Goal: Task Accomplishment & Management: Manage account settings

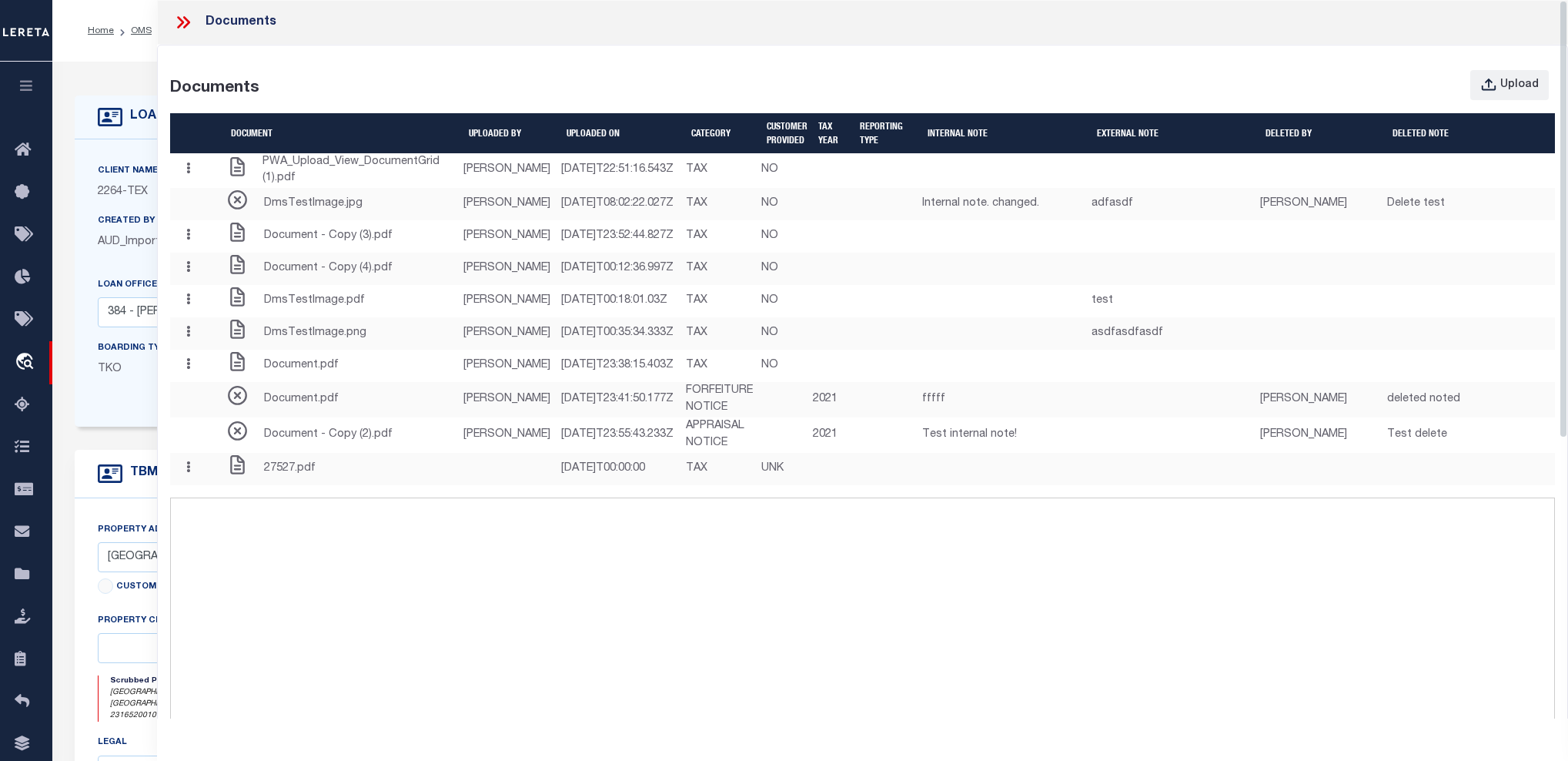
select select "22457"
select select "8149"
select select "NonEscrow"
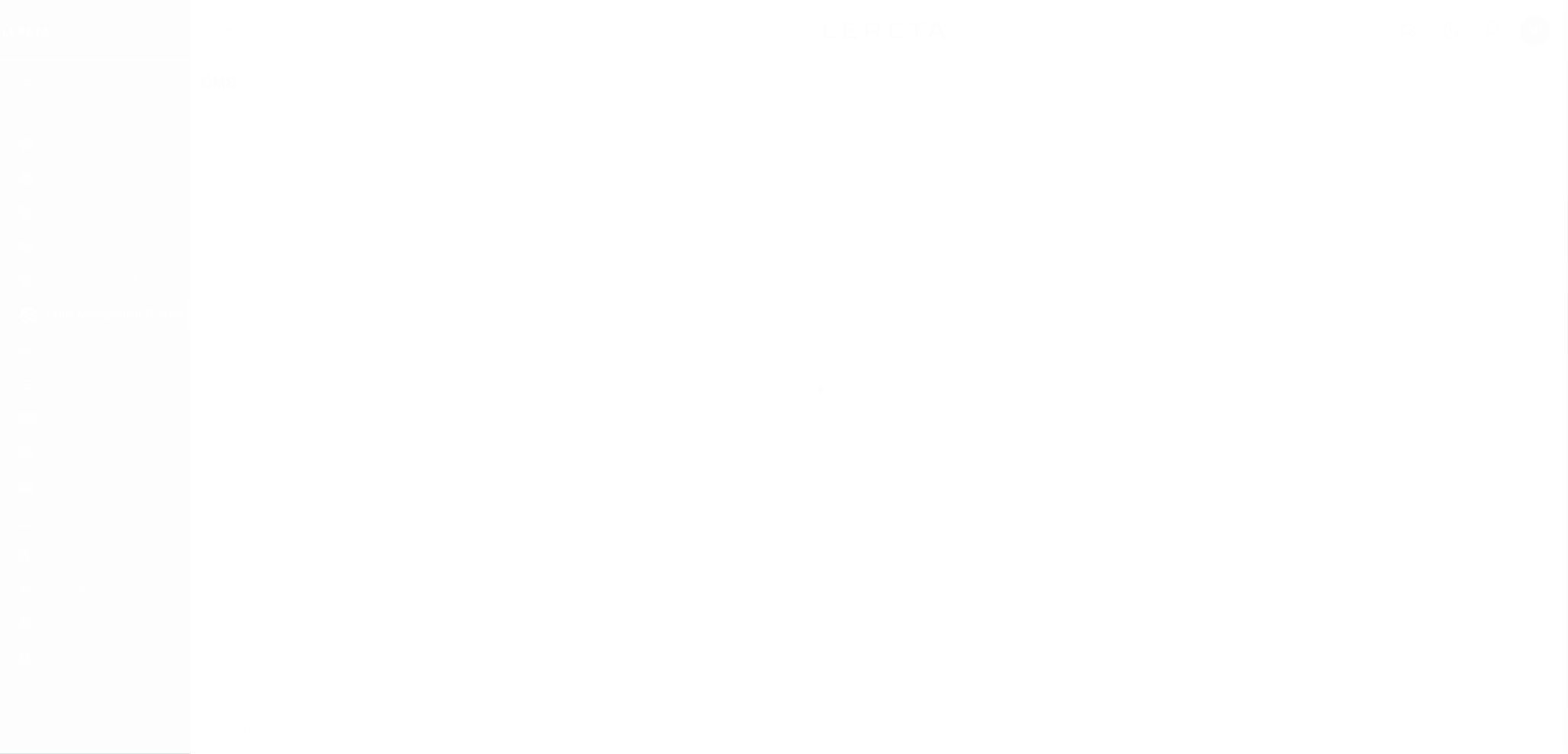
select select "200"
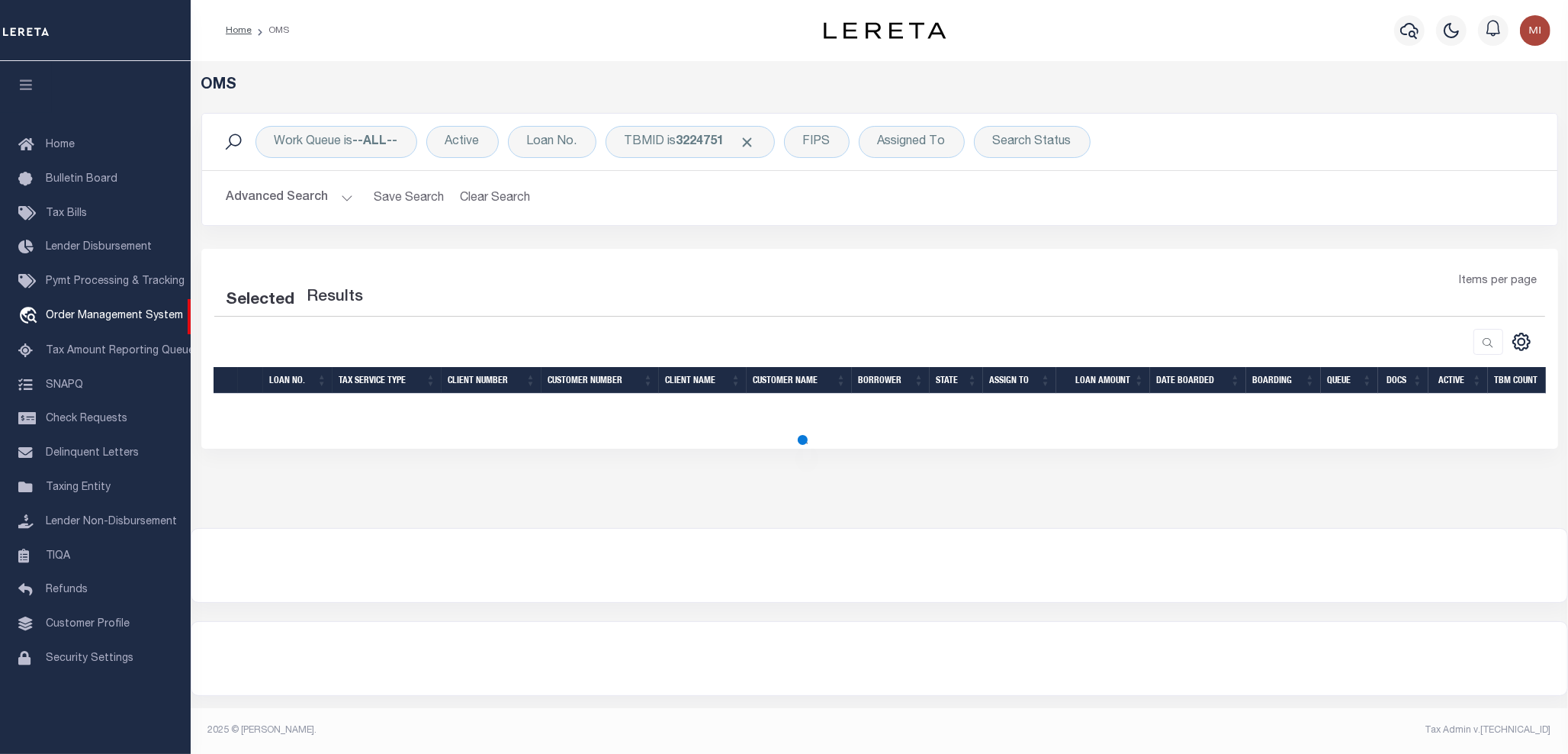
select select "200"
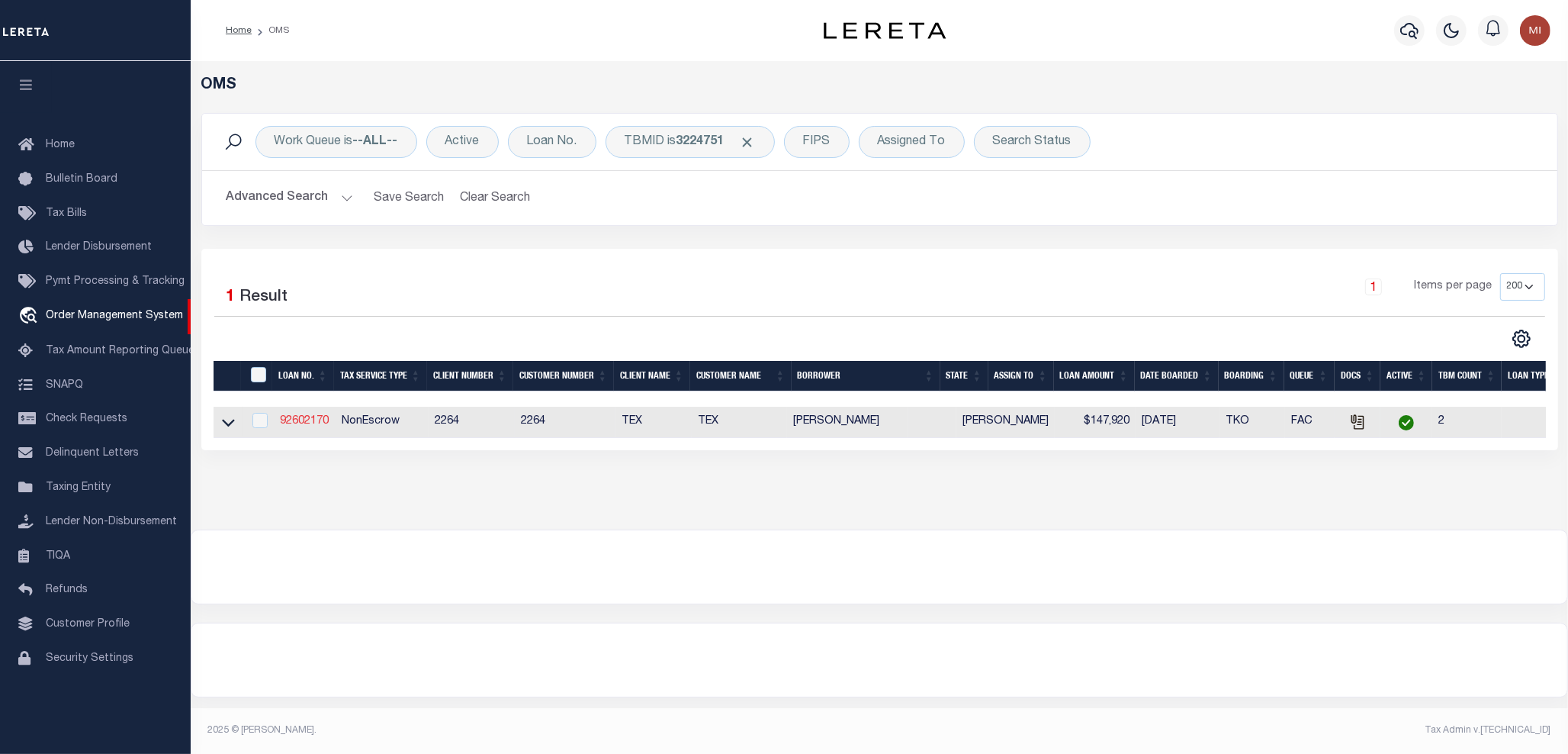
click at [310, 422] on link "92602170" at bounding box center [304, 421] width 49 height 11
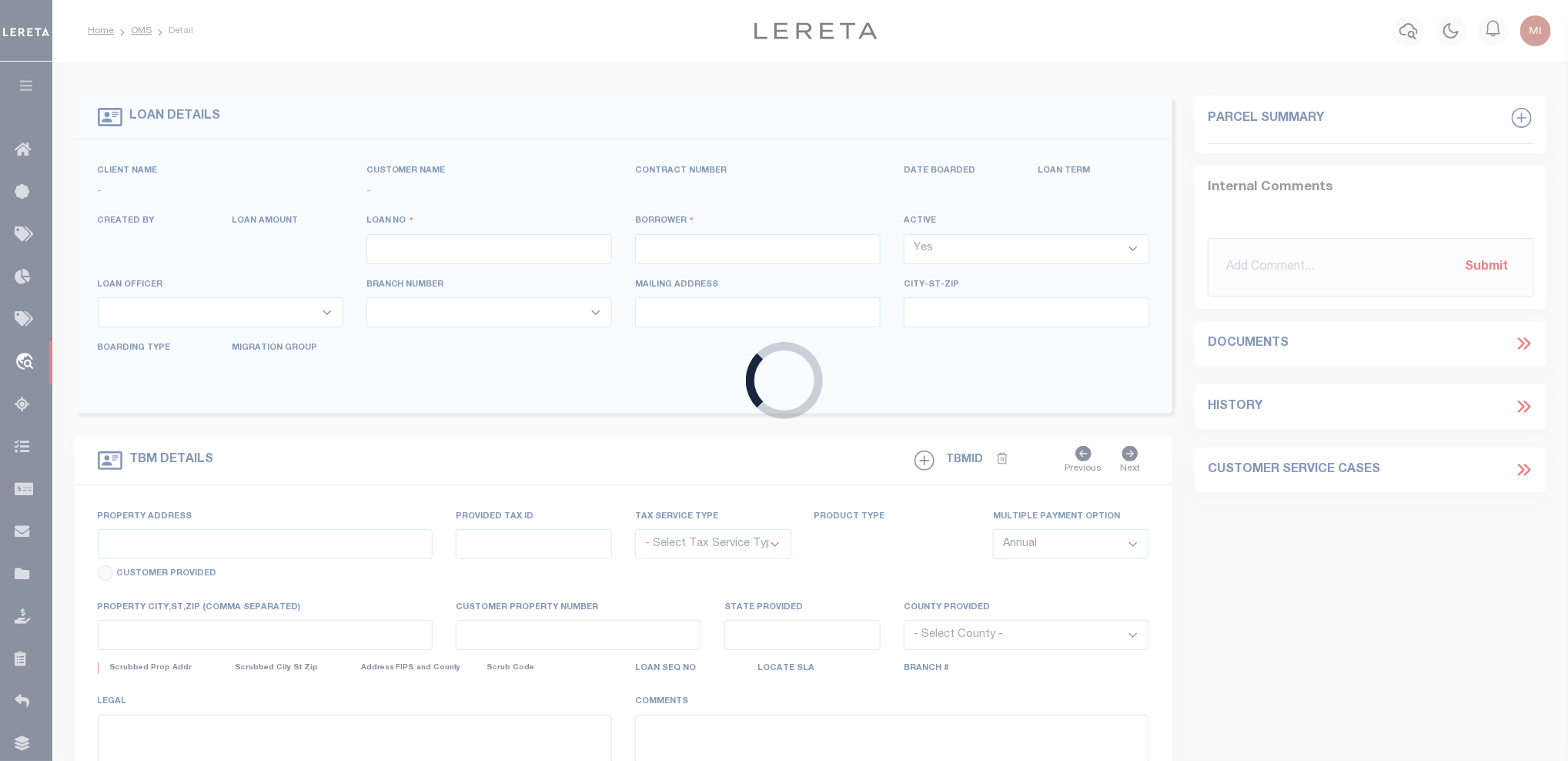
type input "92602170"
type input "[PERSON_NAME]"
select select
type input "222 SW HARRISON ST"
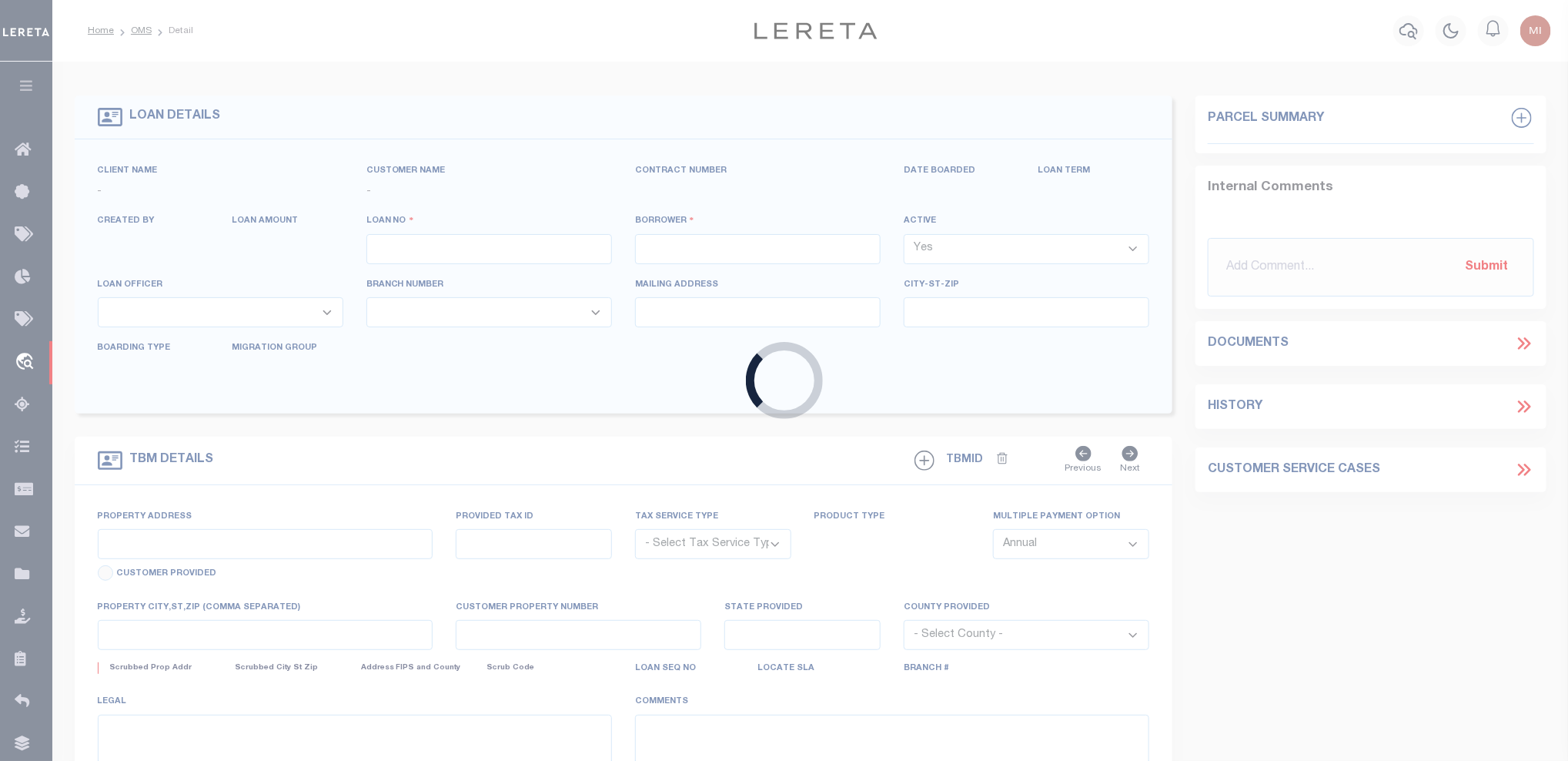
type input "[GEOGRAPHIC_DATA] OR 97201-5373"
select select "NonEscrow"
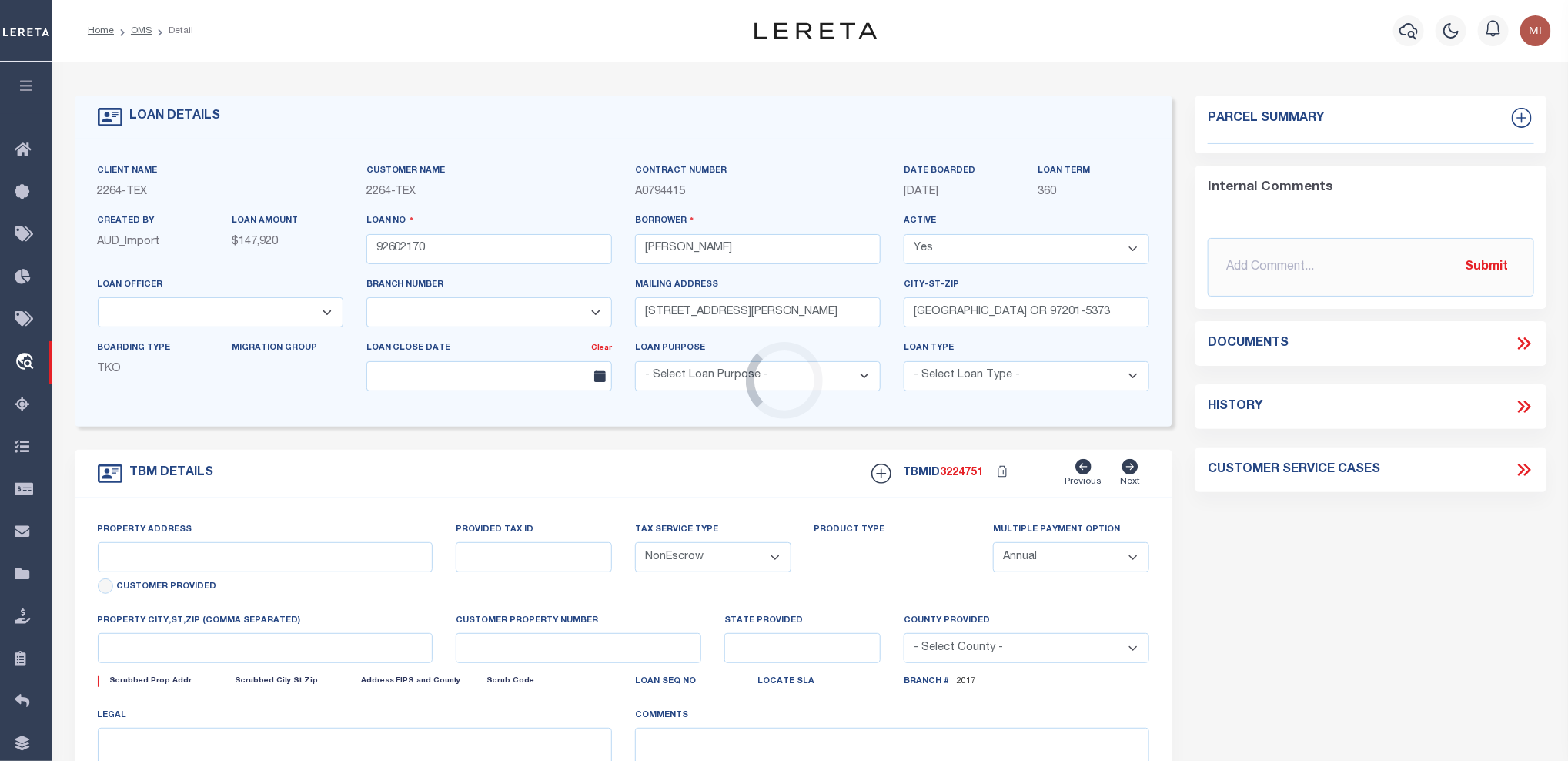
select select "22457"
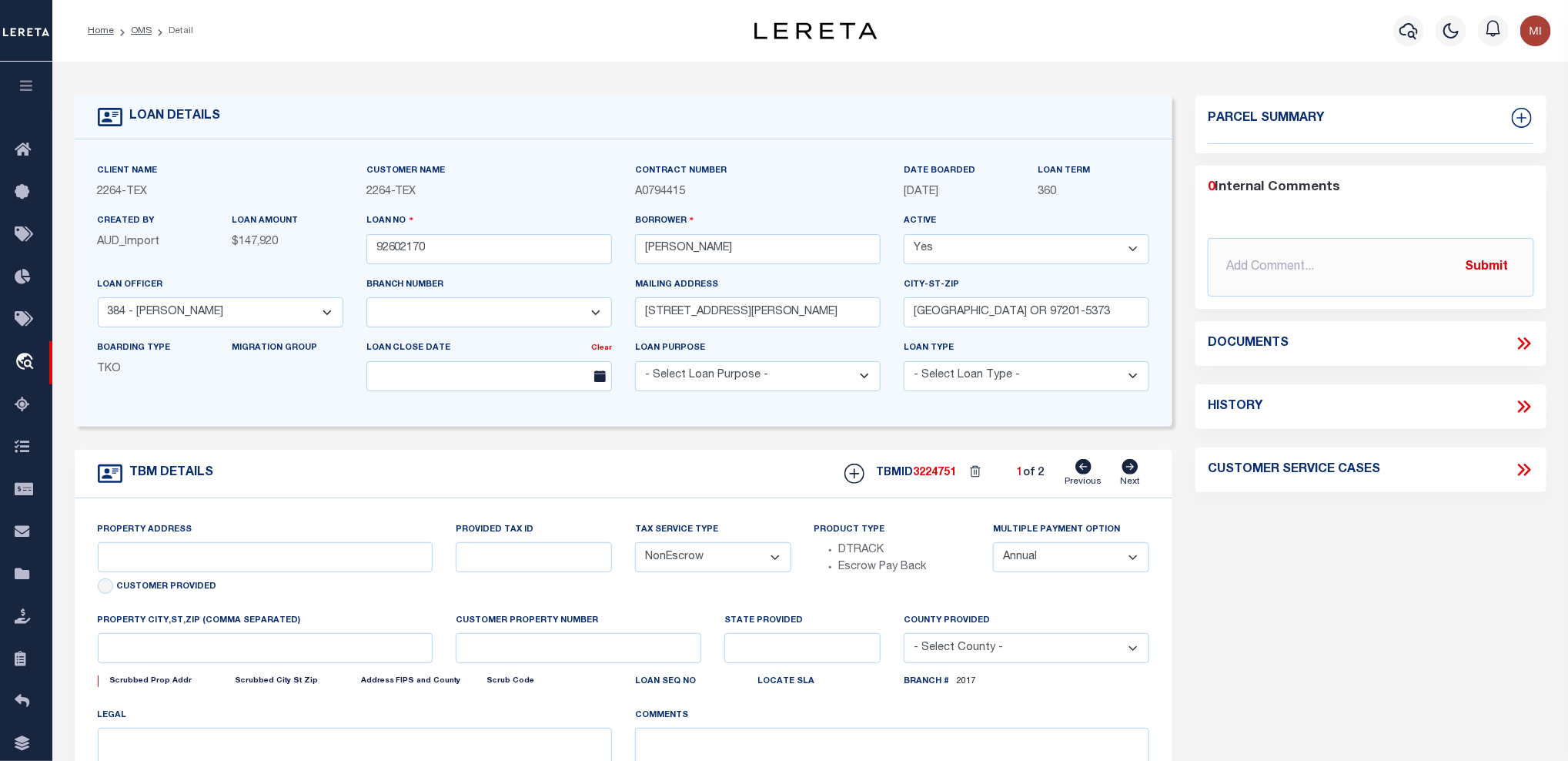
select select "8149"
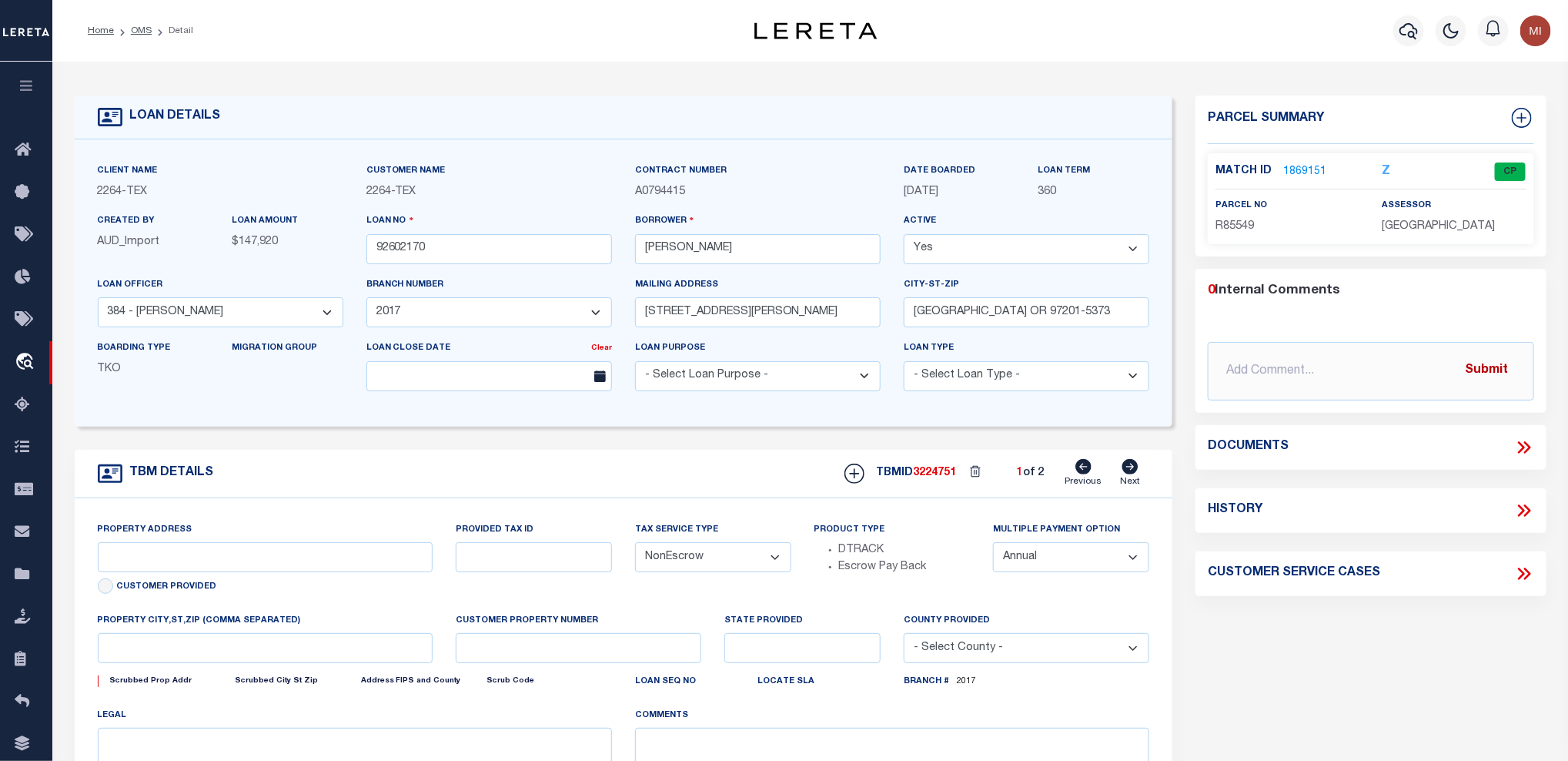
type input "[GEOGRAPHIC_DATA], [GEOGRAPHIC_DATA] 231652001001"
type input "231652001001"
select select
type textarea "LOT 22;[GEOGRAPHIC_DATA];[GEOGRAPHIC_DATA];[GEOGRAPHIC_DATA]"
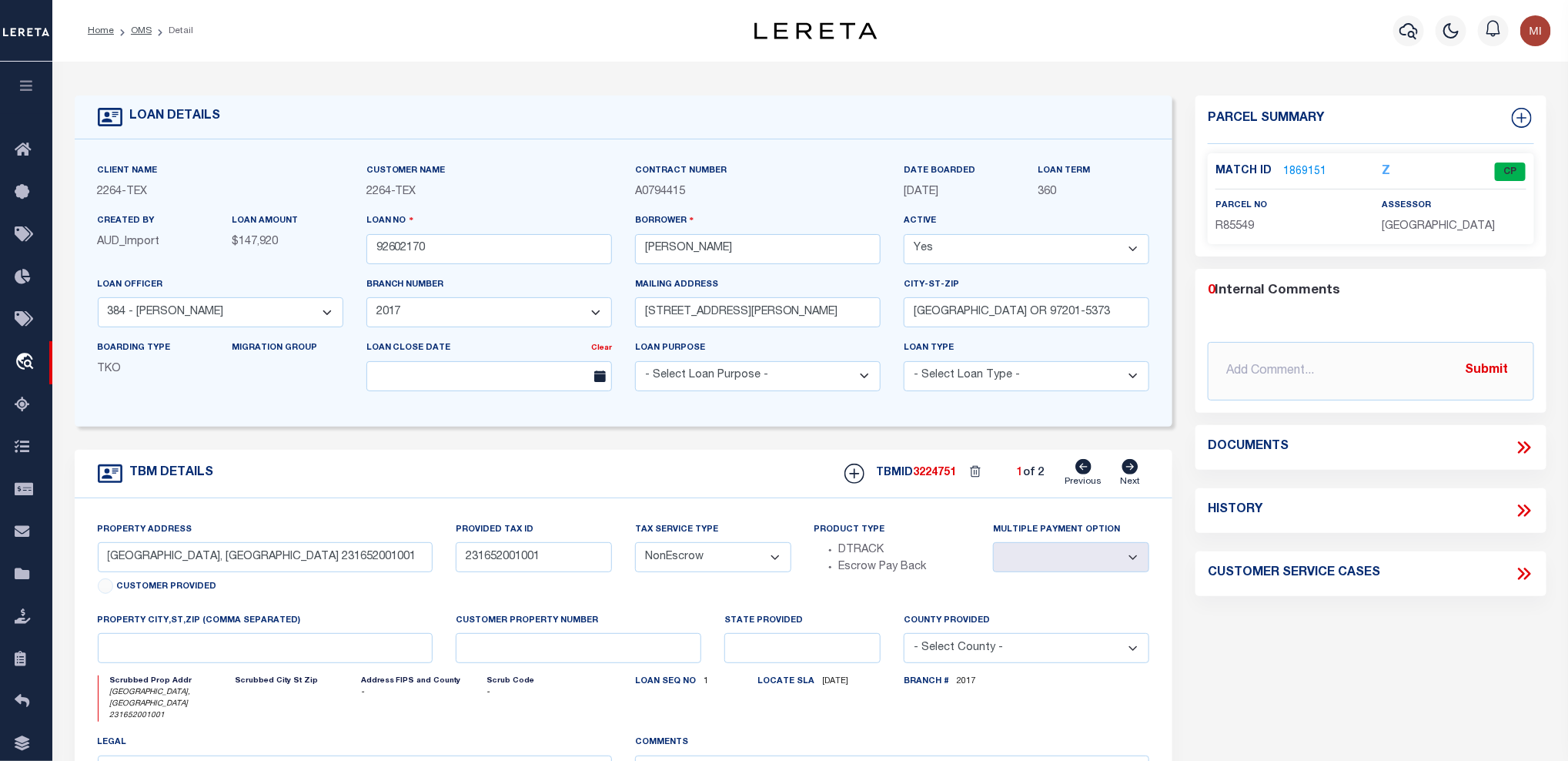
click at [1527, 447] on icon at bounding box center [1524, 447] width 20 height 20
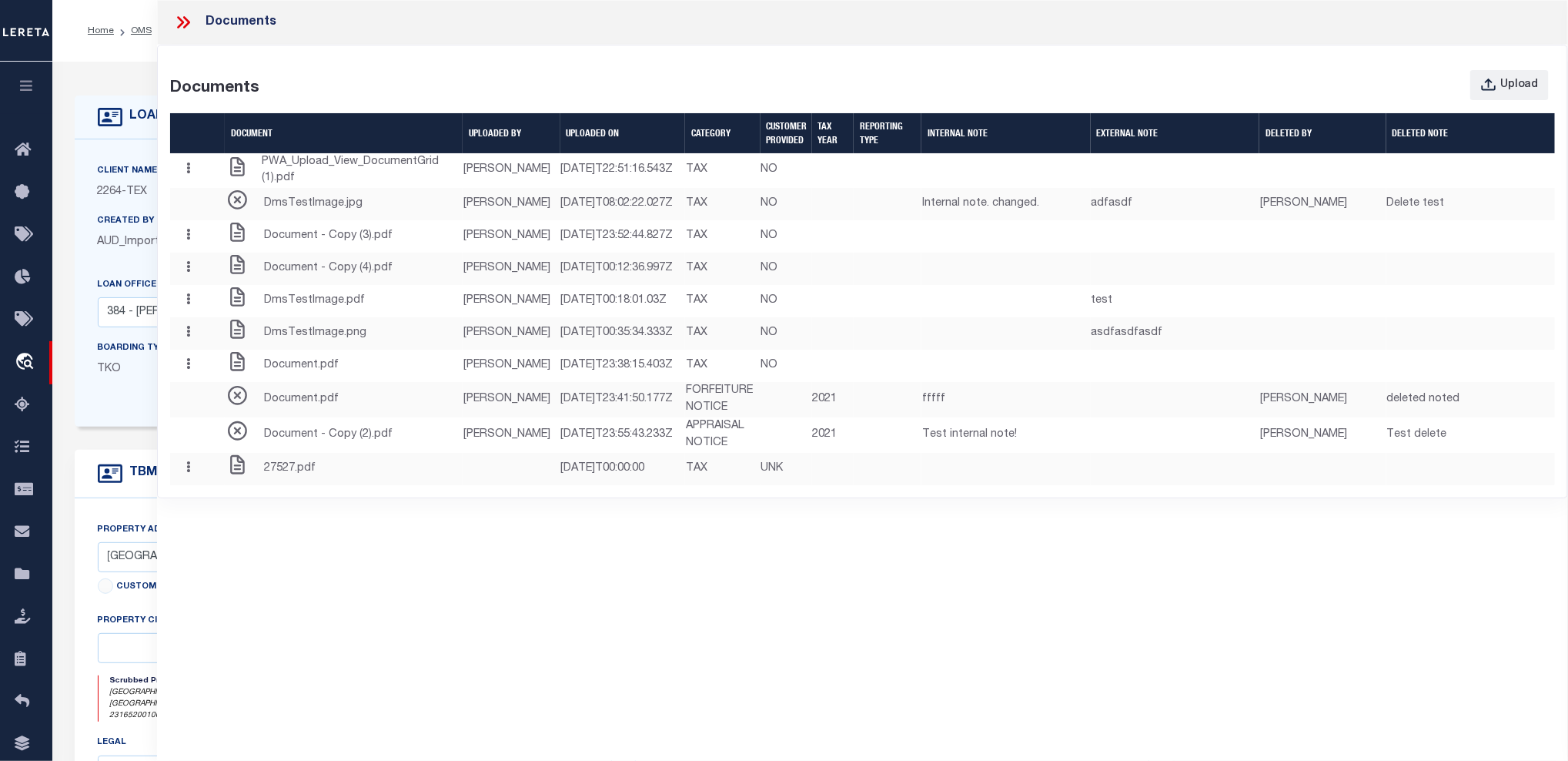
click at [182, 21] on icon at bounding box center [180, 22] width 7 height 12
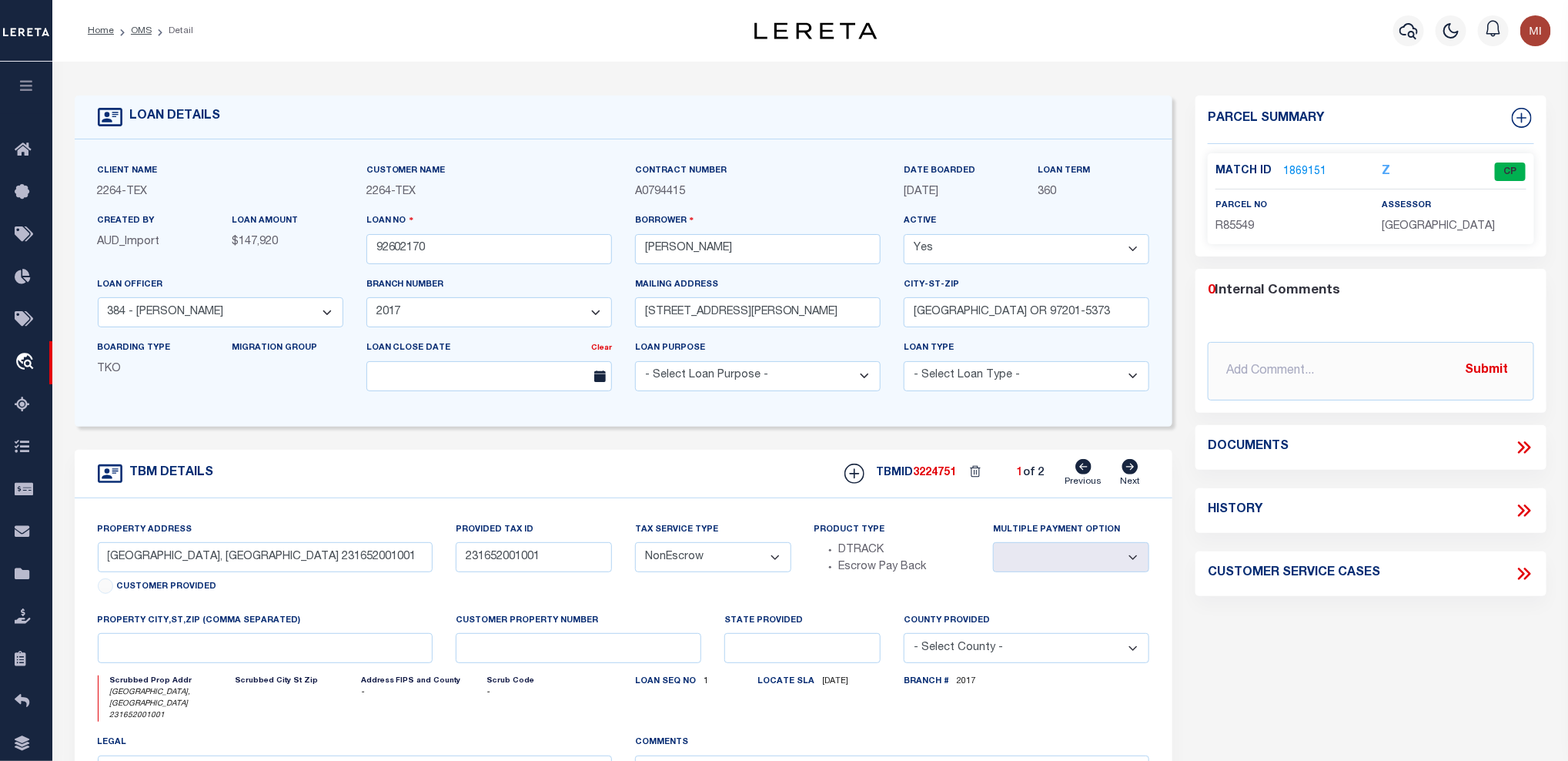
click at [1302, 169] on link "1869151" at bounding box center [1304, 172] width 43 height 17
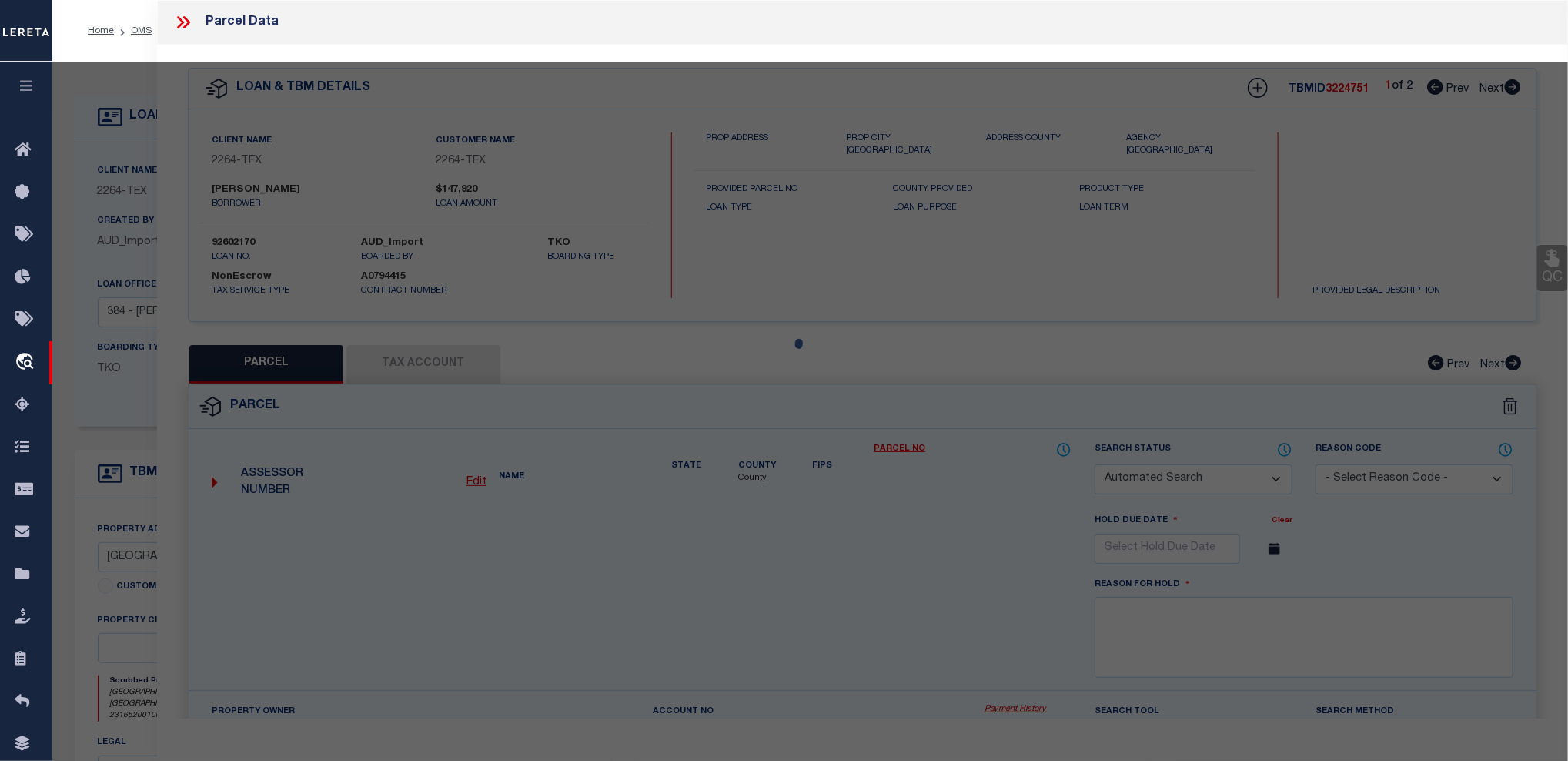
checkbox input "false"
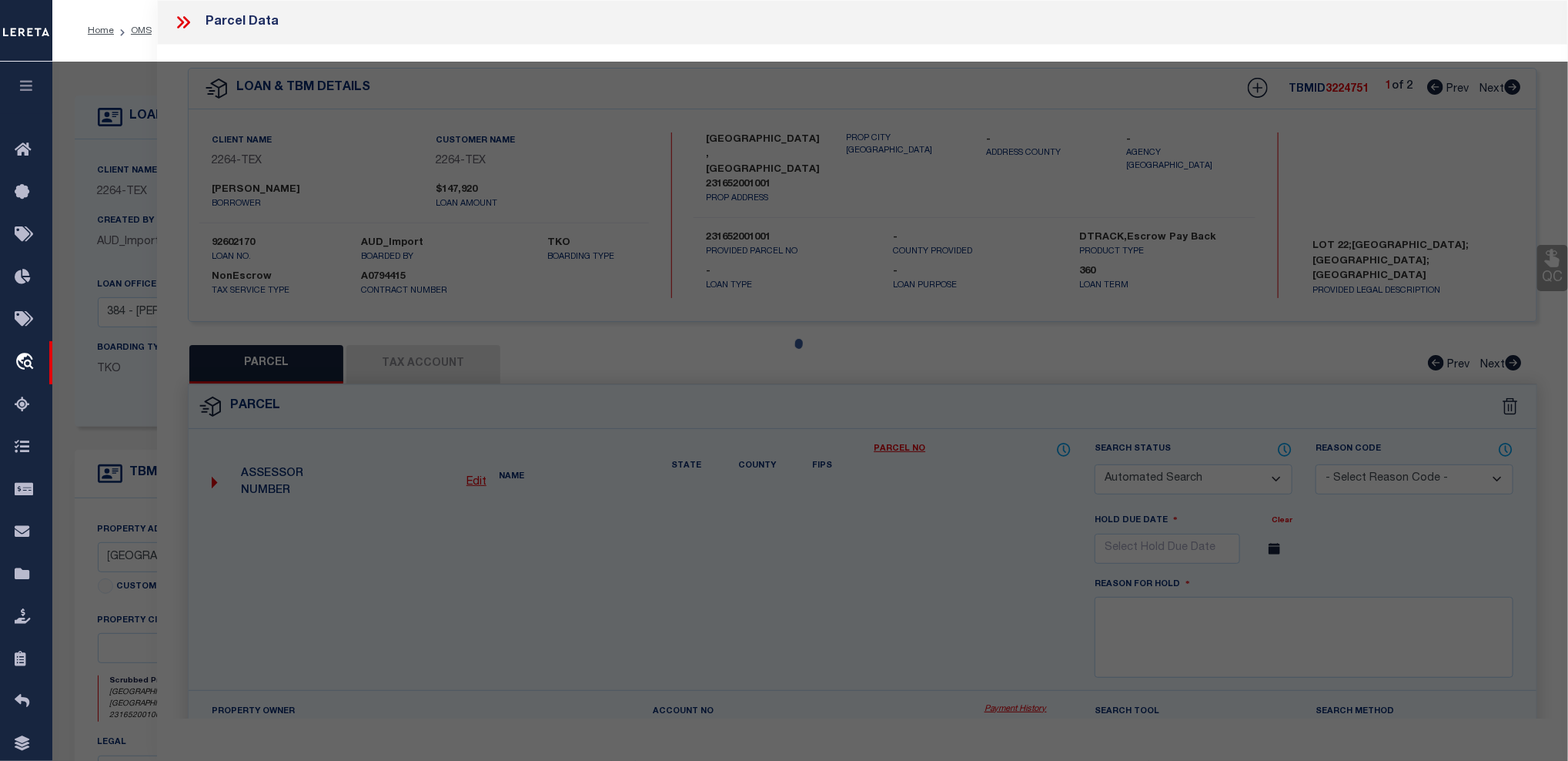
select select "CP"
type input "DEFELICE DENNIS J & ANN MARIE"
select select
type input "N SCENIC HILLS CT"
type input "BLANCO, TX 78606"
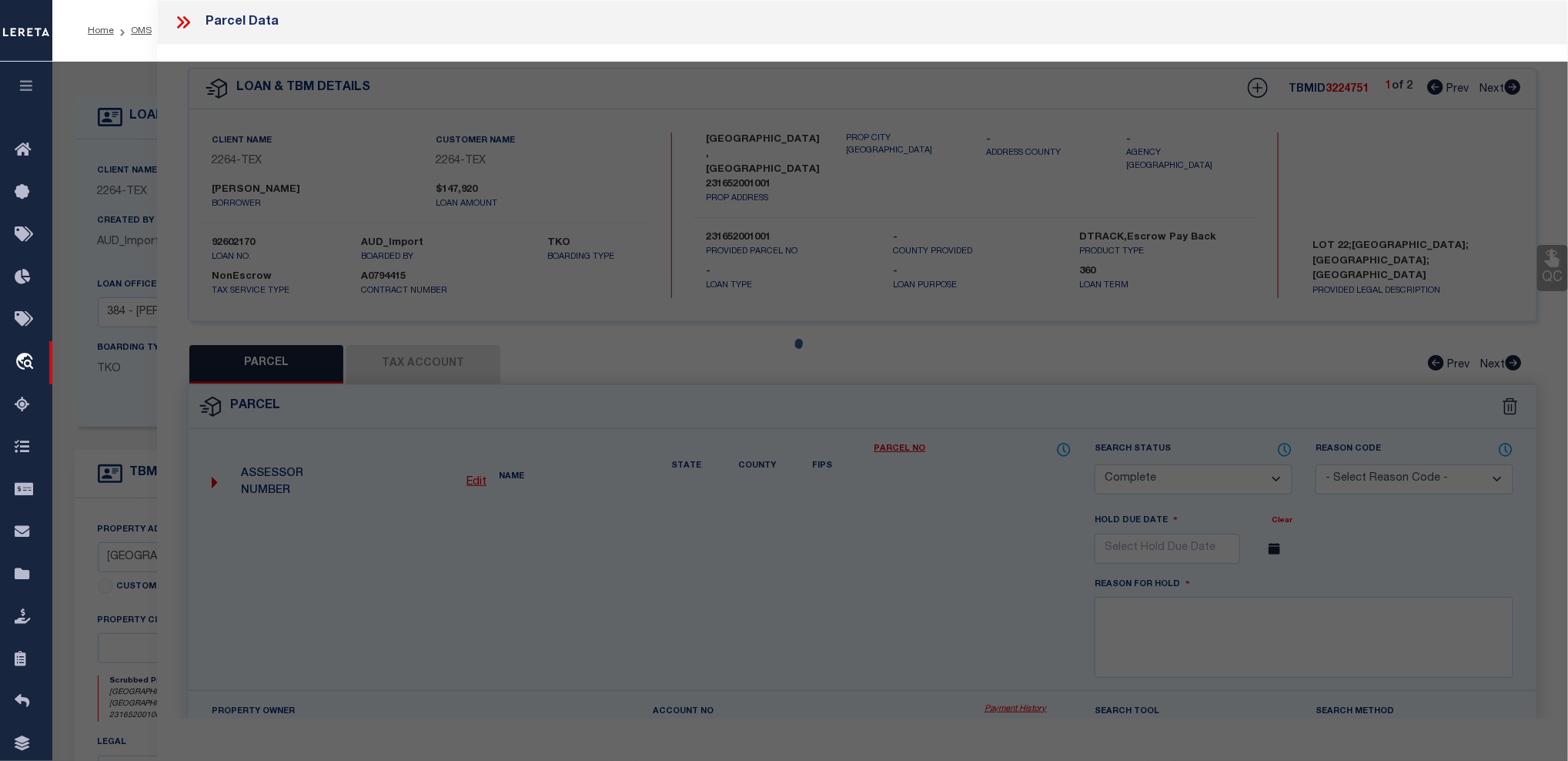
type textarea "MAJESTIC HILLS RANCH , BLK 01 , LOT 022 , ACRES 5.25"
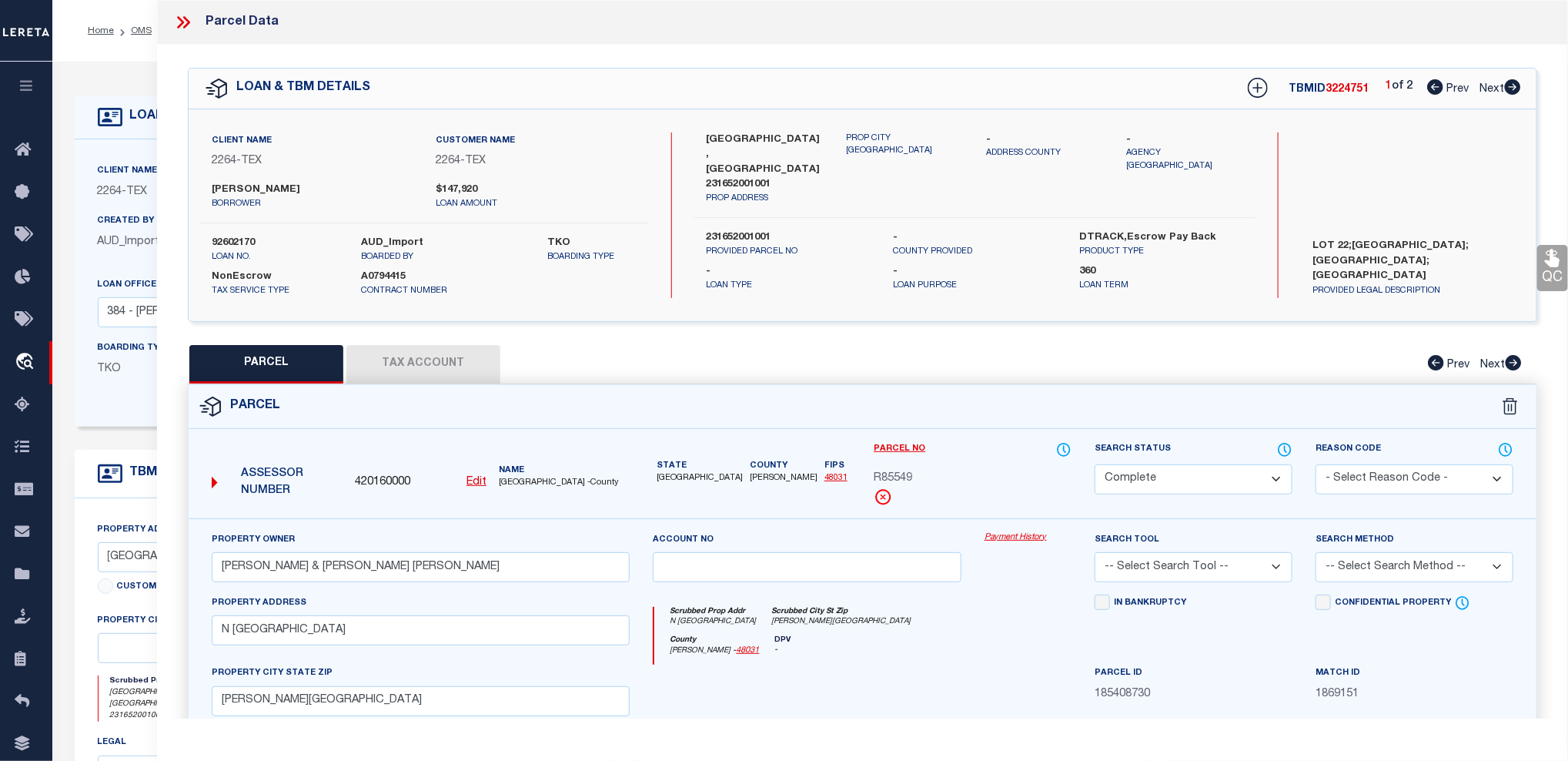
click at [1019, 534] on link "Payment History" at bounding box center [1028, 538] width 87 height 13
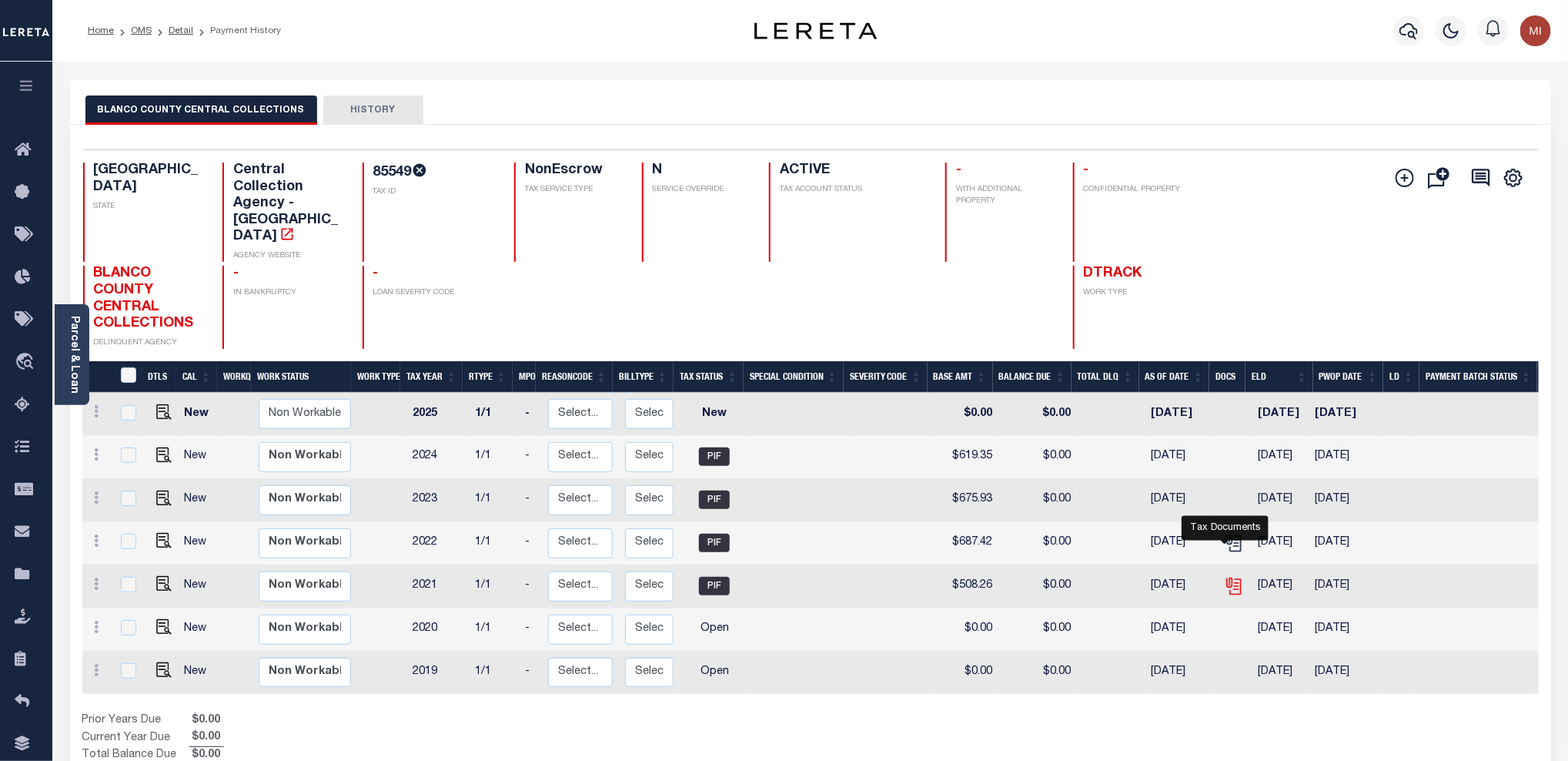
click at [1228, 576] on icon "" at bounding box center [1234, 586] width 20 height 20
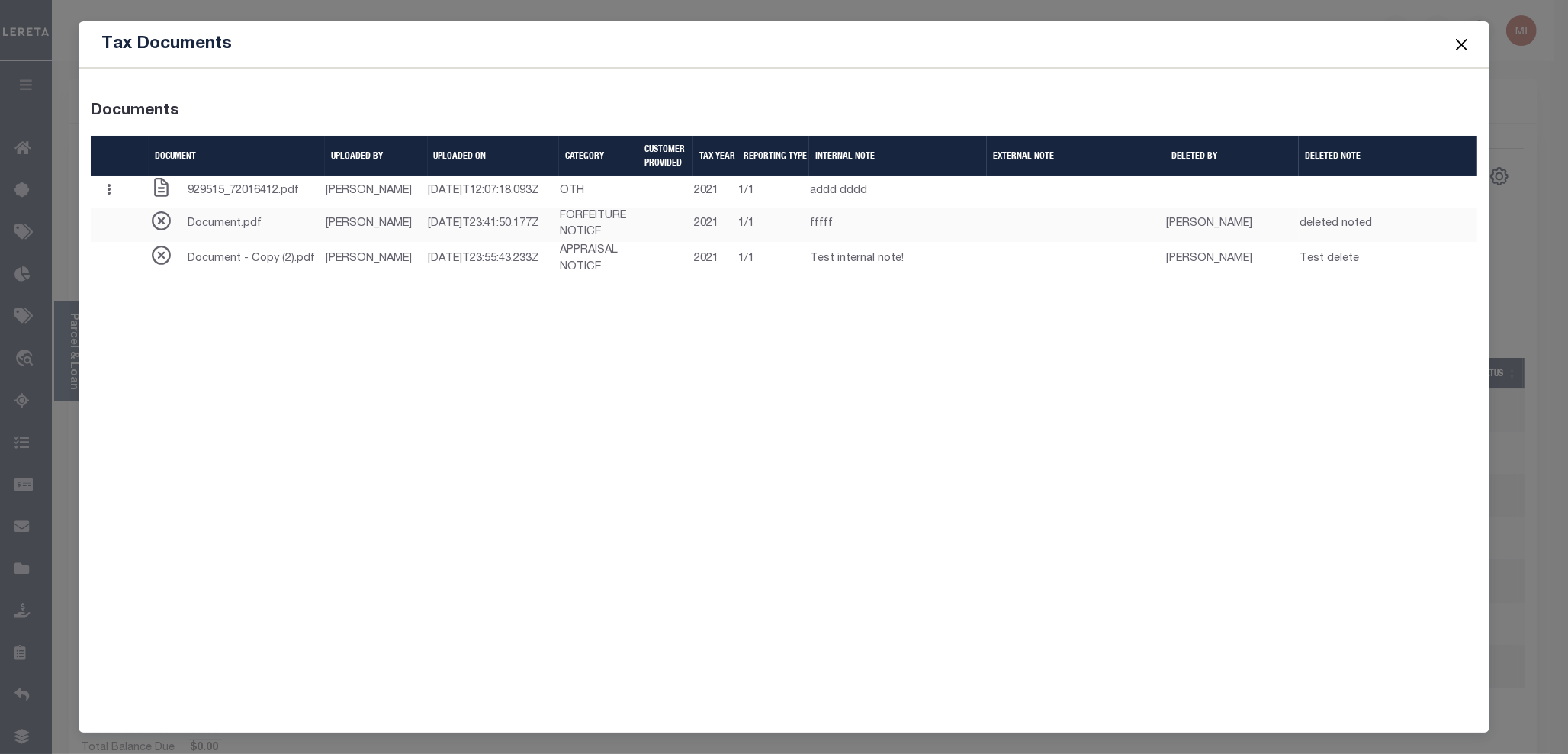
click at [1458, 42] on button "Close" at bounding box center [1461, 44] width 20 height 20
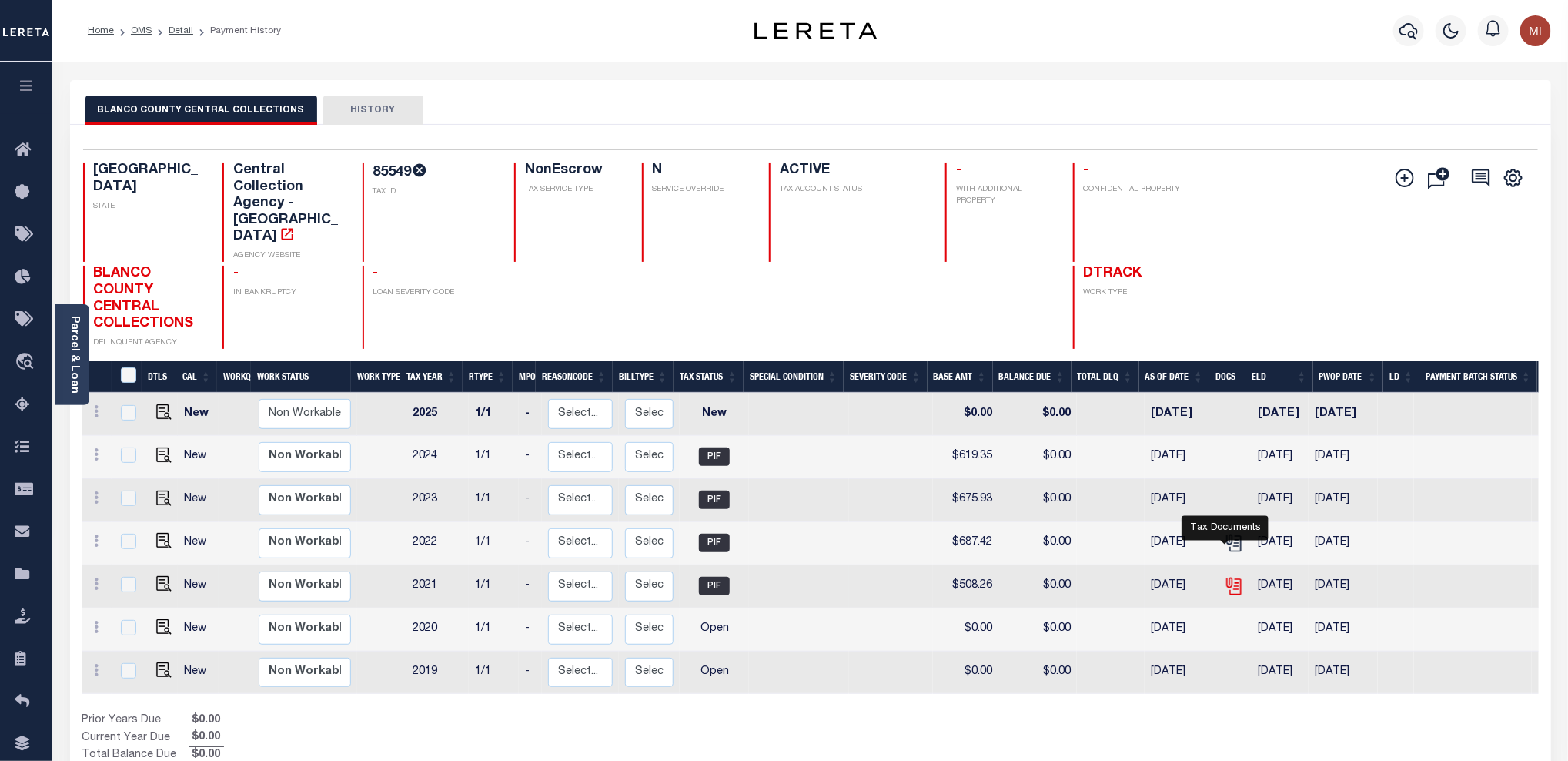
click at [1226, 576] on icon "" at bounding box center [1234, 586] width 20 height 20
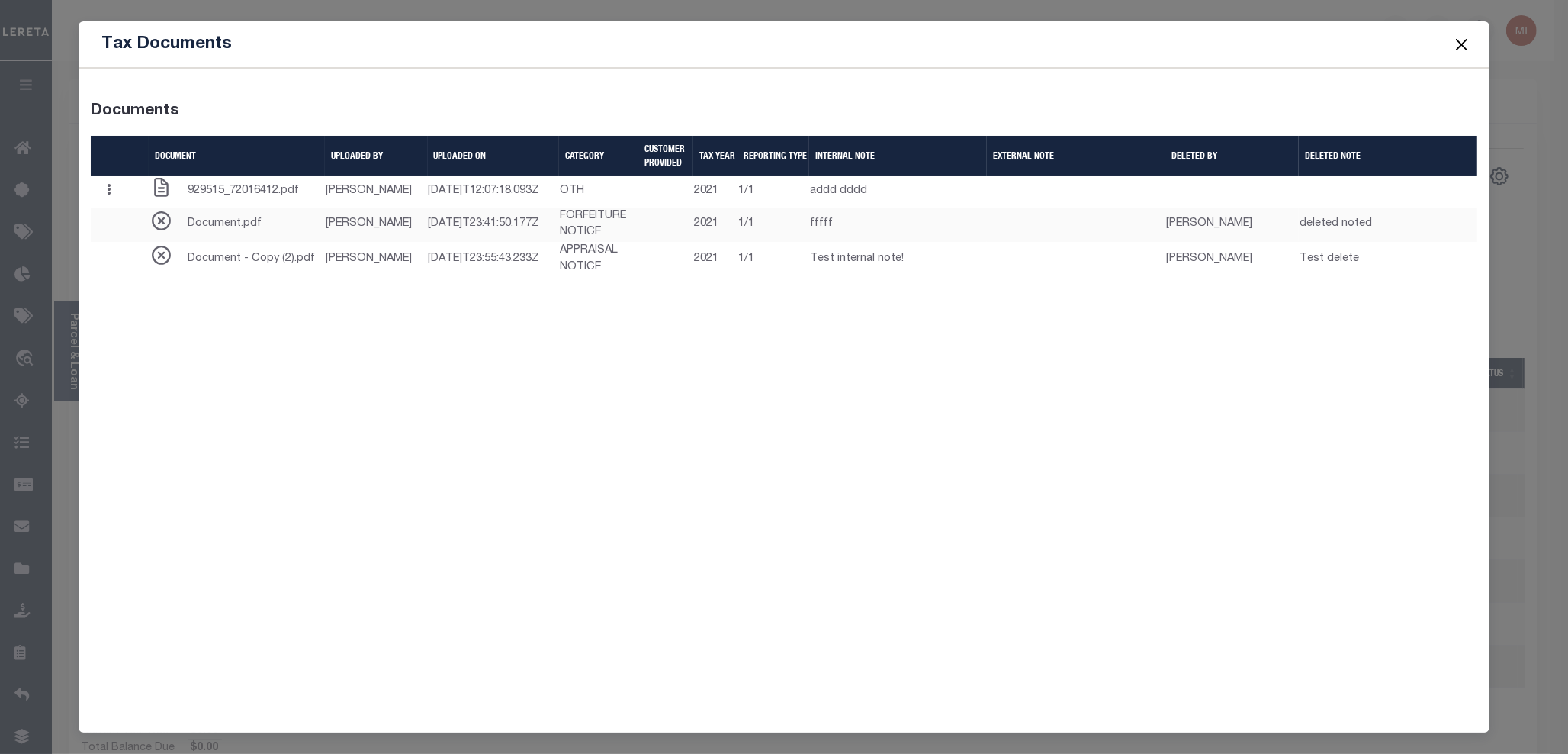
click at [1462, 44] on button "Close" at bounding box center [1461, 44] width 20 height 20
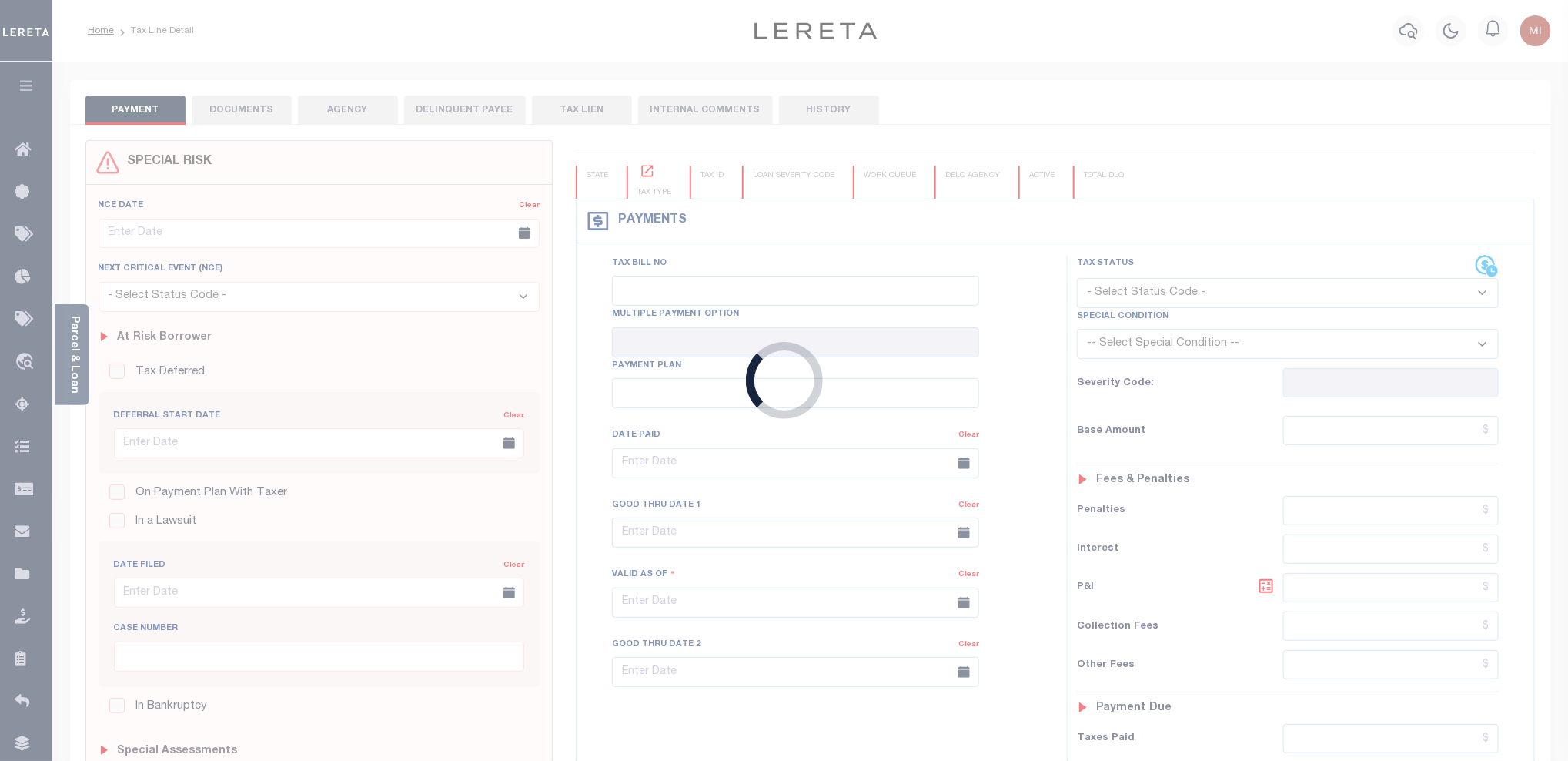
type input "12/20/2022"
type input "$508.26"
type input "$0"
select select "PIF"
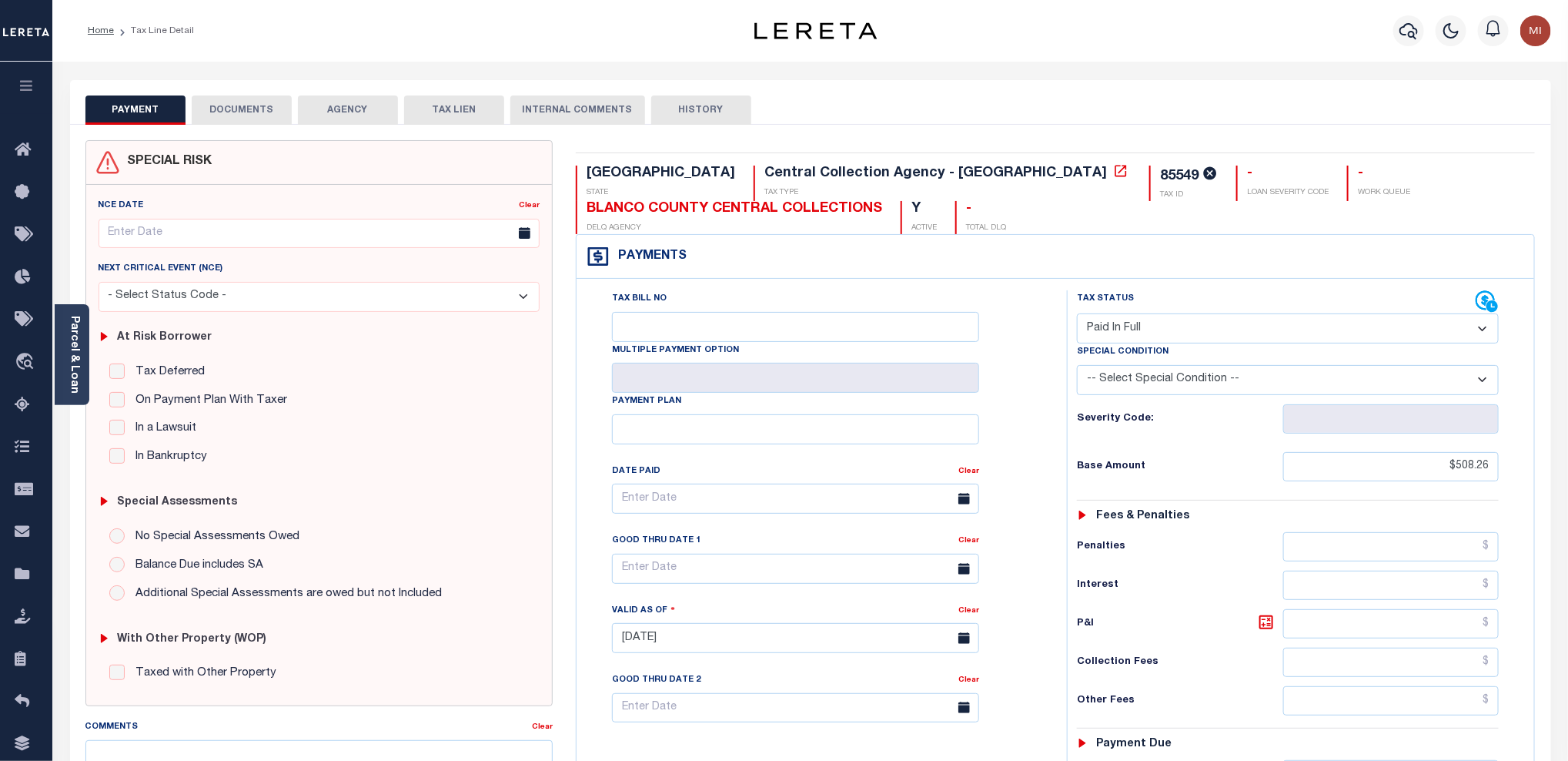
click at [247, 110] on button "DOCUMENTS" at bounding box center [241, 110] width 100 height 29
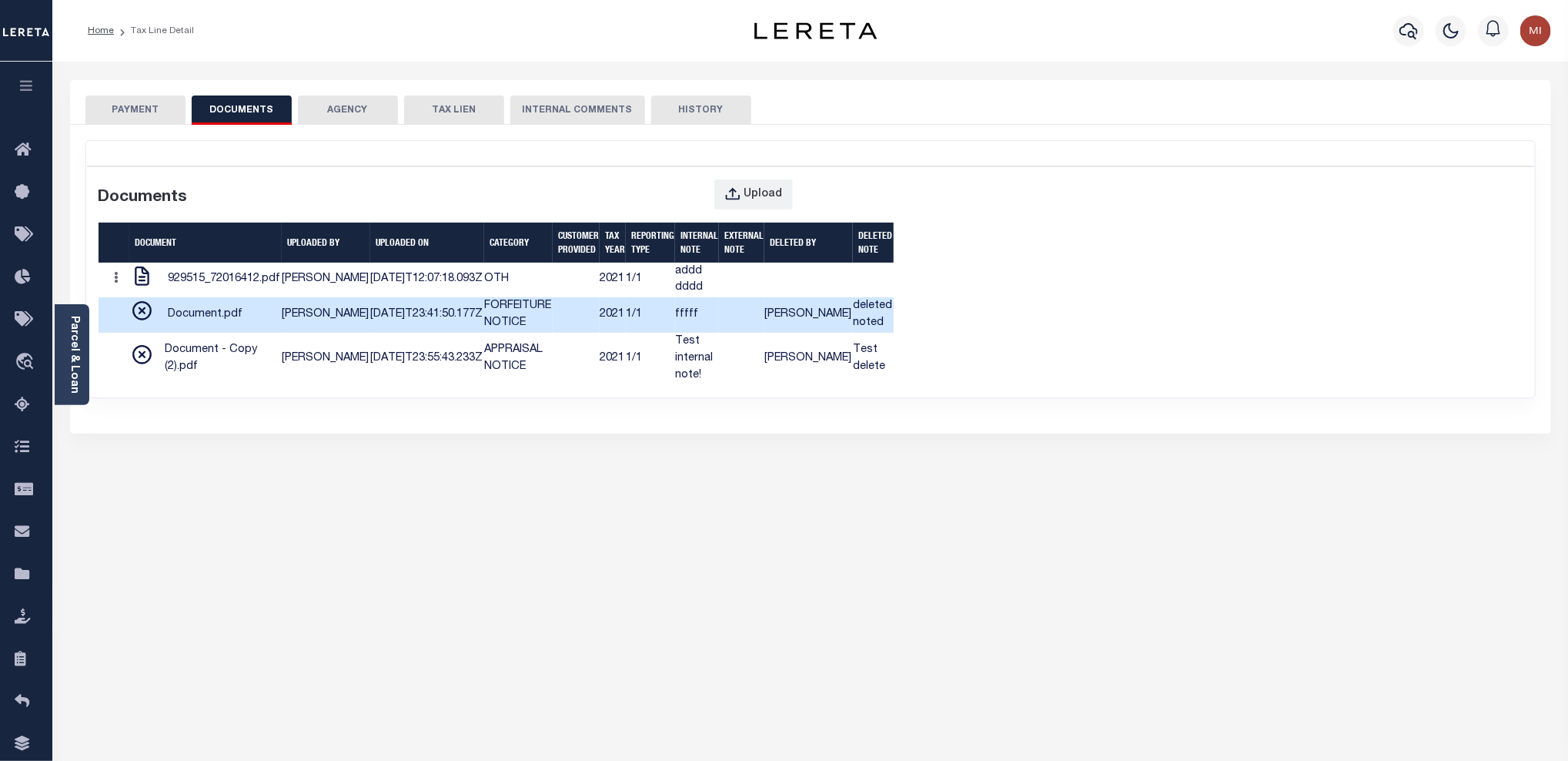
click at [484, 333] on td "FORFEITURE NOTICE" at bounding box center [518, 315] width 69 height 36
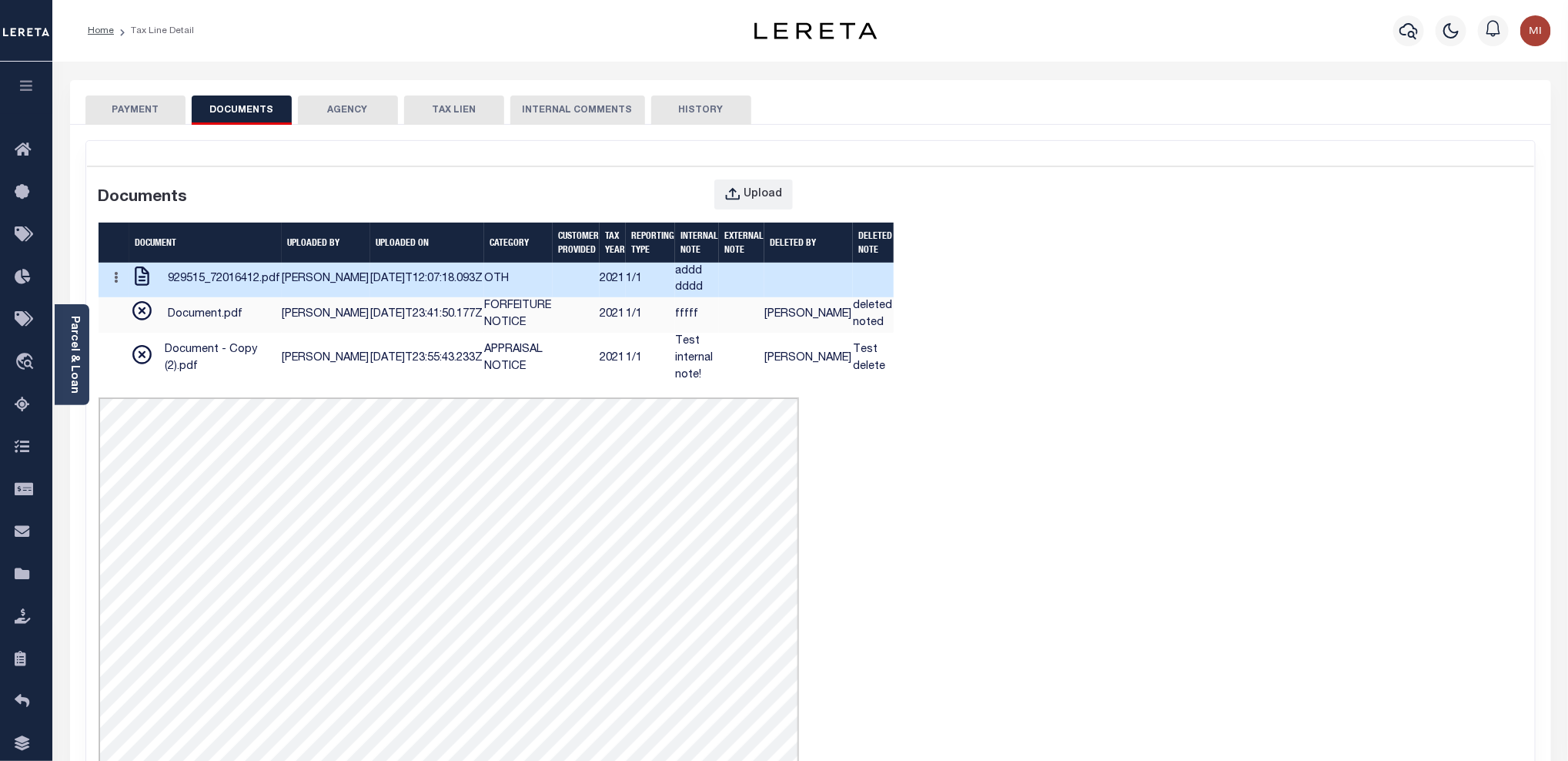
click at [553, 298] on td at bounding box center [576, 280] width 47 height 36
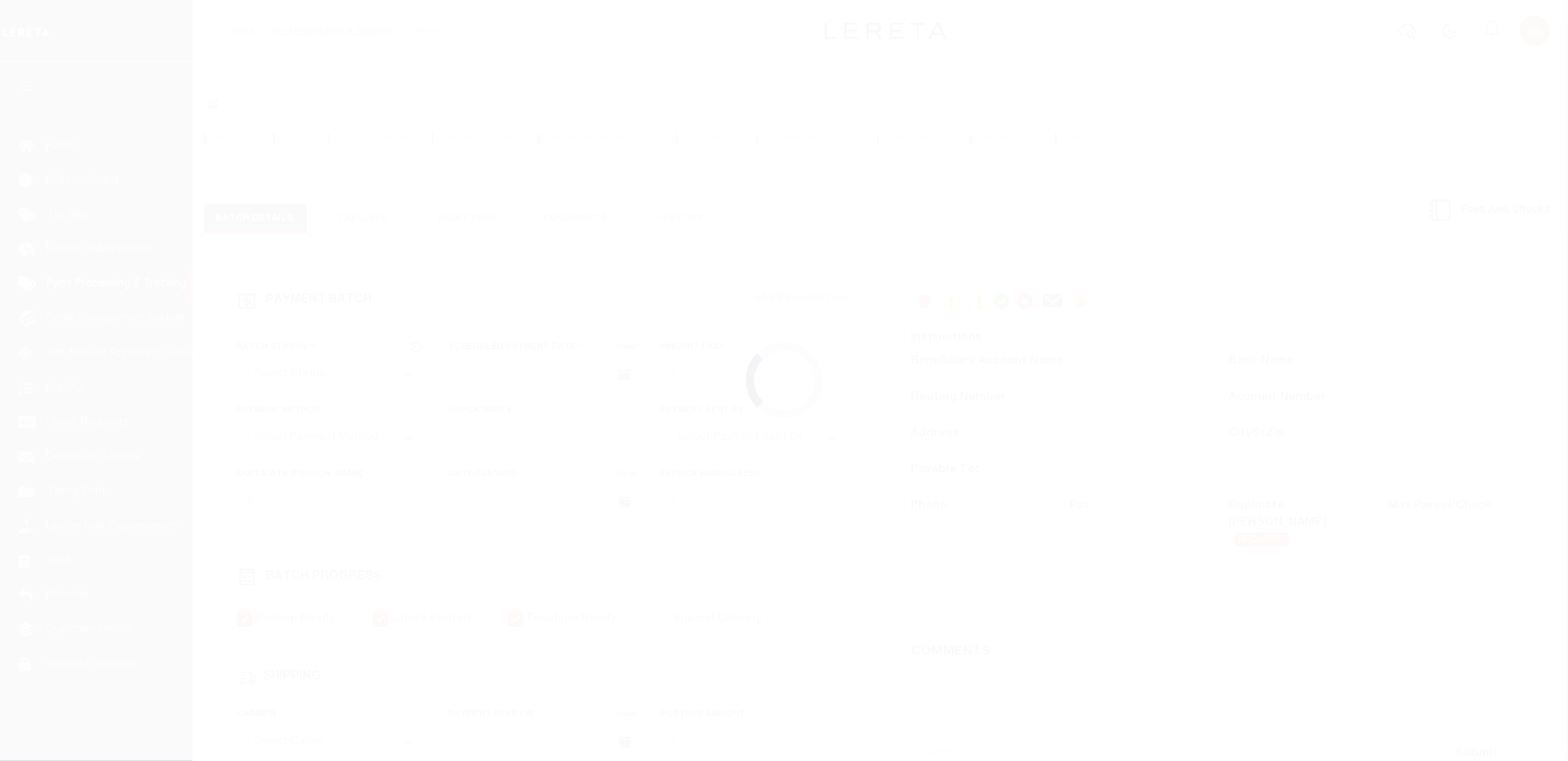
select select "CAC"
type input "[DATE]"
type input "$6,146"
select select "CHK"
type input "37442"
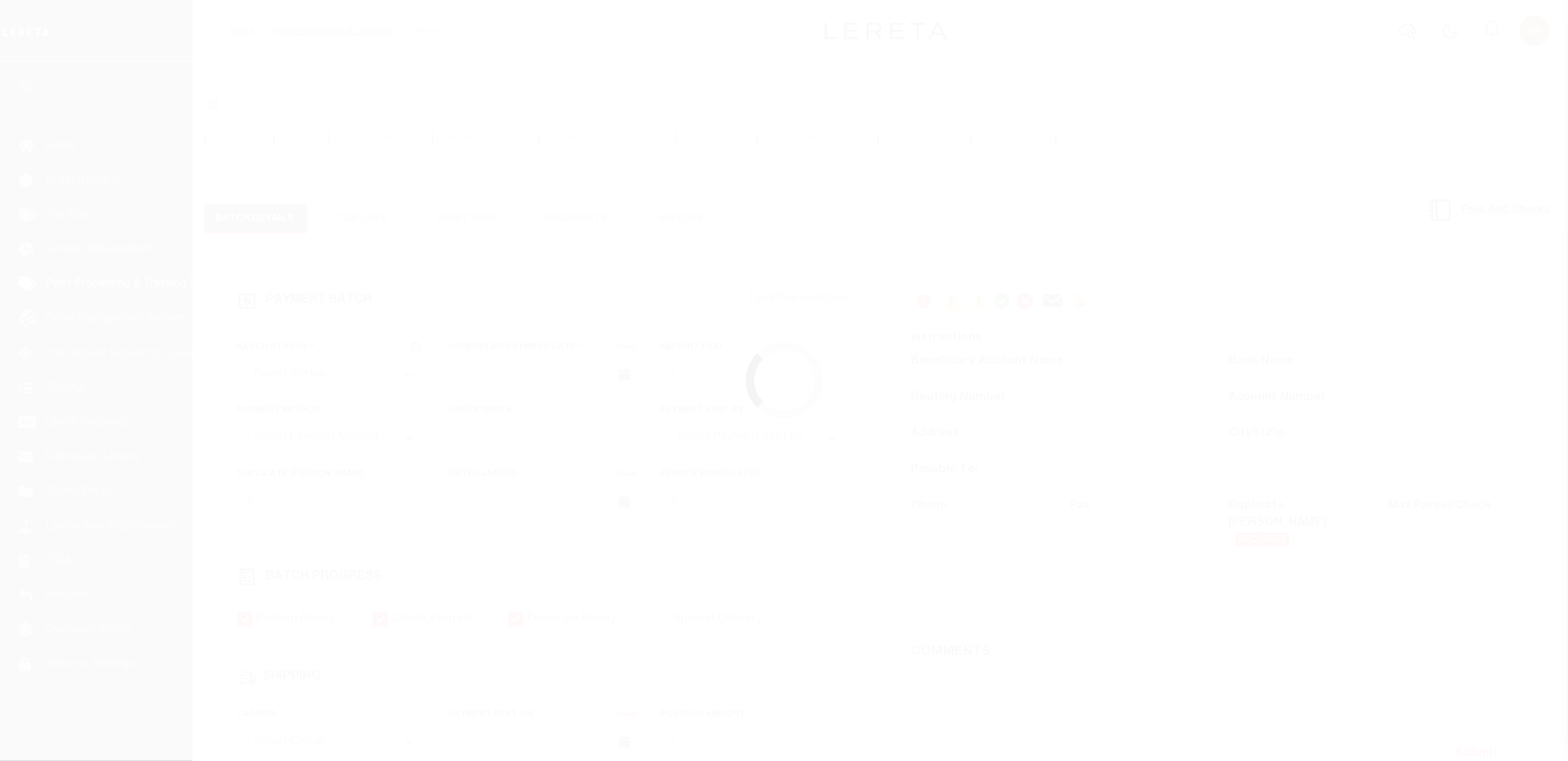
select select
type input "[DATE]"
checkbox input "true"
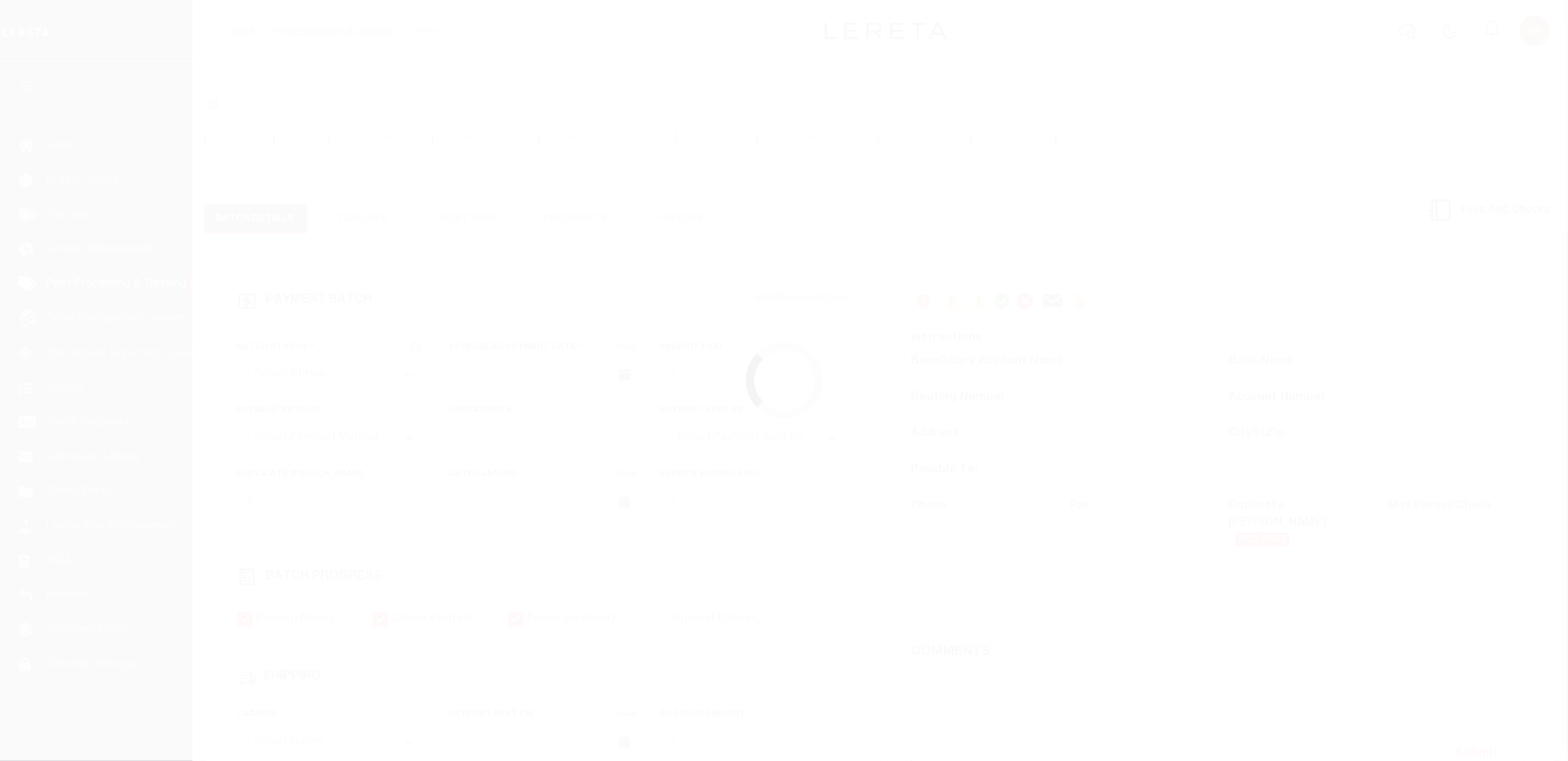
select select "FDX"
type input "[DATE]"
type input "$13.27"
type input "423448868201"
type input "[PERSON_NAME]"
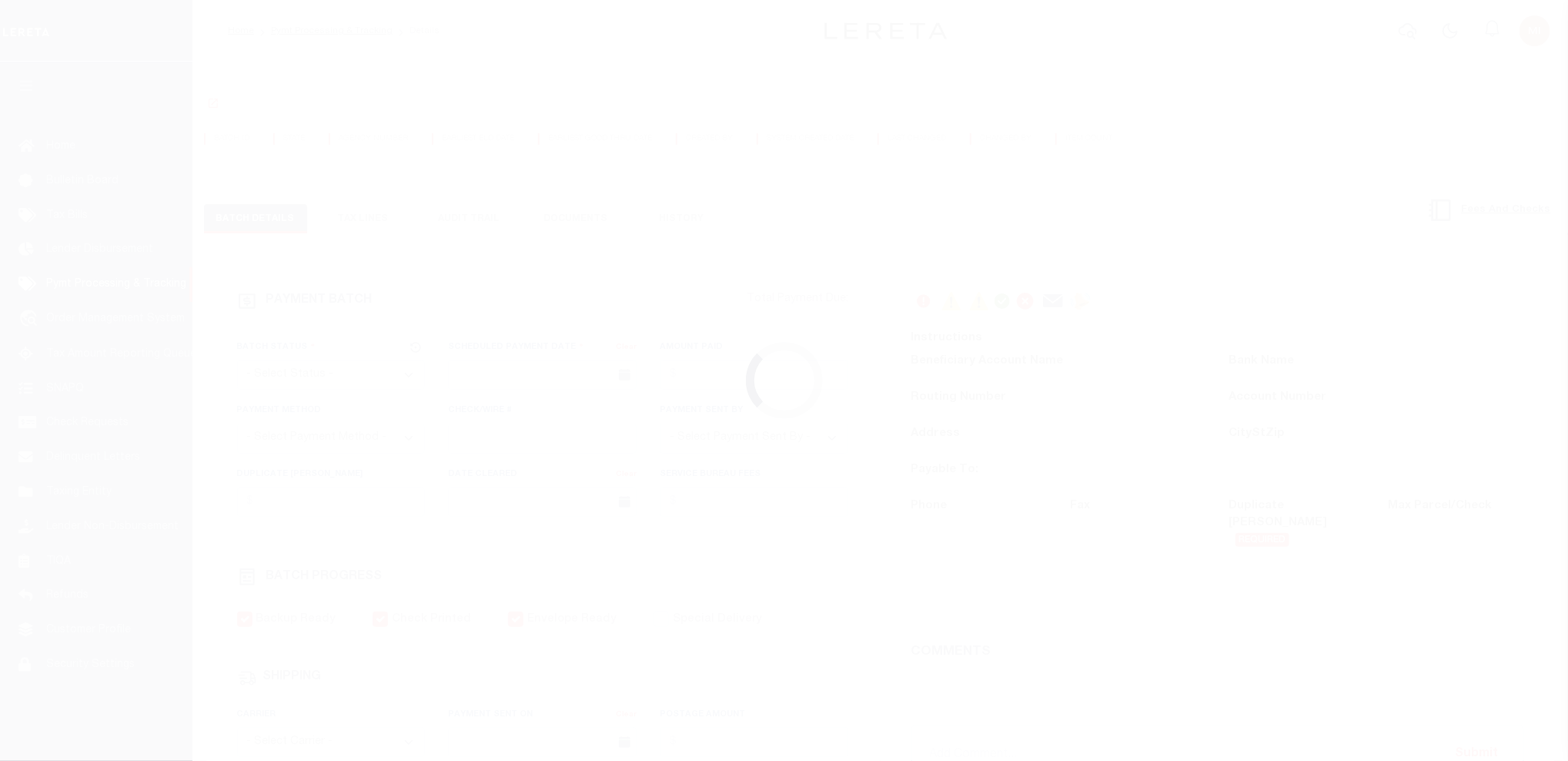
select select "PAP"
type input "[DATE]"
type input "1"
radio input "true"
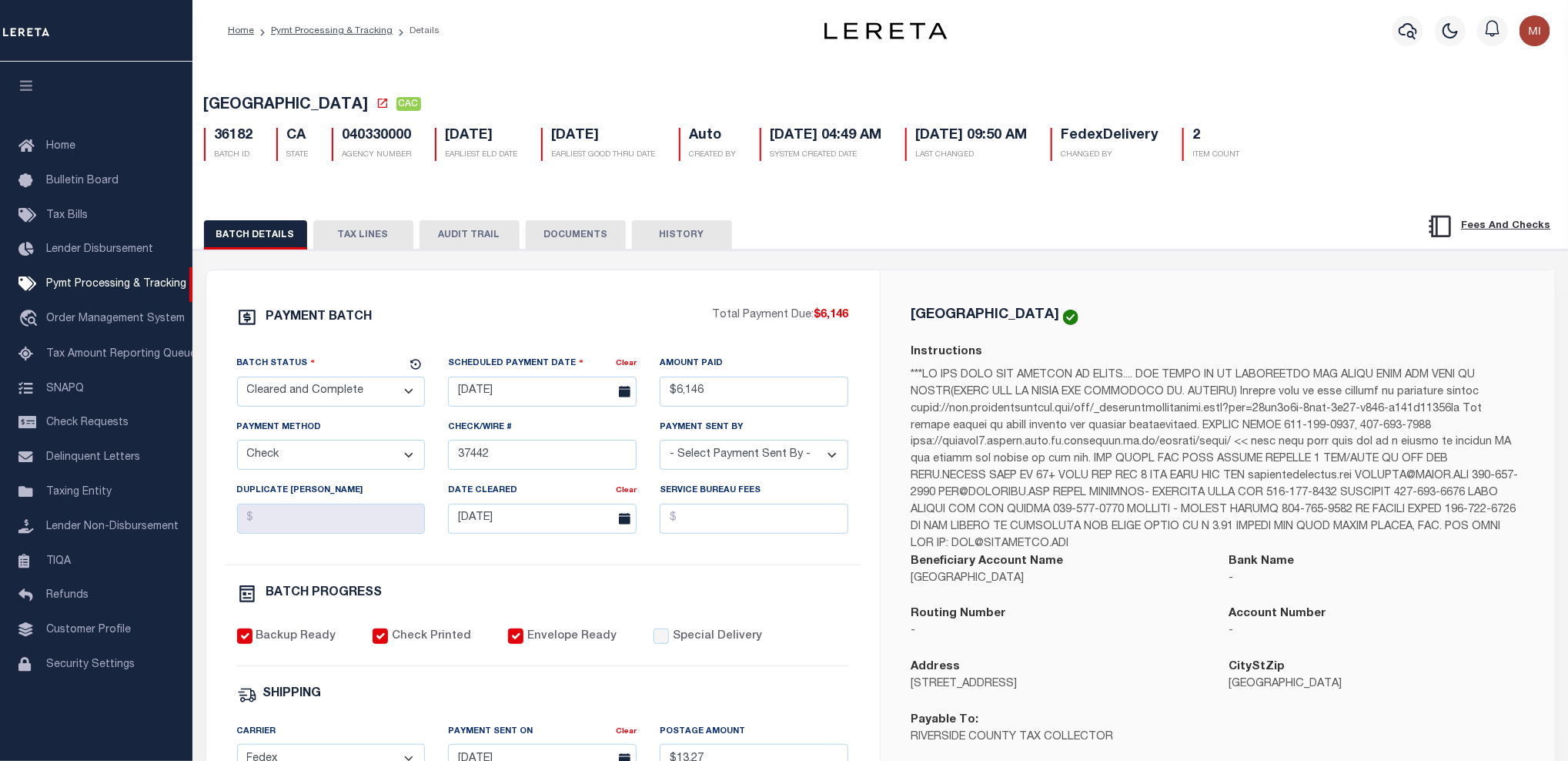
click at [568, 237] on button "DOCUMENTS" at bounding box center [575, 235] width 100 height 29
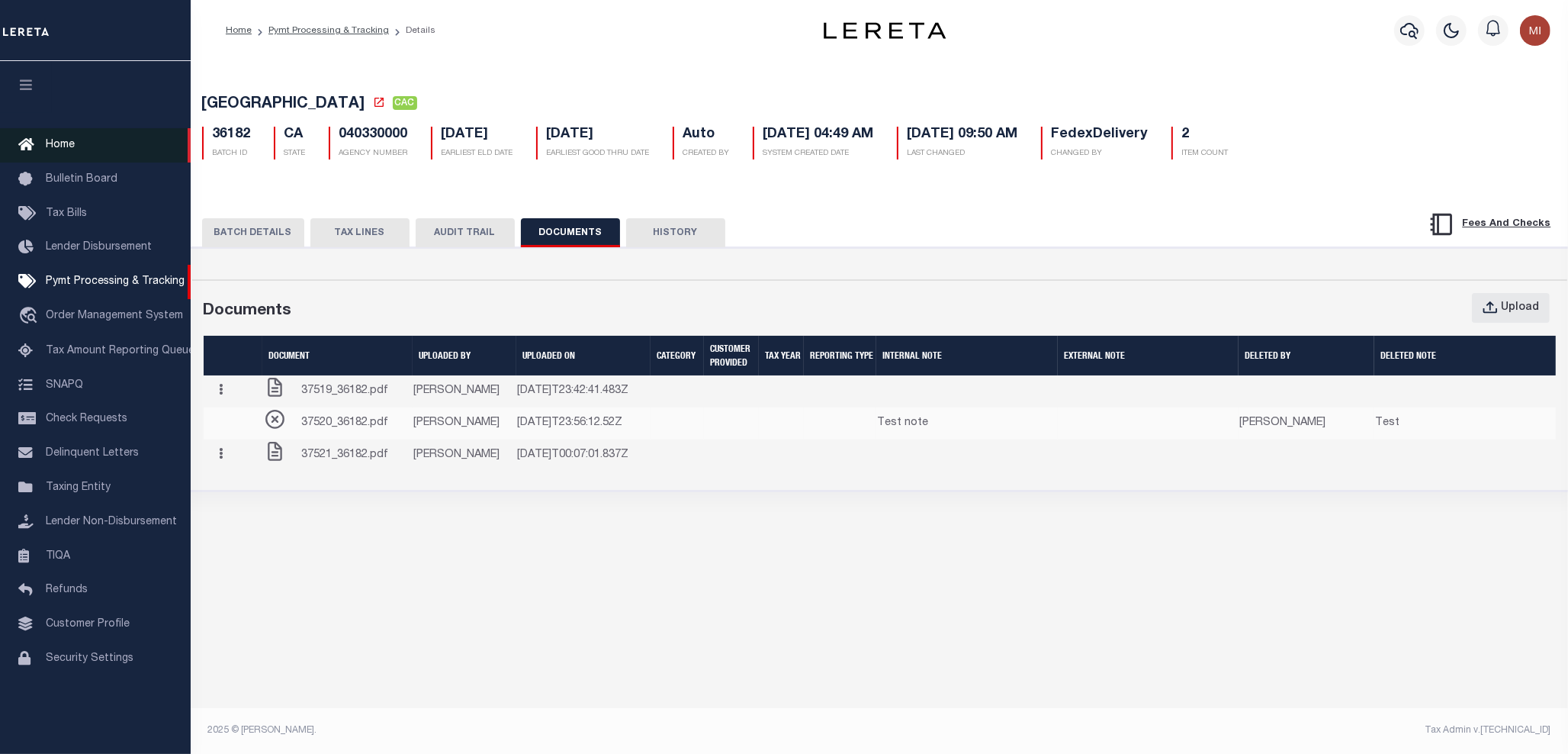
click at [70, 143] on span "Home" at bounding box center [60, 145] width 29 height 11
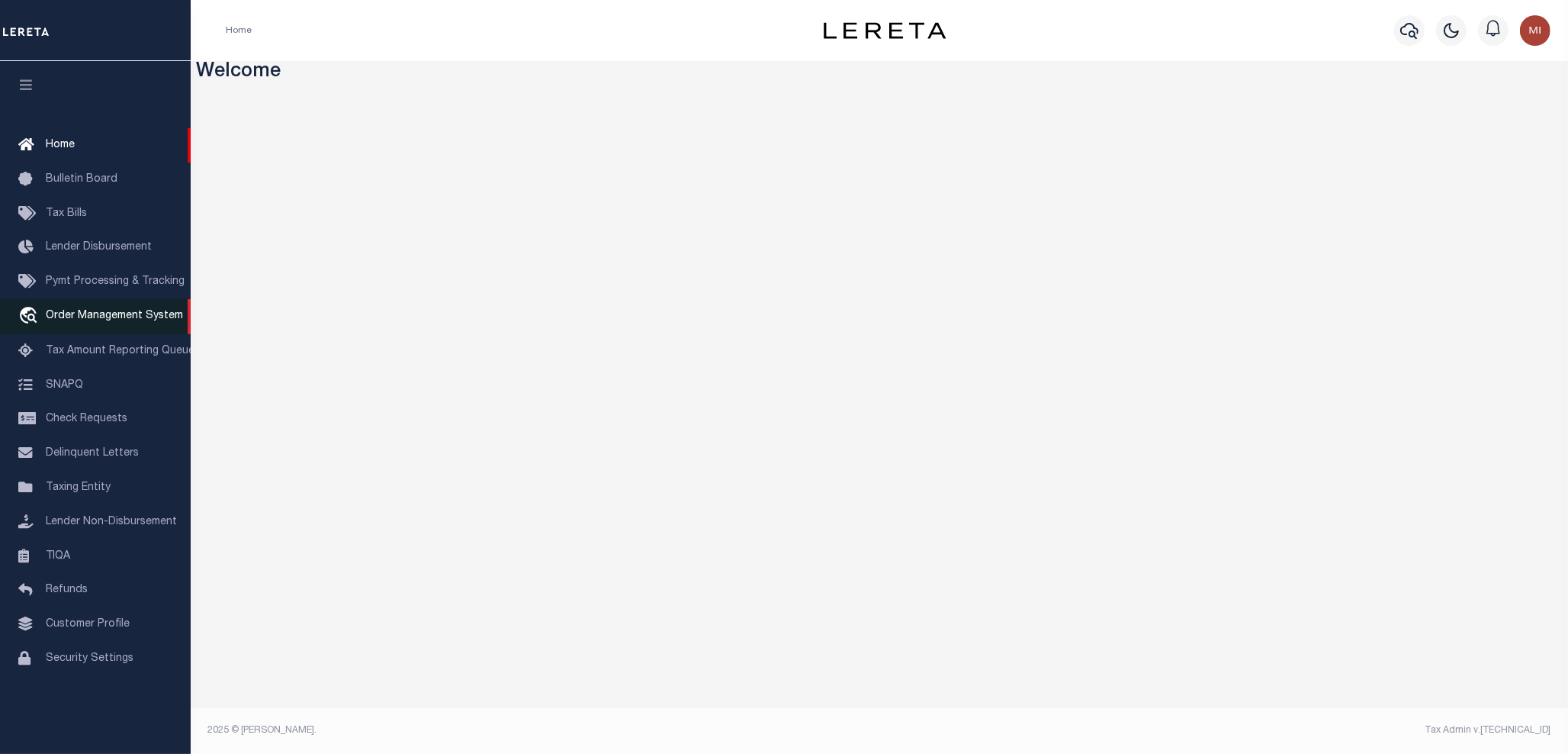
click at [88, 319] on span "Order Management System" at bounding box center [115, 315] width 137 height 11
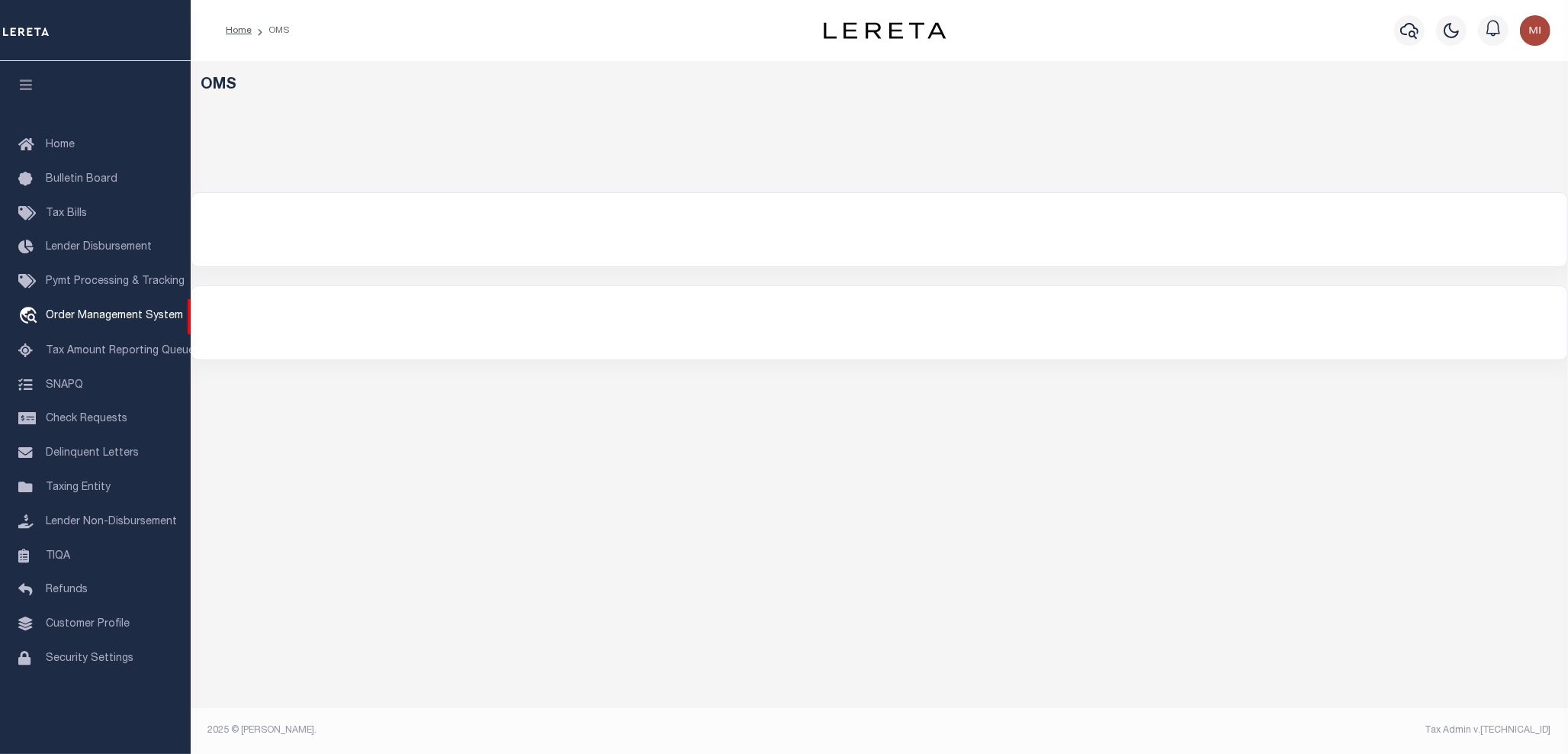
select select "200"
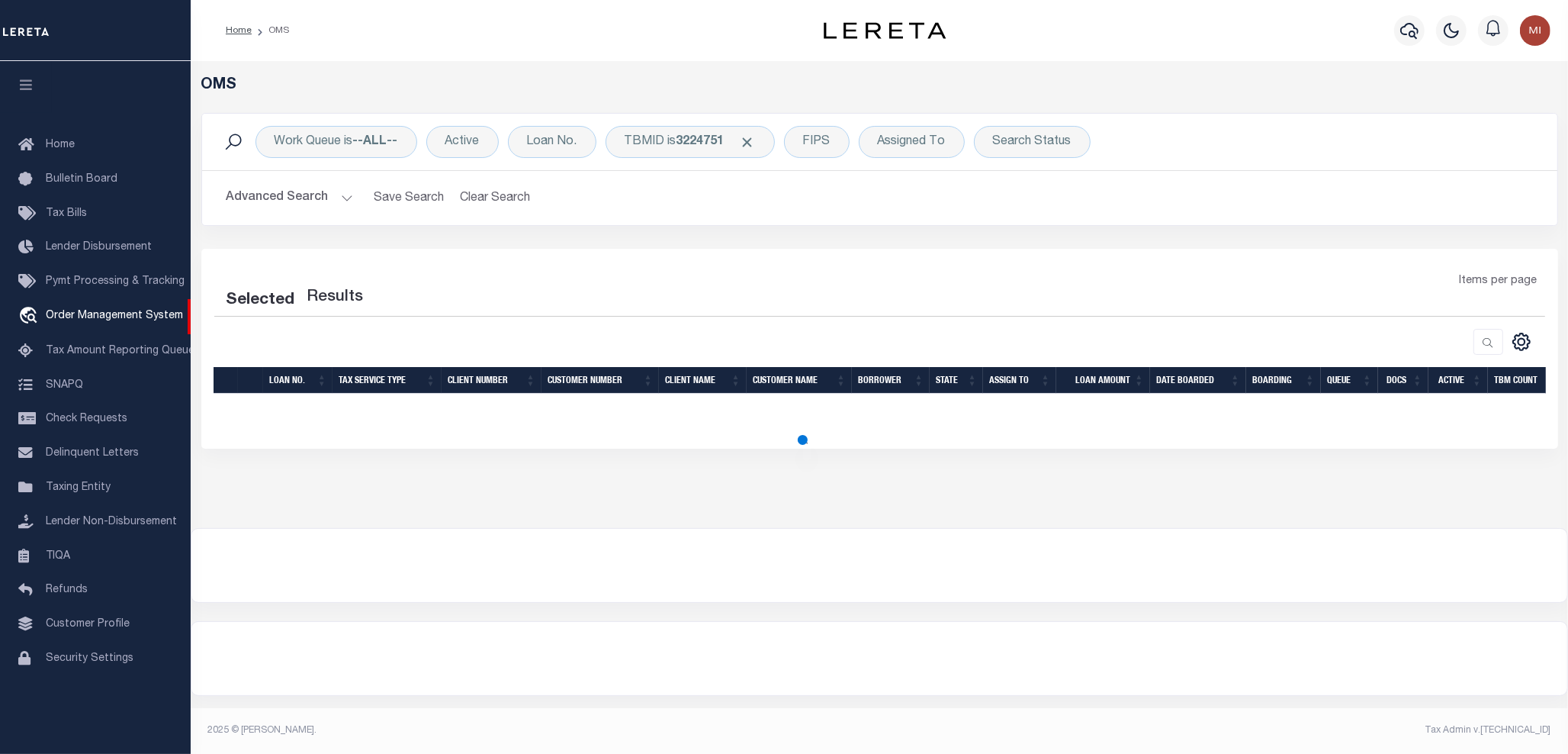
select select "200"
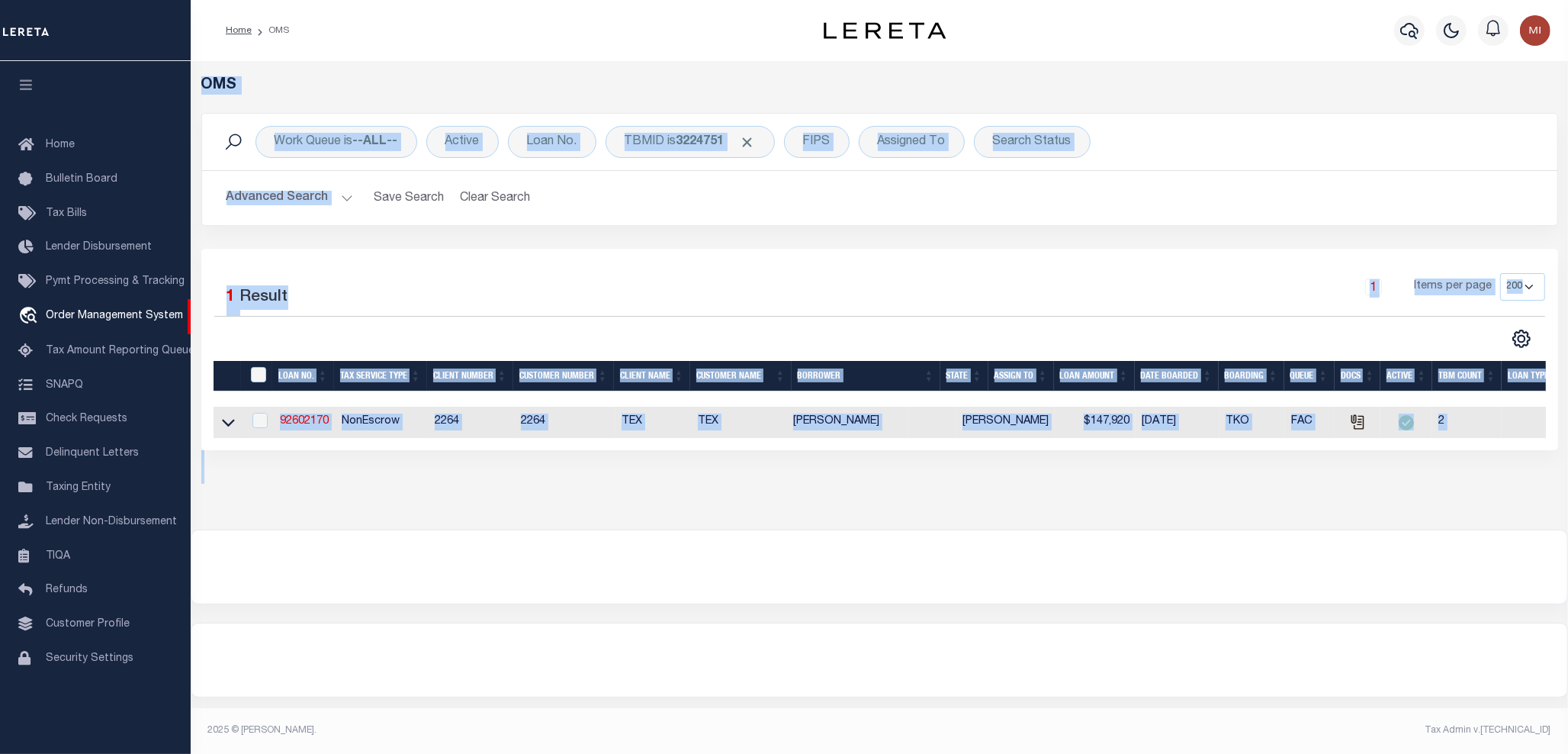
click at [0, 736] on html "Home OMS" at bounding box center [784, 377] width 1568 height 754
click at [398, 512] on div "OMS Work Queue is --ALL-- Active Loan No. TBMID is 3224751 FIPS Assigned To Sea…" at bounding box center [879, 296] width 1377 height 468
click at [326, 271] on div "Selected 1 Result 1 Items per page 10 25 50 100 200" at bounding box center [880, 350] width 1357 height 201
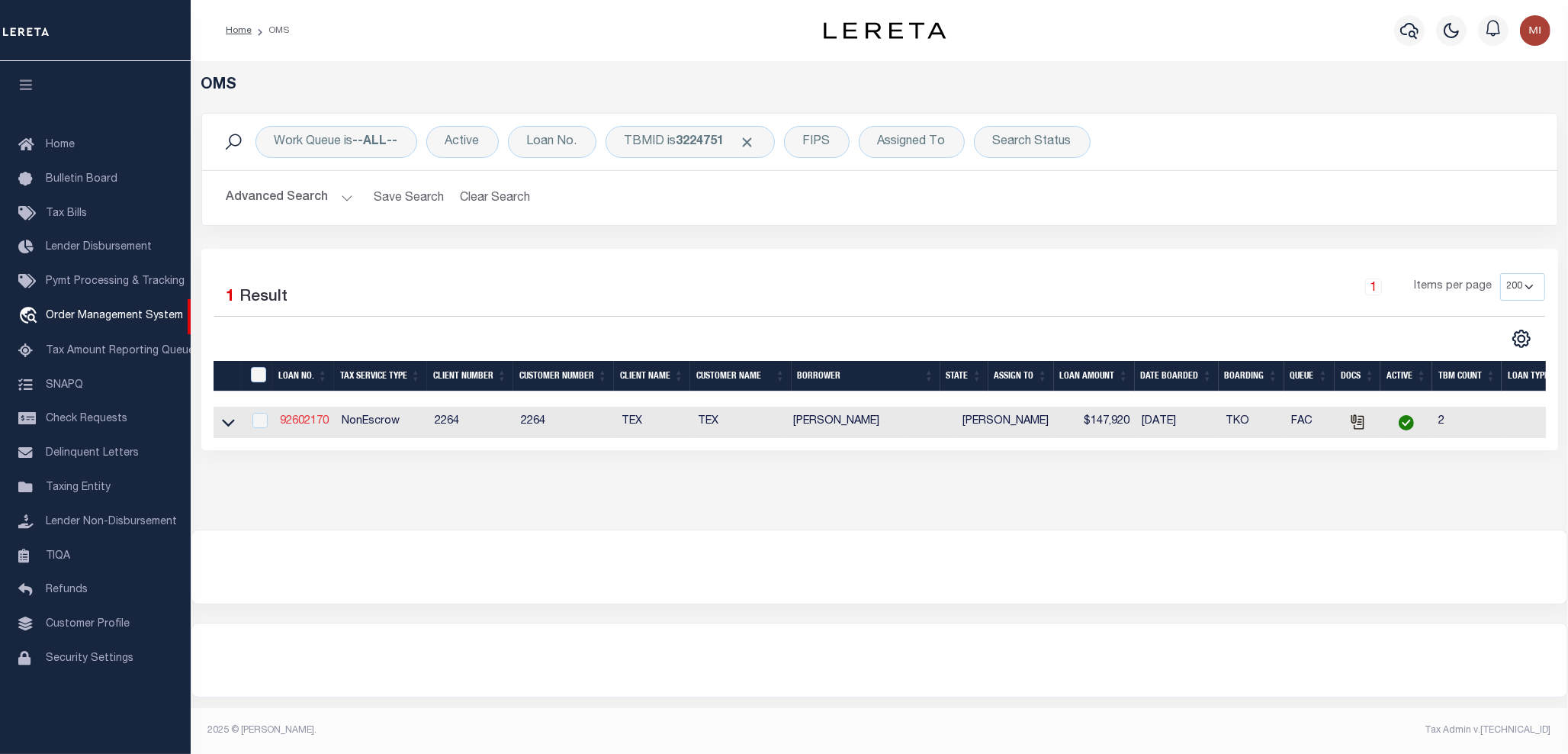
click at [308, 427] on link "92602170" at bounding box center [304, 421] width 49 height 11
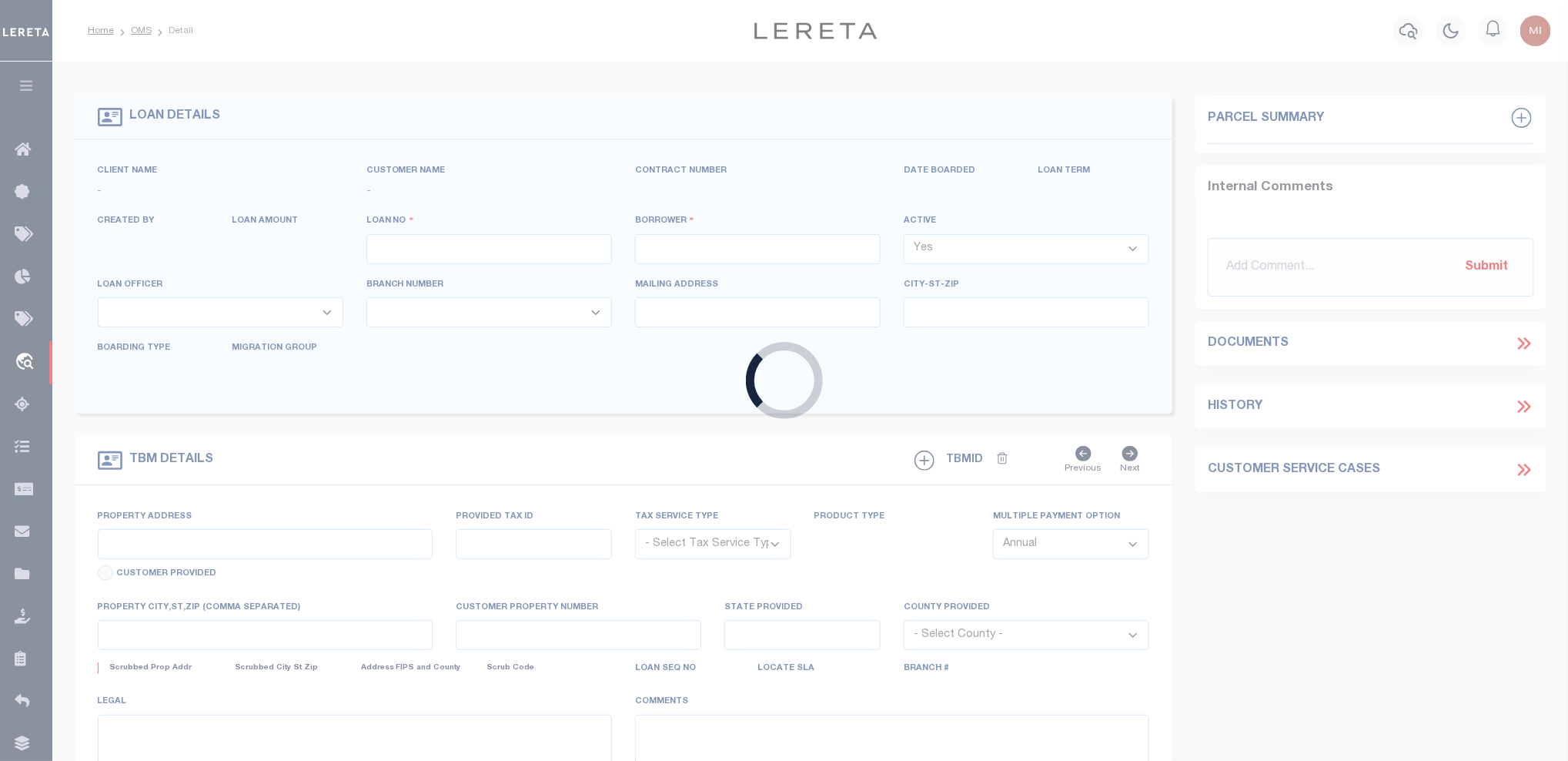
type input "92602170"
type input "[PERSON_NAME]"
select select
type input "[STREET_ADDRESS][PERSON_NAME]"
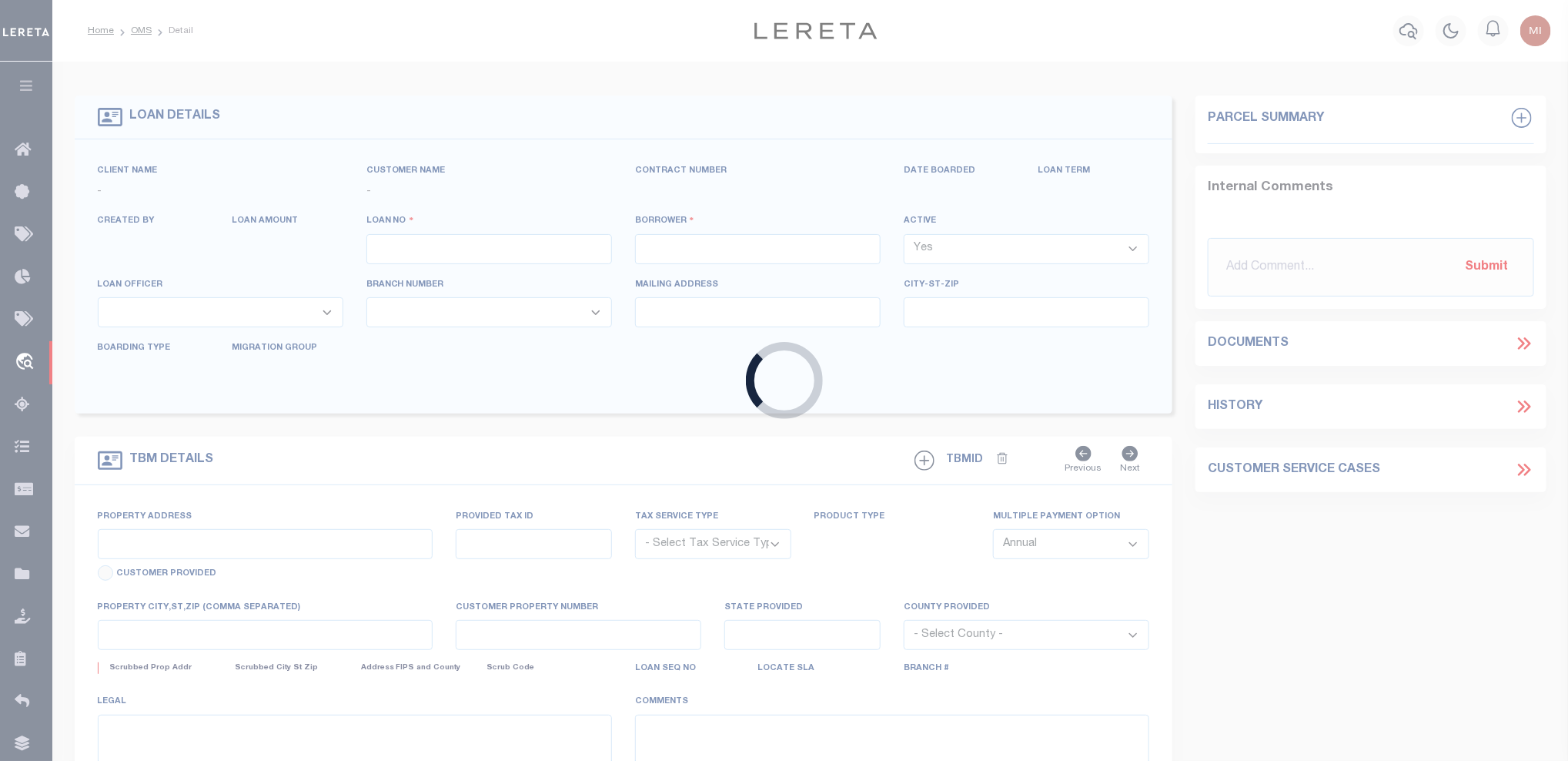
type input "[GEOGRAPHIC_DATA] OR 97201-5373"
select select "NonEscrow"
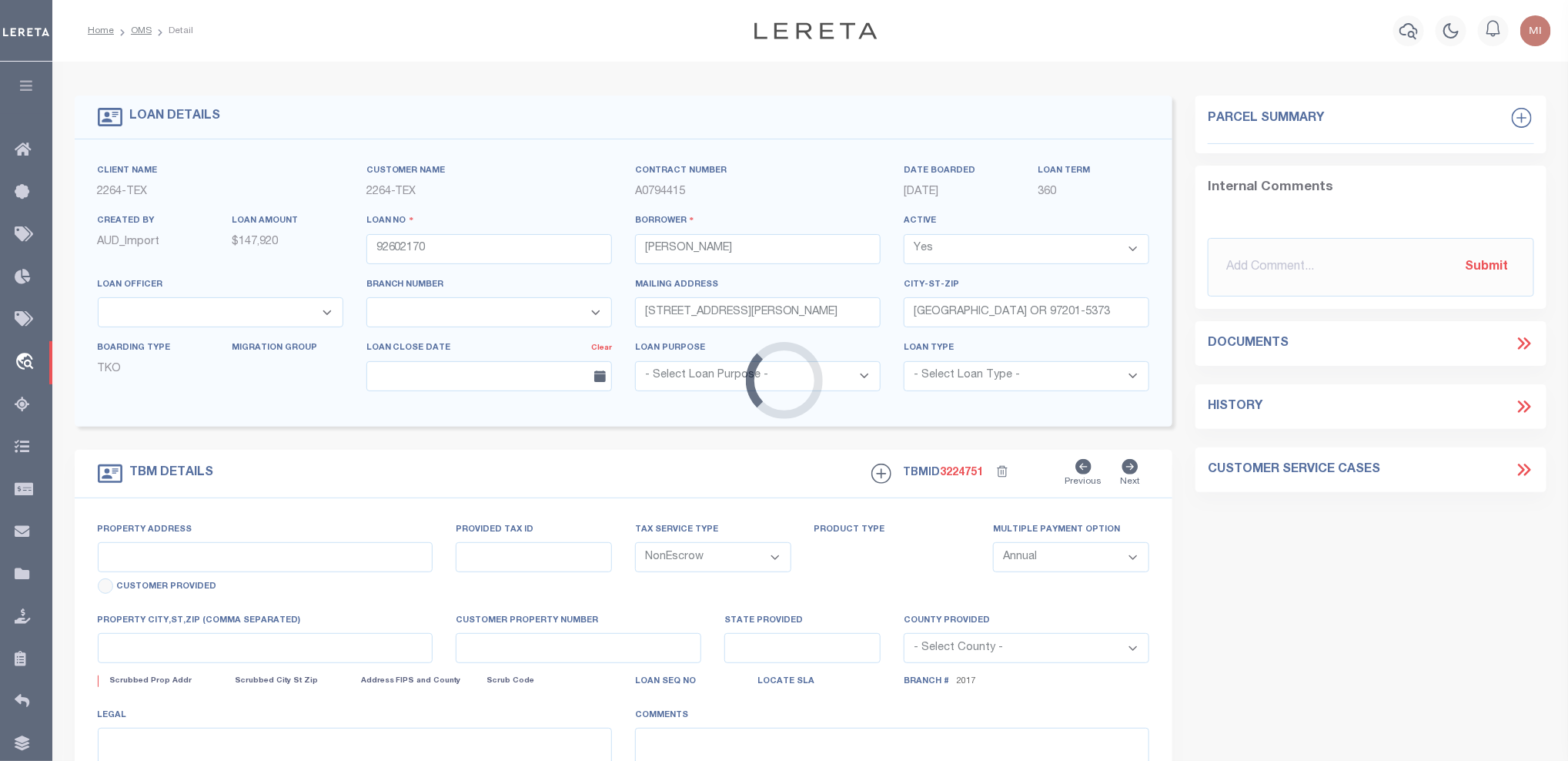
select select "22457"
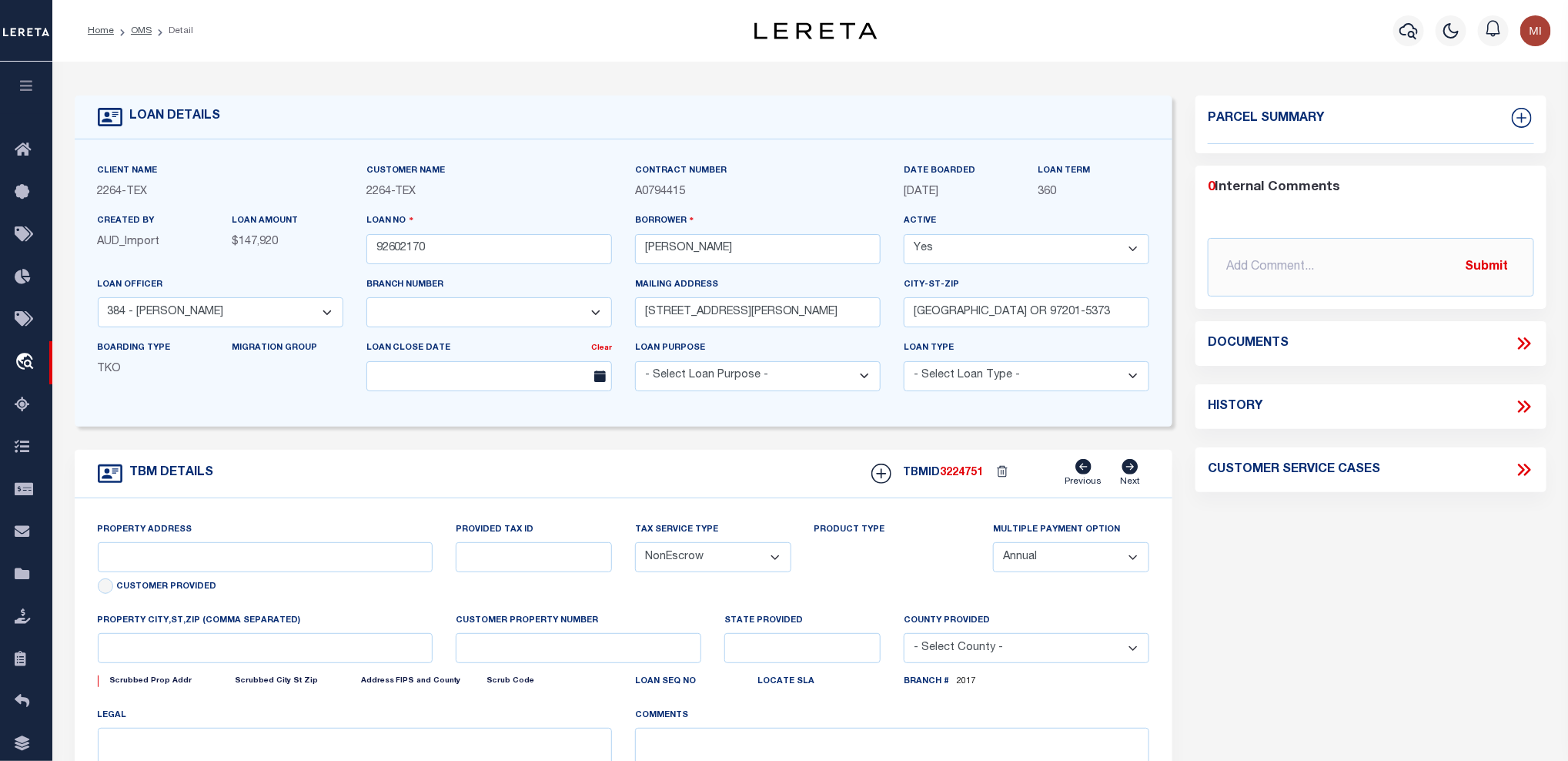
select select "8149"
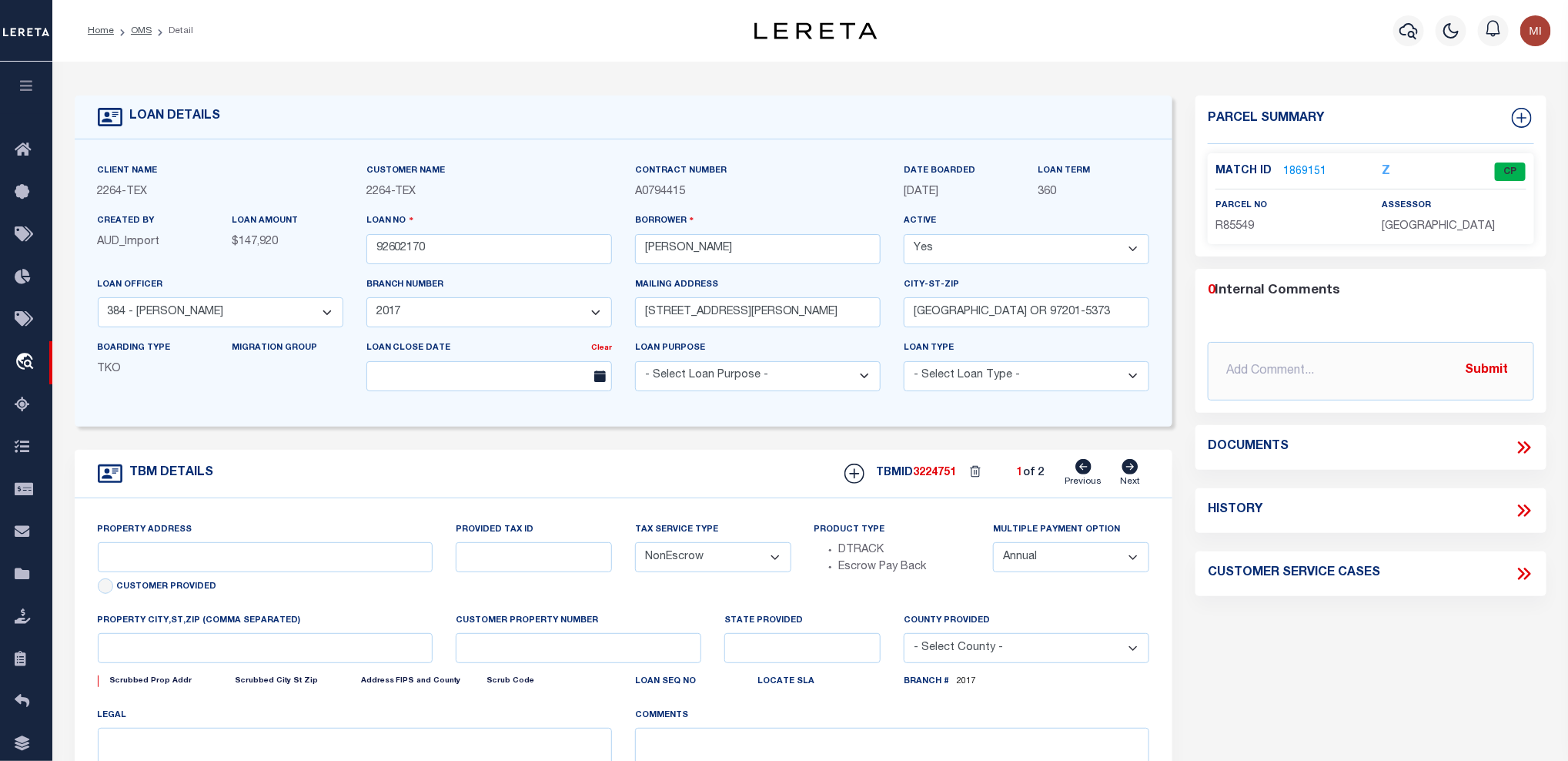
type input "[GEOGRAPHIC_DATA], [GEOGRAPHIC_DATA] 231652001001"
type input "231652001001"
select select
type textarea "LOT 22;[GEOGRAPHIC_DATA];[GEOGRAPHIC_DATA];[GEOGRAPHIC_DATA]"
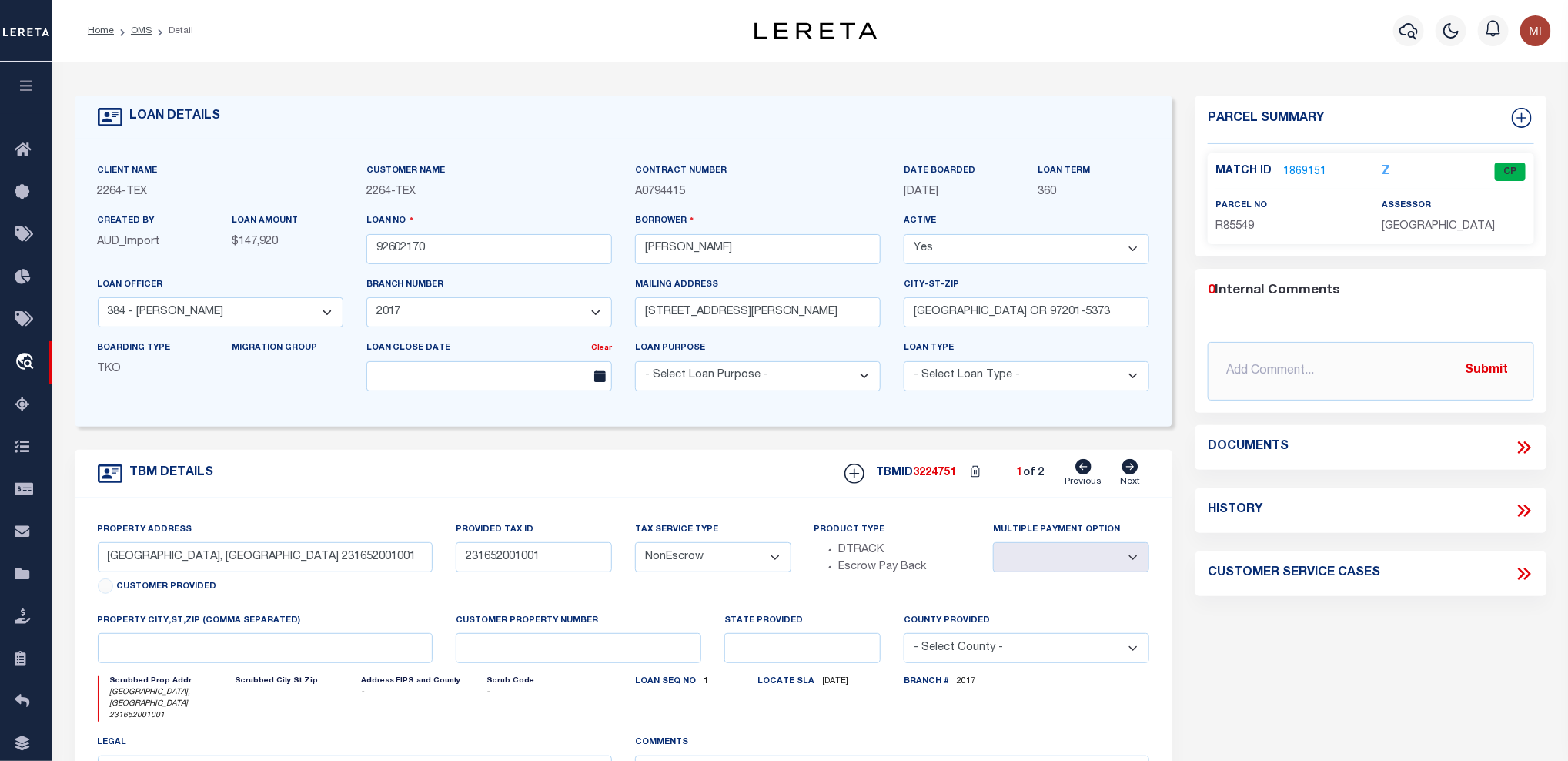
click at [1525, 449] on icon at bounding box center [1524, 447] width 20 height 20
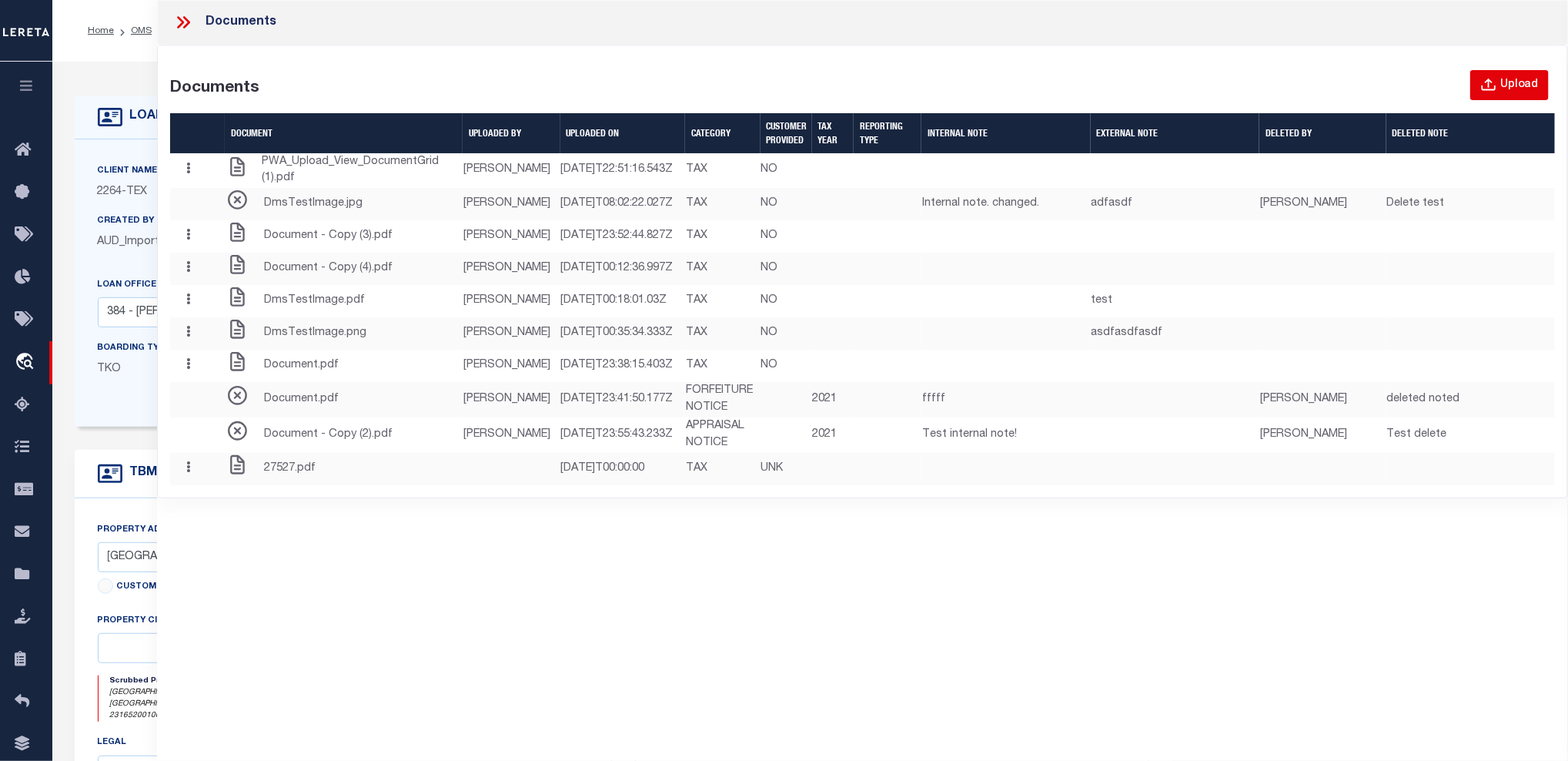
click at [1518, 83] on div "Upload" at bounding box center [1519, 85] width 39 height 17
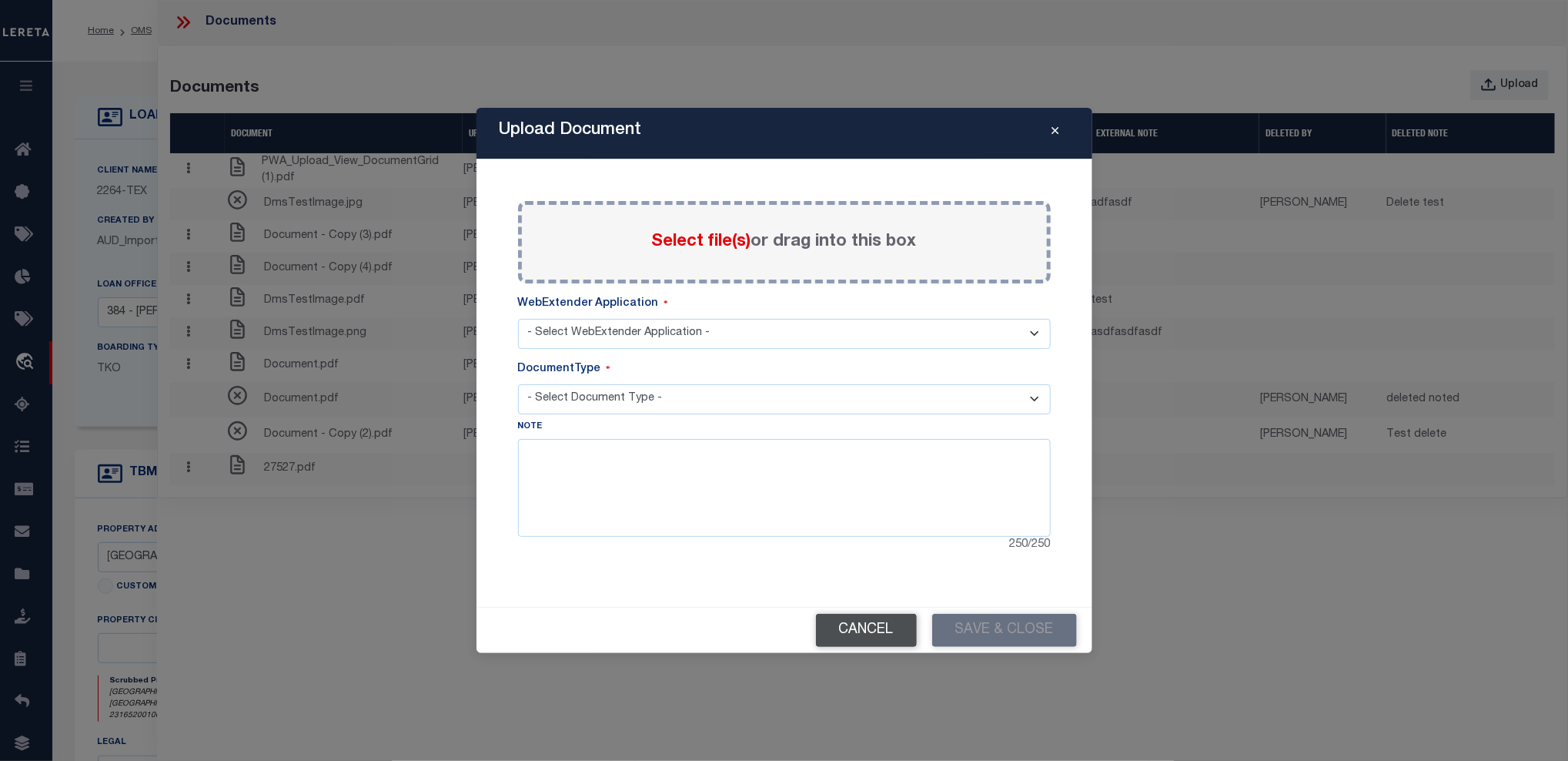
click at [872, 636] on button "Cancel" at bounding box center [867, 630] width 101 height 33
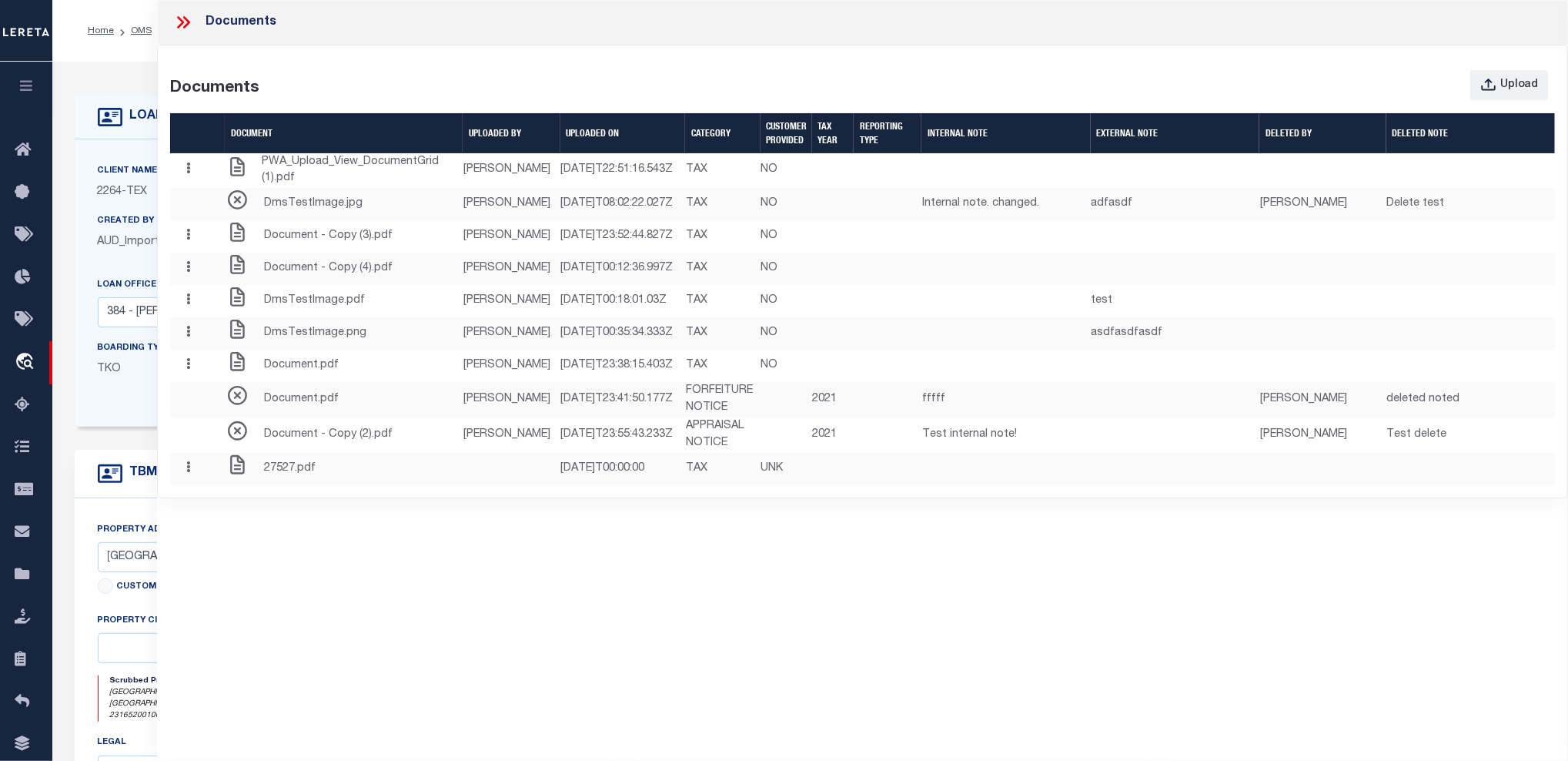
click at [185, 20] on icon at bounding box center [183, 22] width 20 height 20
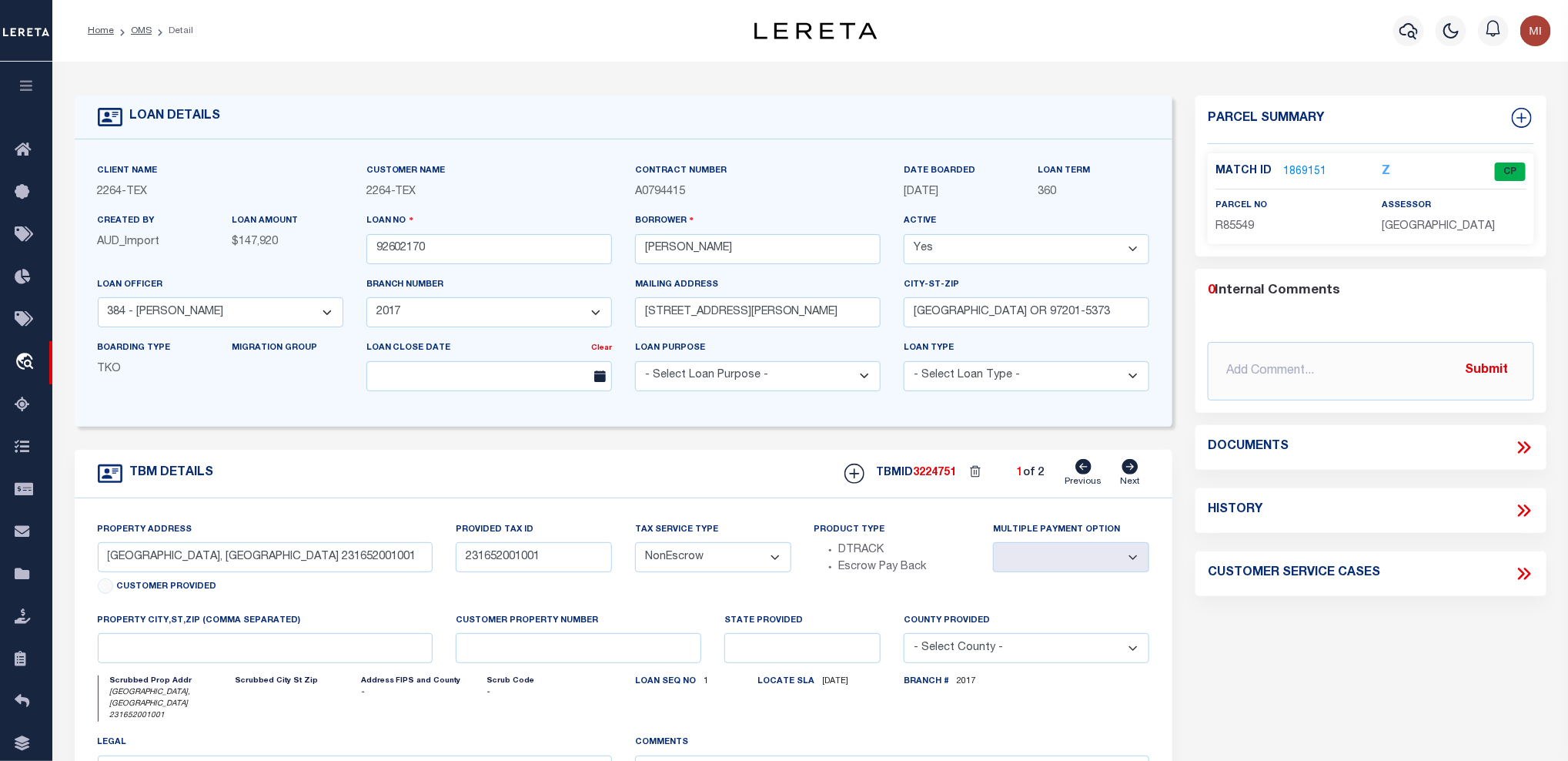
click at [27, 83] on icon "button" at bounding box center [26, 85] width 17 height 14
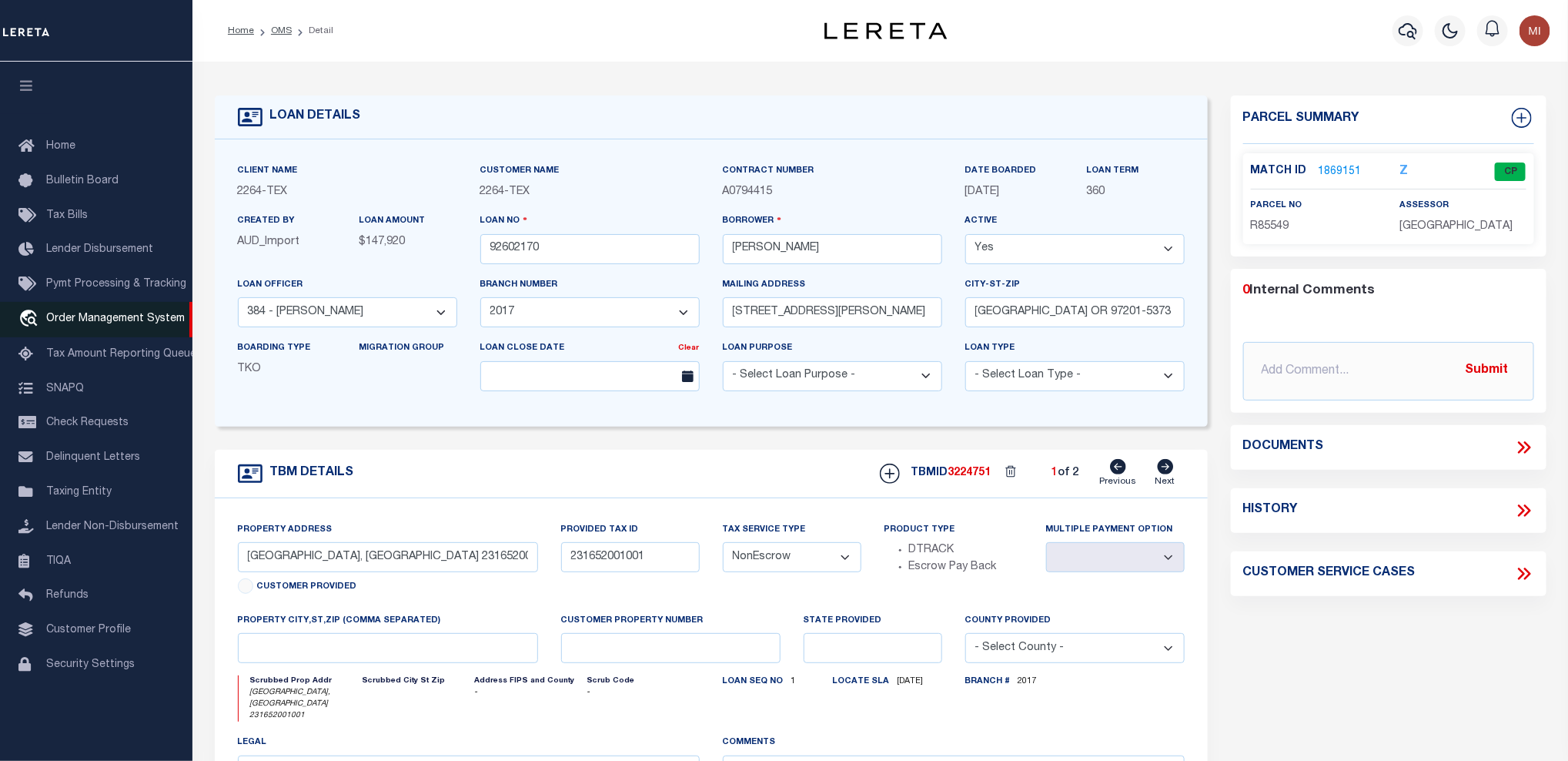
click at [121, 323] on span "Order Management System" at bounding box center [116, 318] width 139 height 11
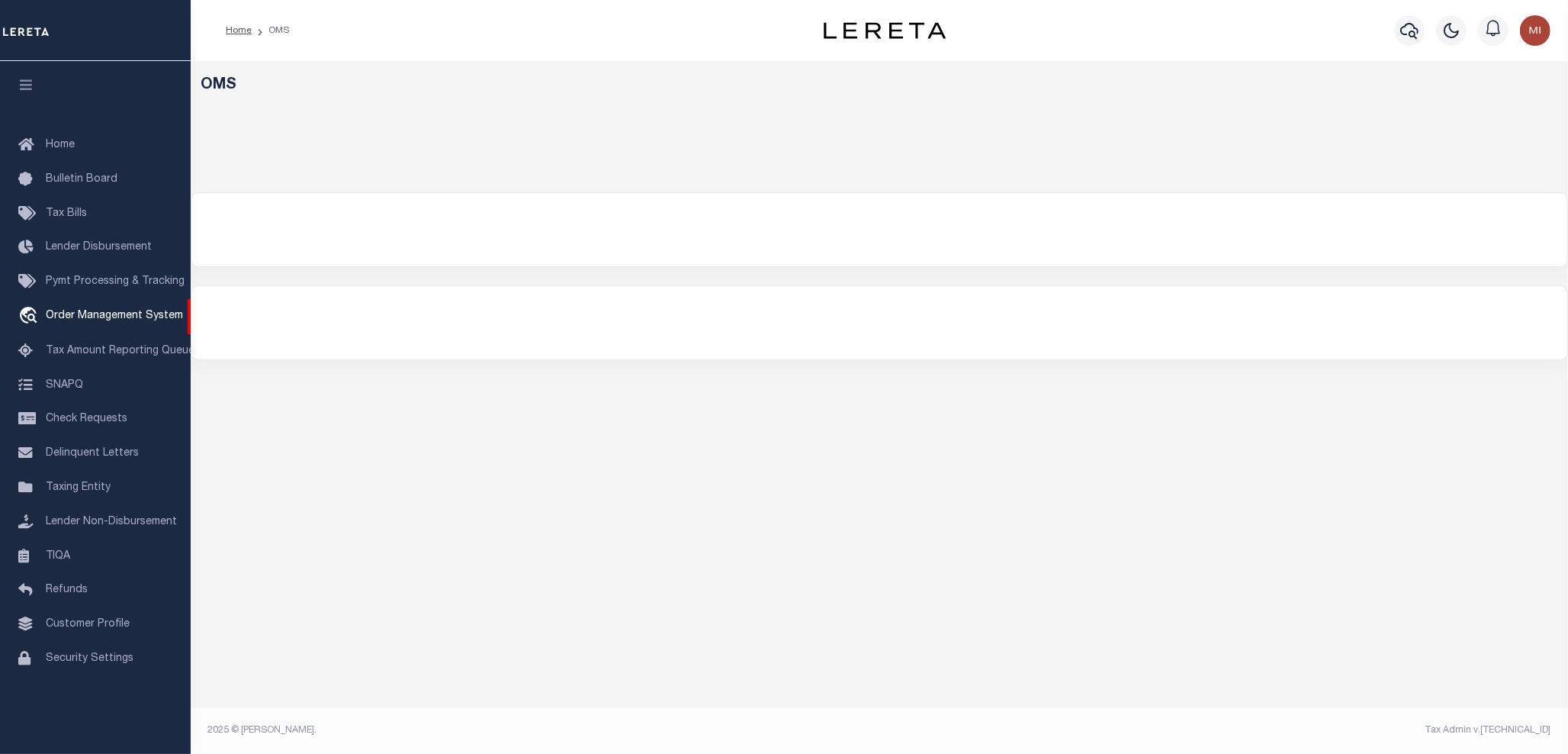
select select "200"
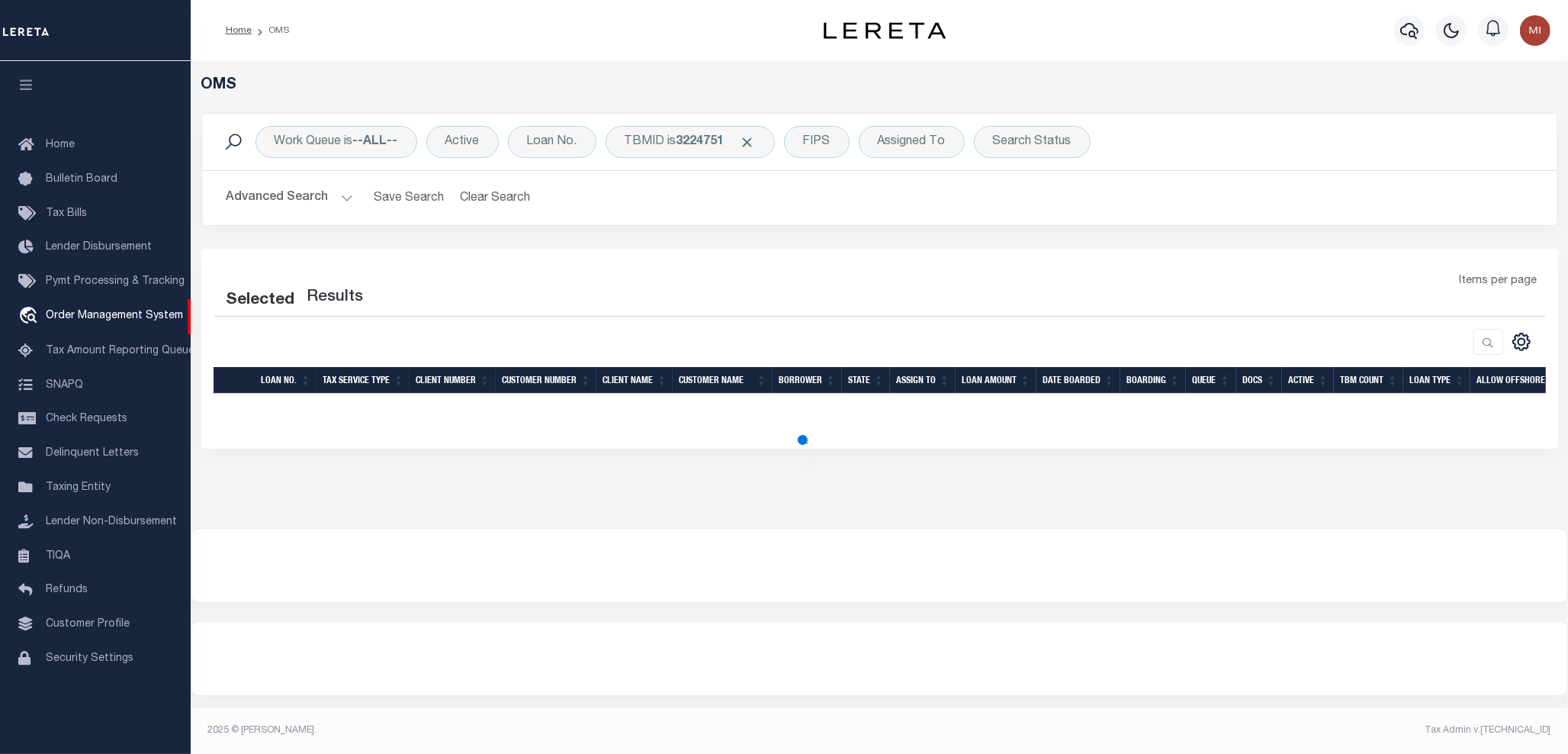
select select "200"
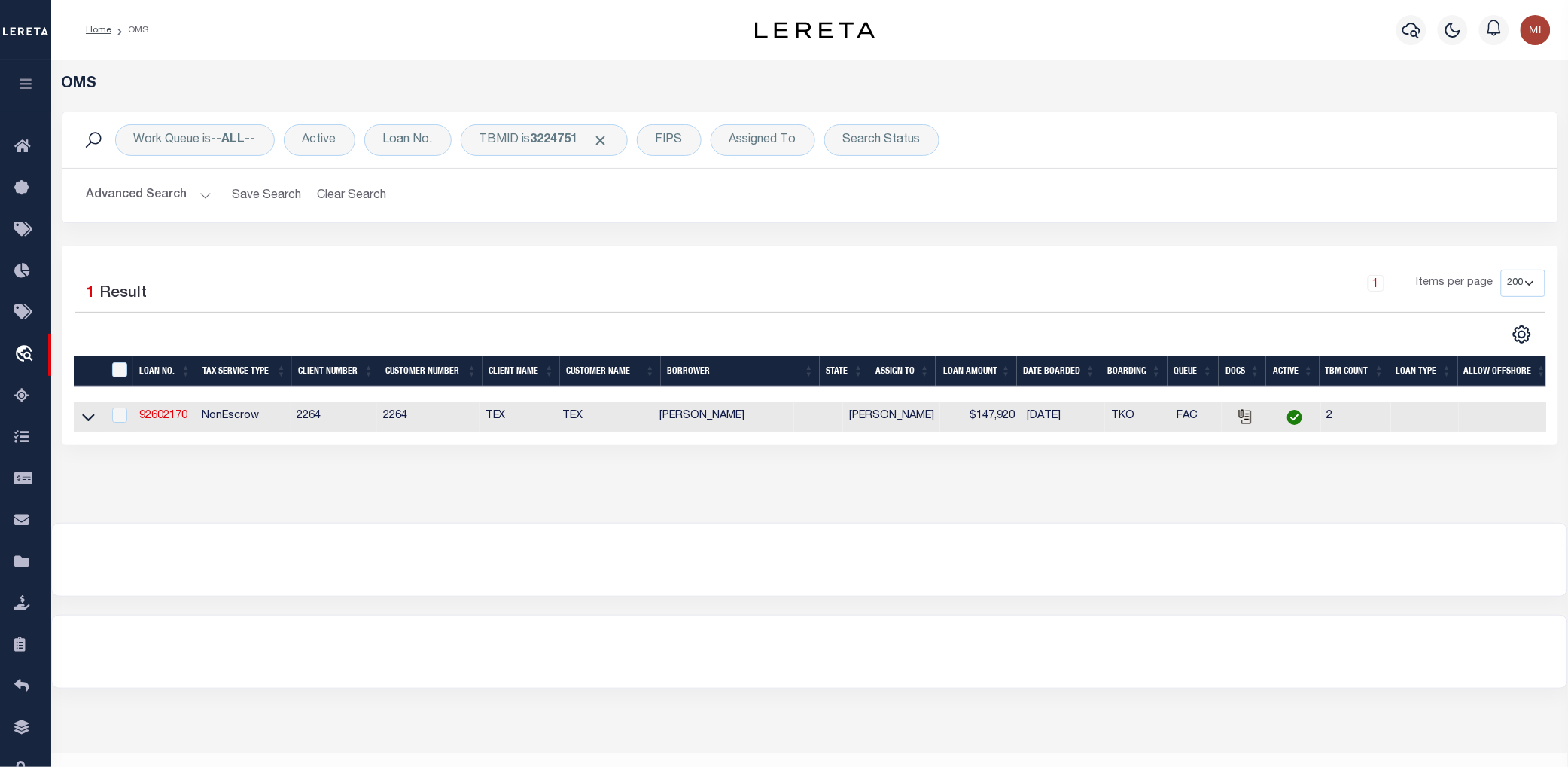
click at [0, 744] on html "Home OMS" at bounding box center [784, 399] width 1568 height 799
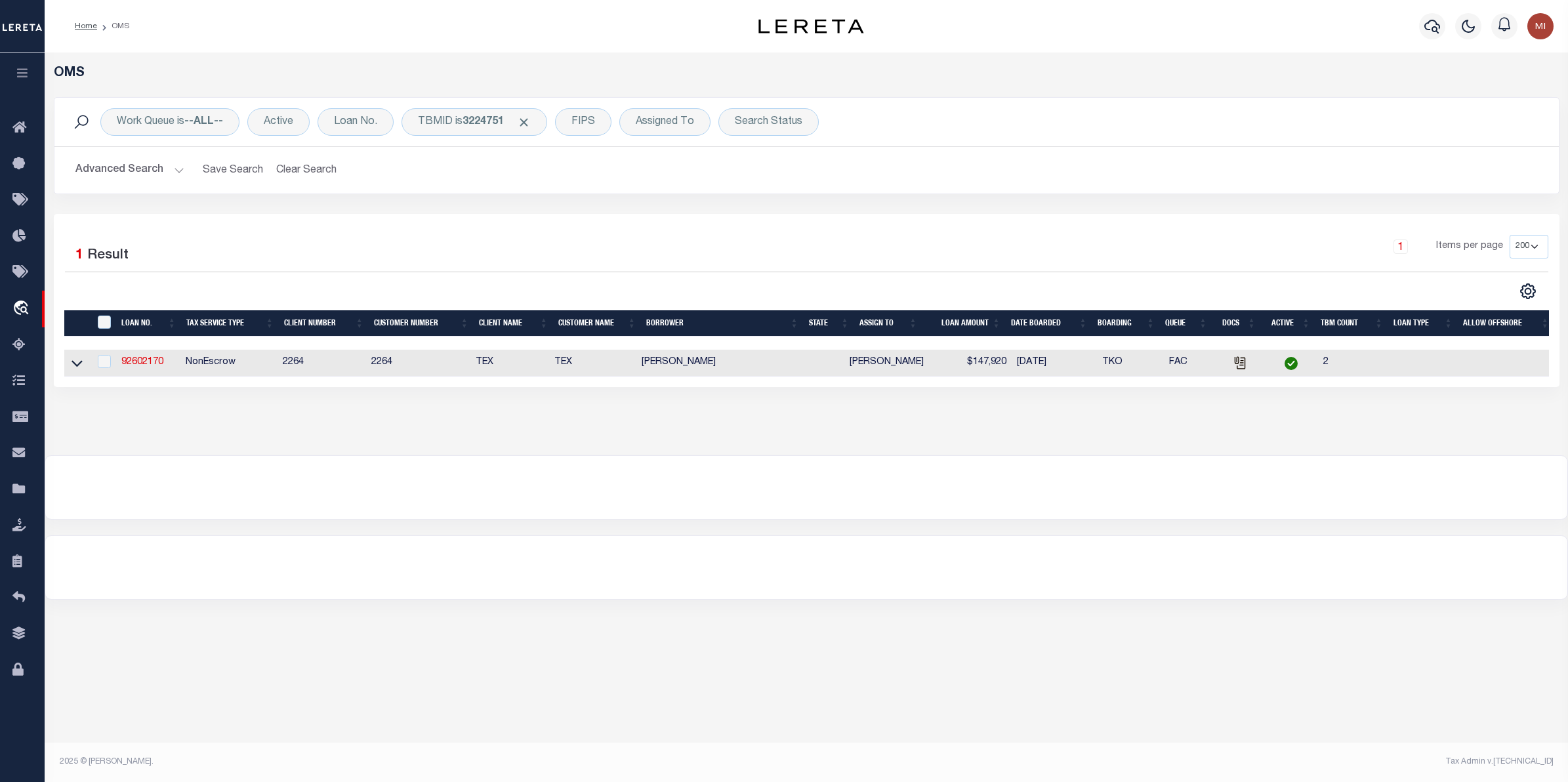
click at [27, 74] on icon "button" at bounding box center [22, 72] width 15 height 12
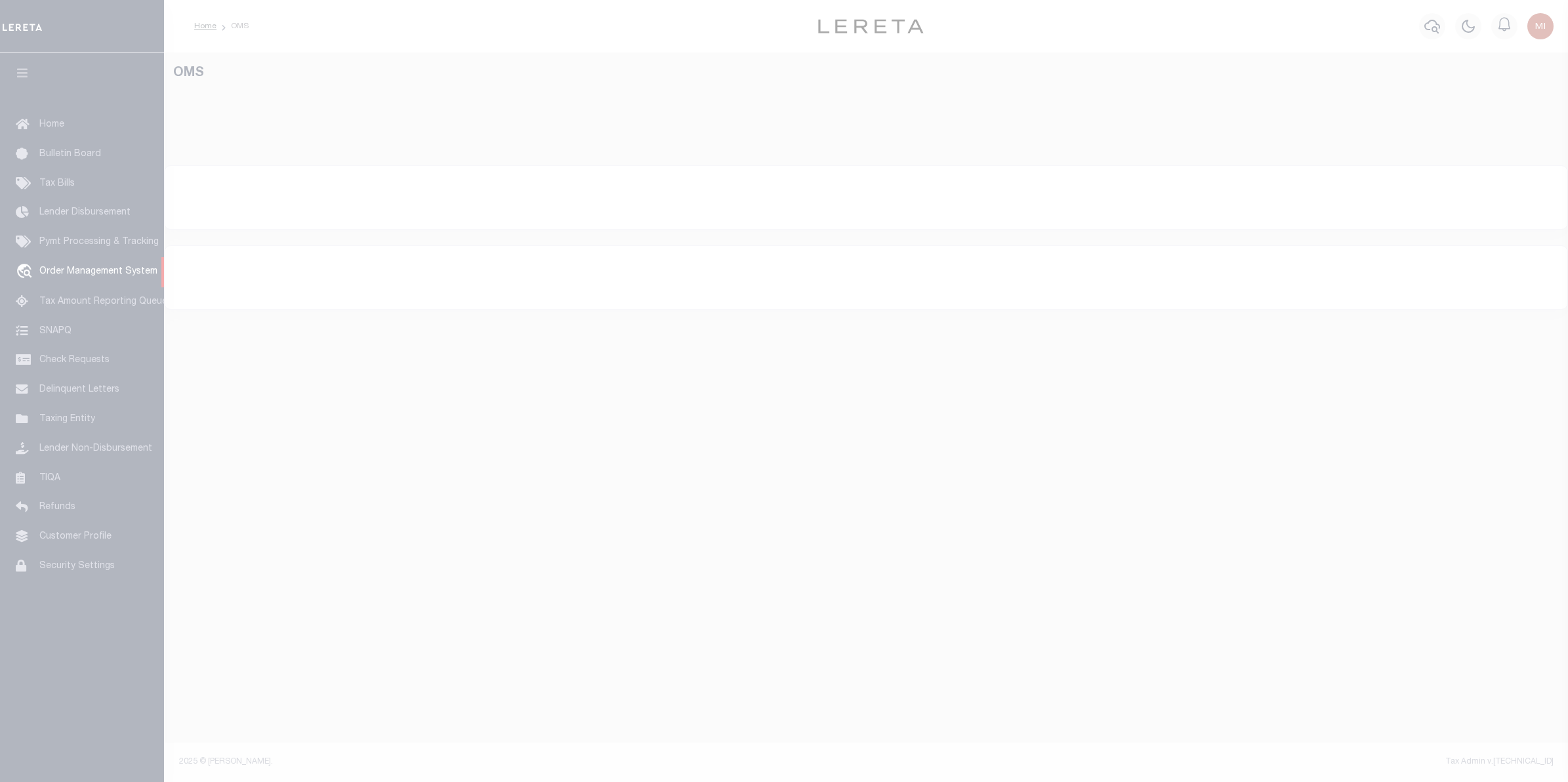
select select "200"
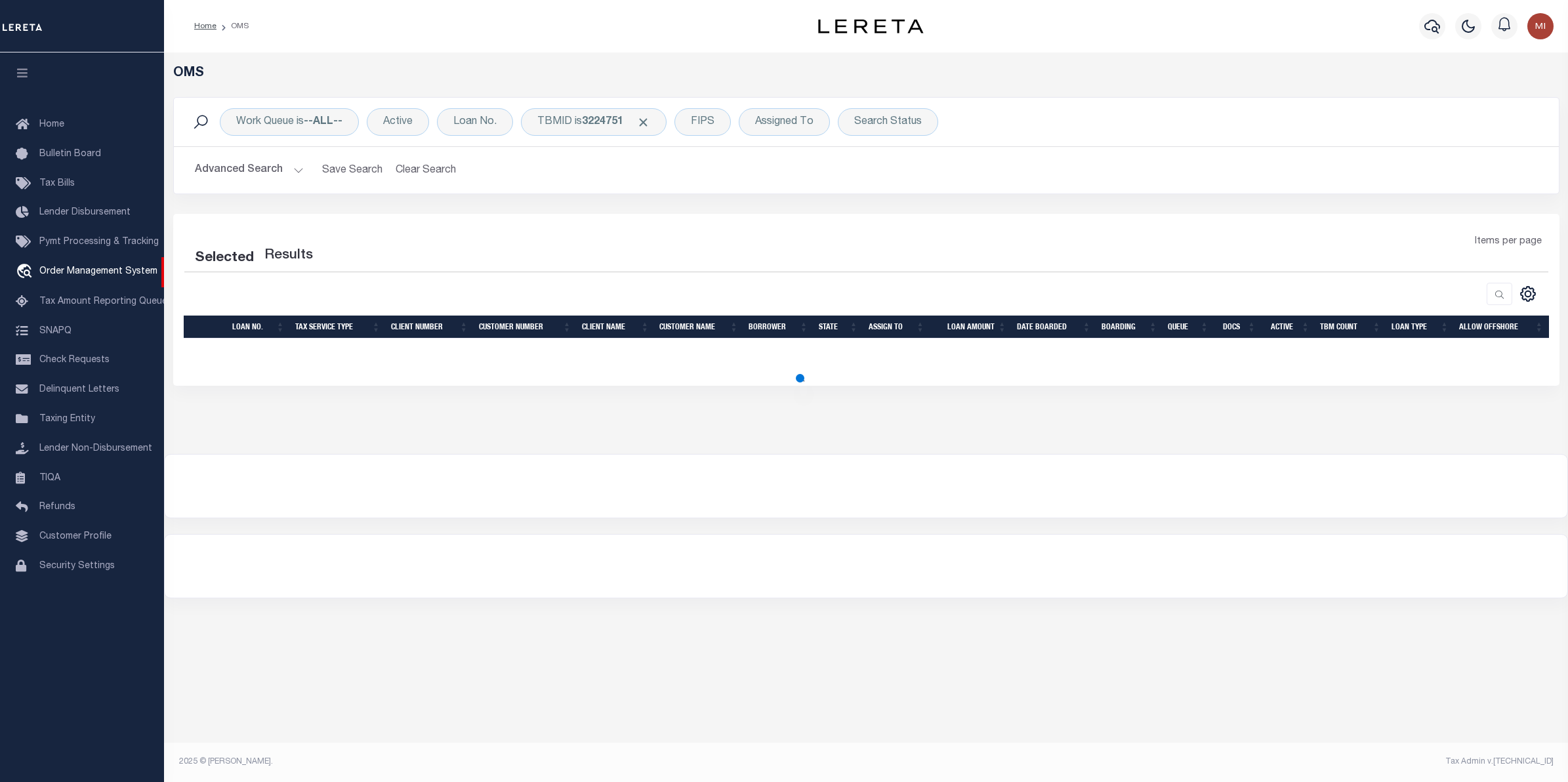
select select "200"
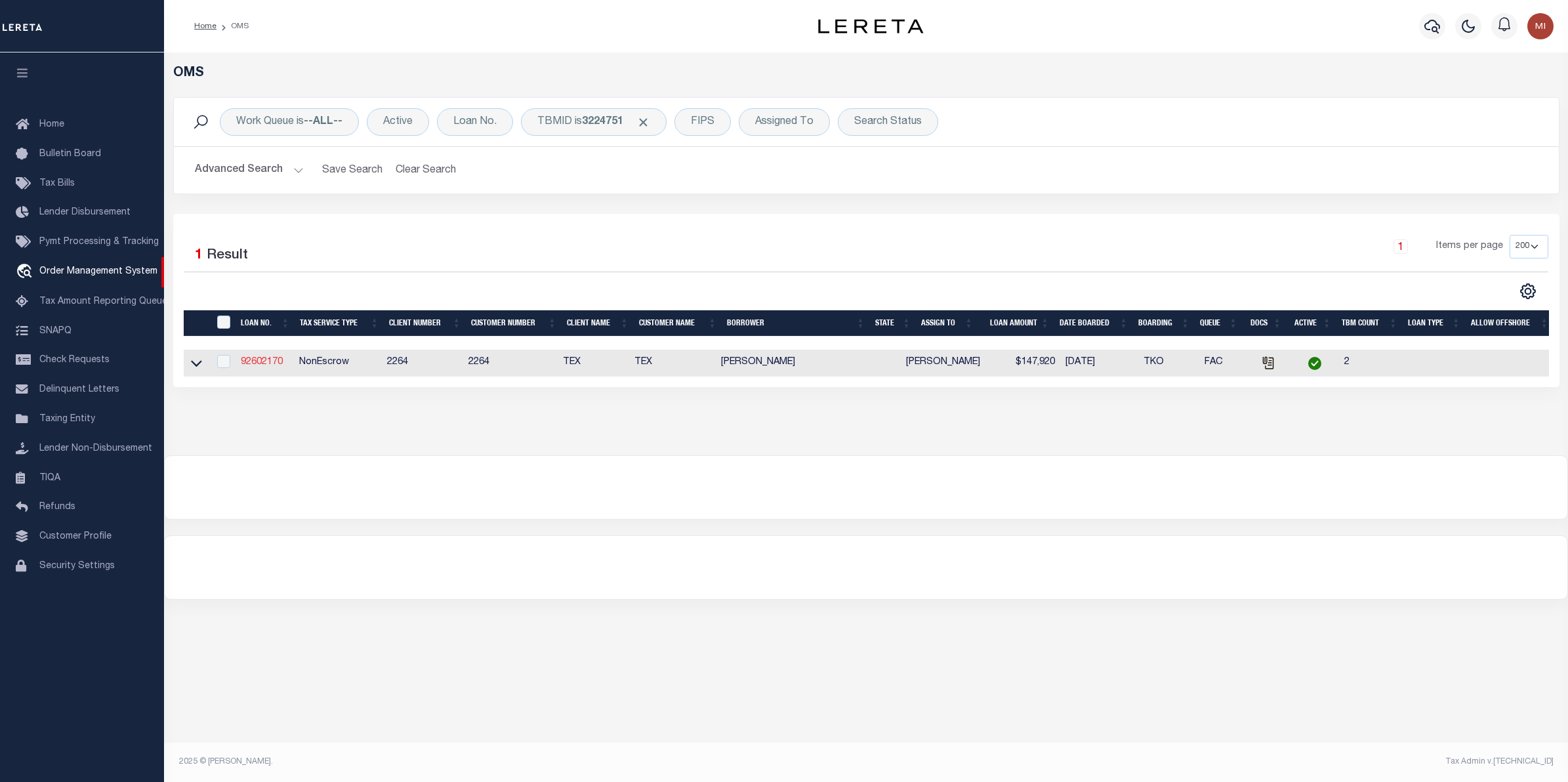
click at [254, 365] on link "92602170" at bounding box center [262, 362] width 42 height 9
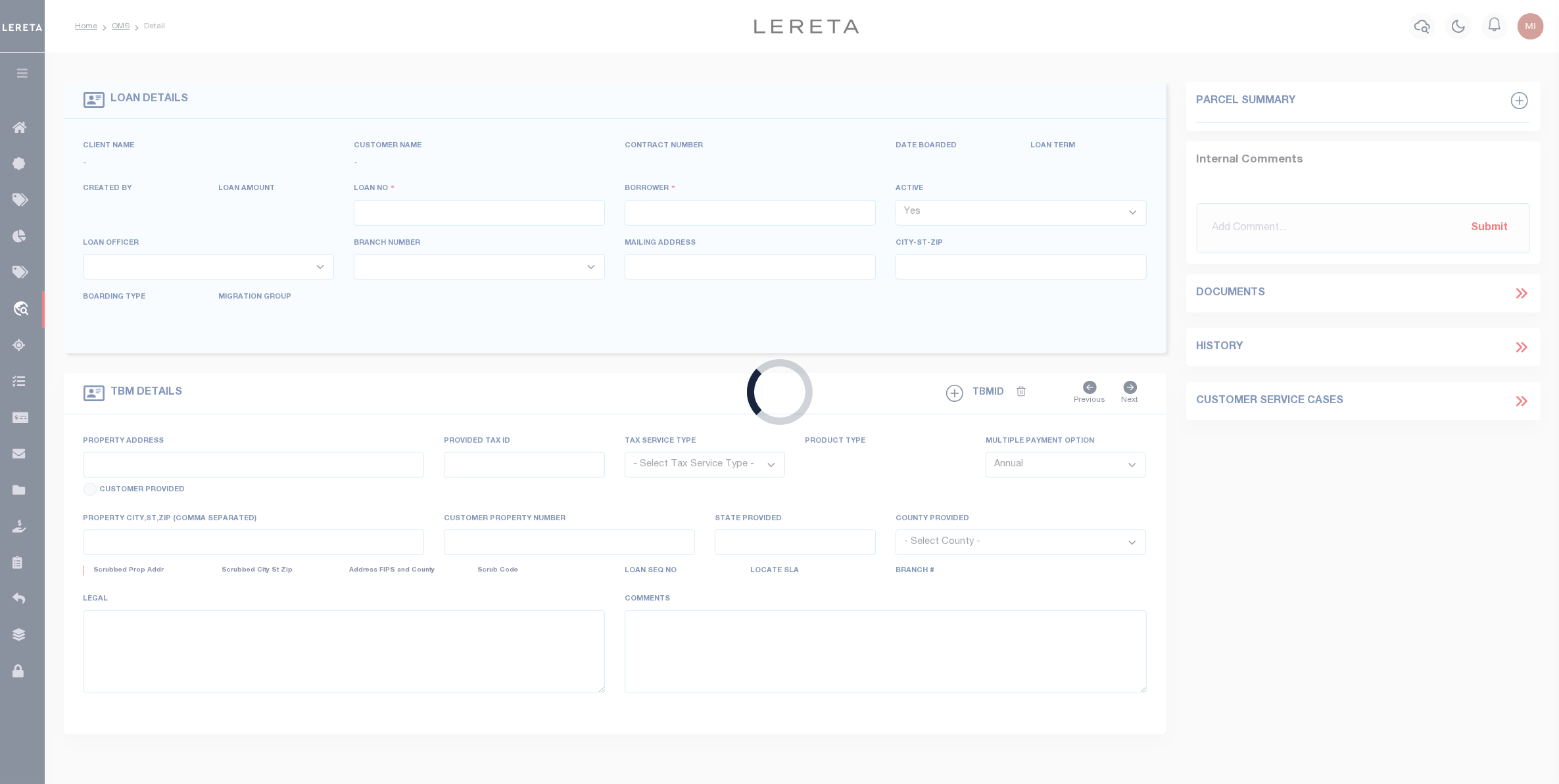
type input "92602170"
type input "[PERSON_NAME]"
select select
type input "[STREET_ADDRESS][PERSON_NAME]"
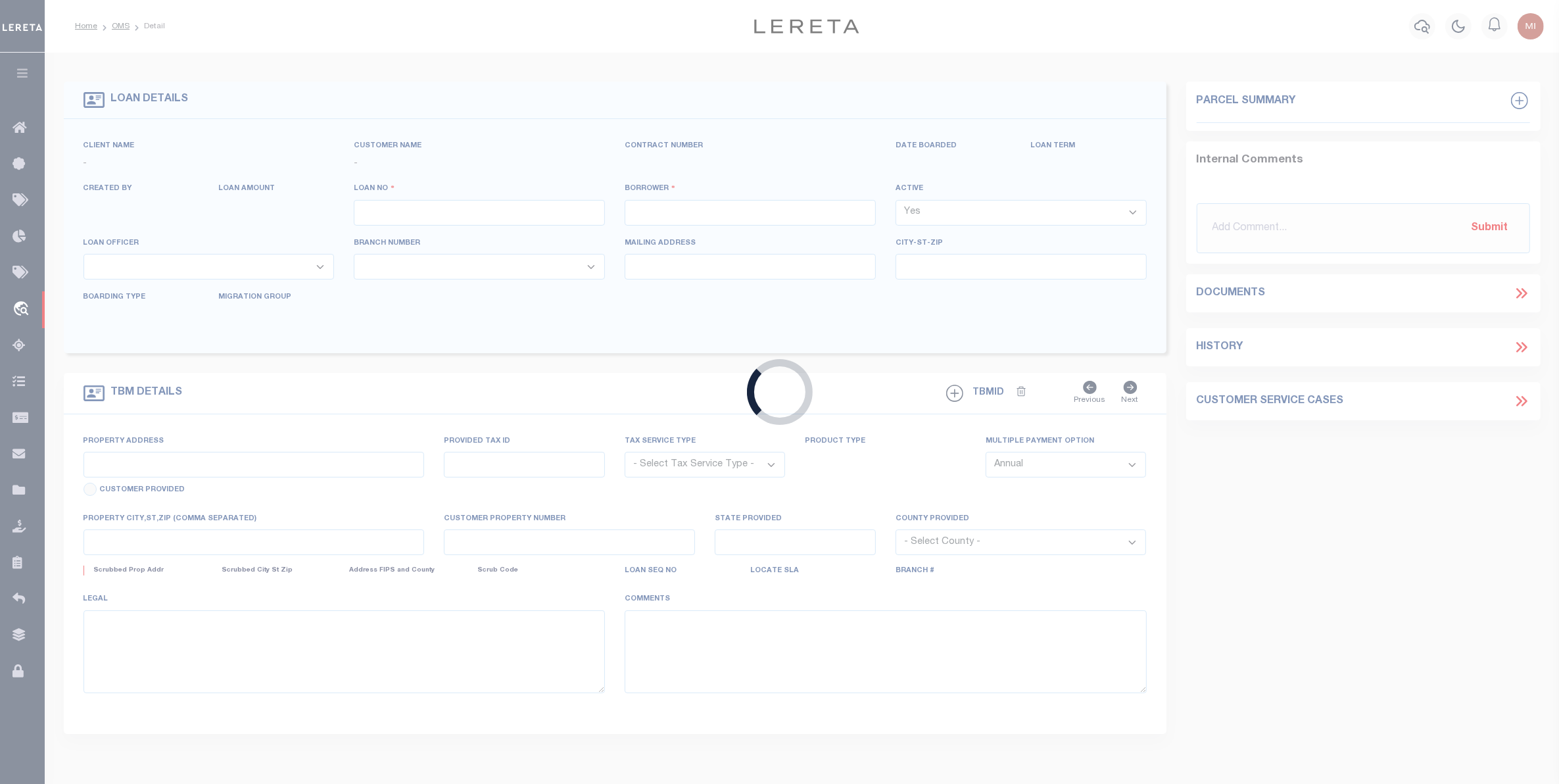
type input "[GEOGRAPHIC_DATA] OR 97201-5373"
select select "NonEscrow"
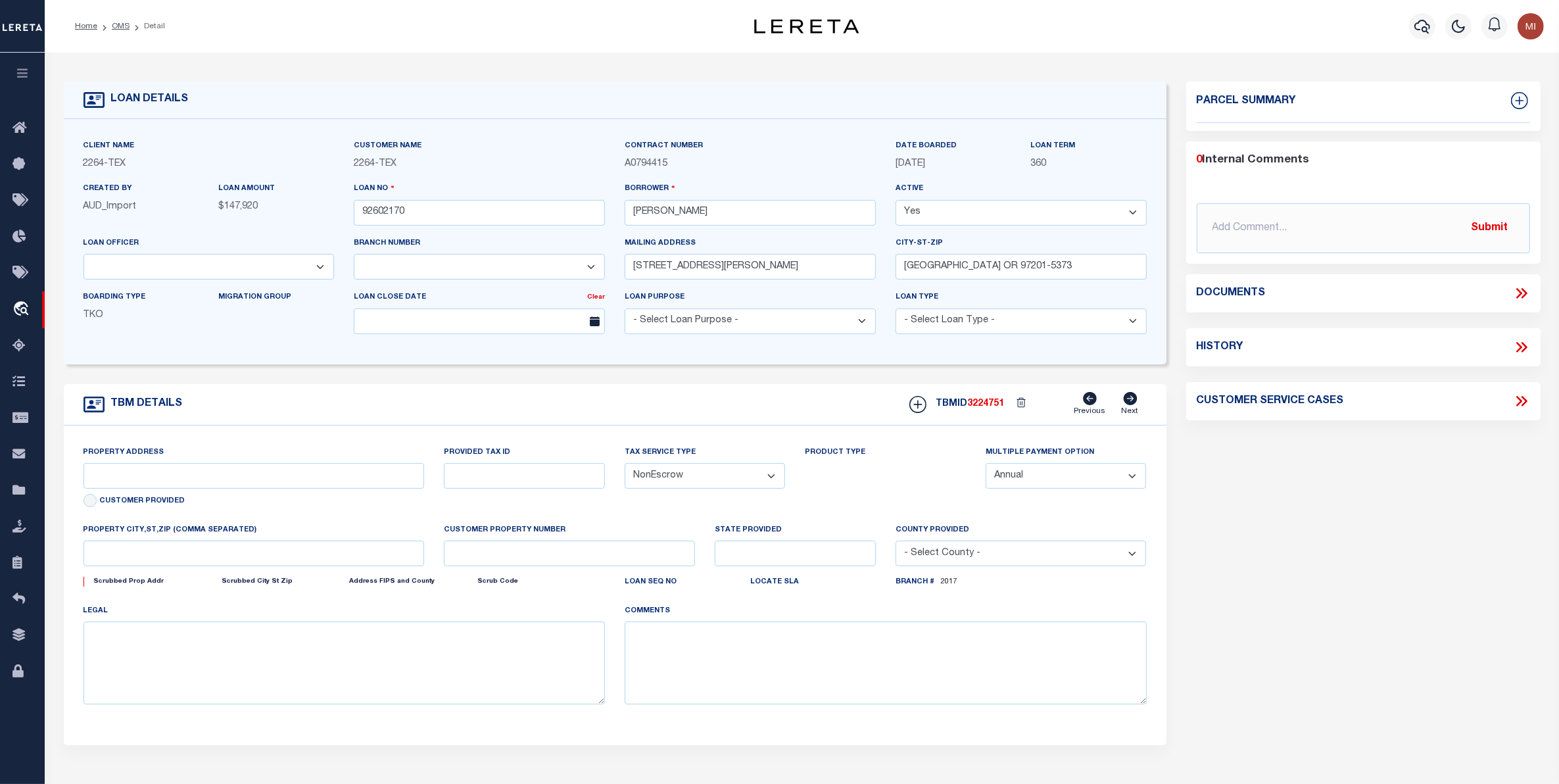
select select "8149"
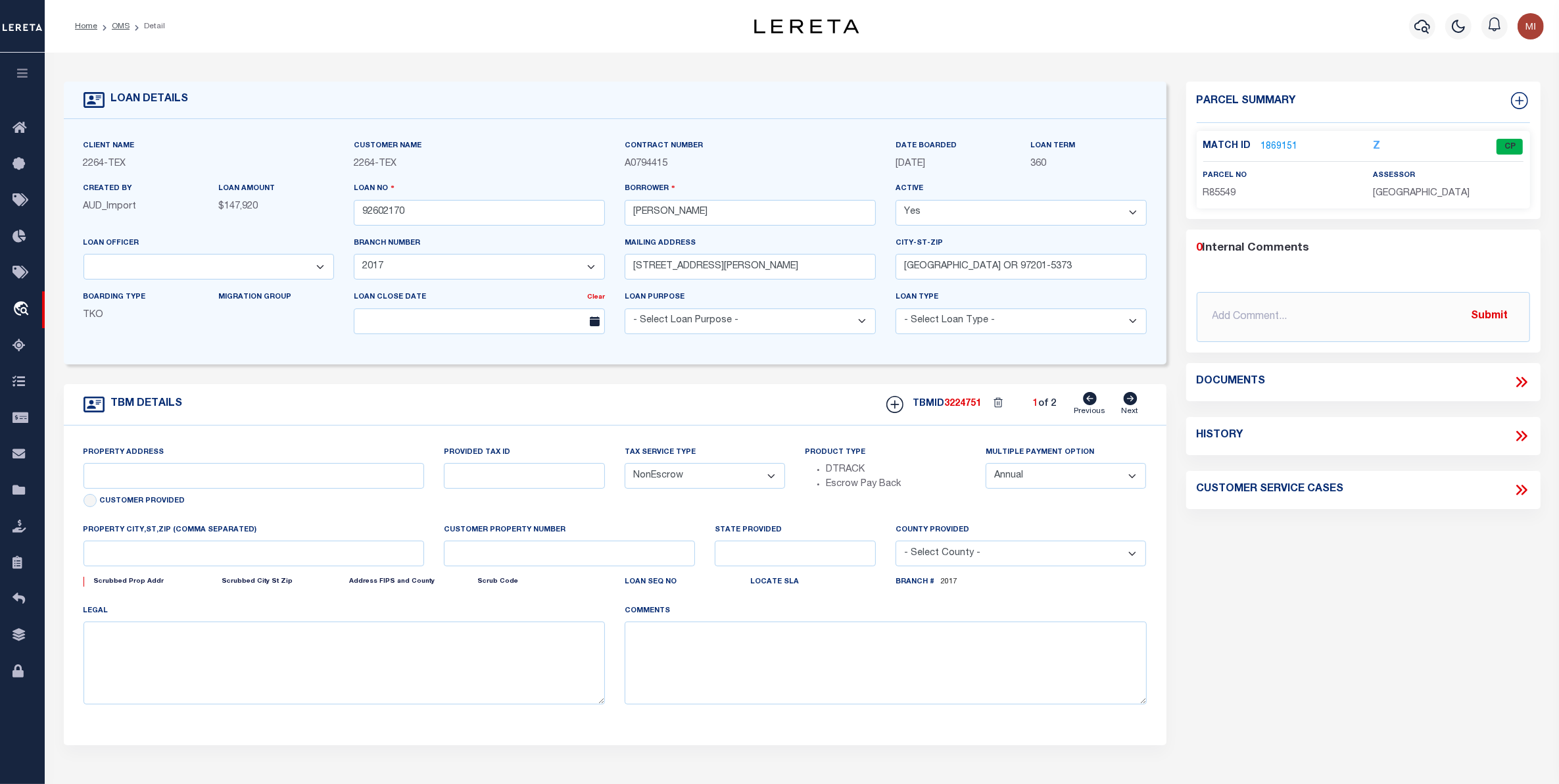
type input "[GEOGRAPHIC_DATA], [GEOGRAPHIC_DATA] 231652001001"
type input "231652001001"
select select
type textarea "LOT 22;[GEOGRAPHIC_DATA];[GEOGRAPHIC_DATA];[GEOGRAPHIC_DATA]"
select select "22457"
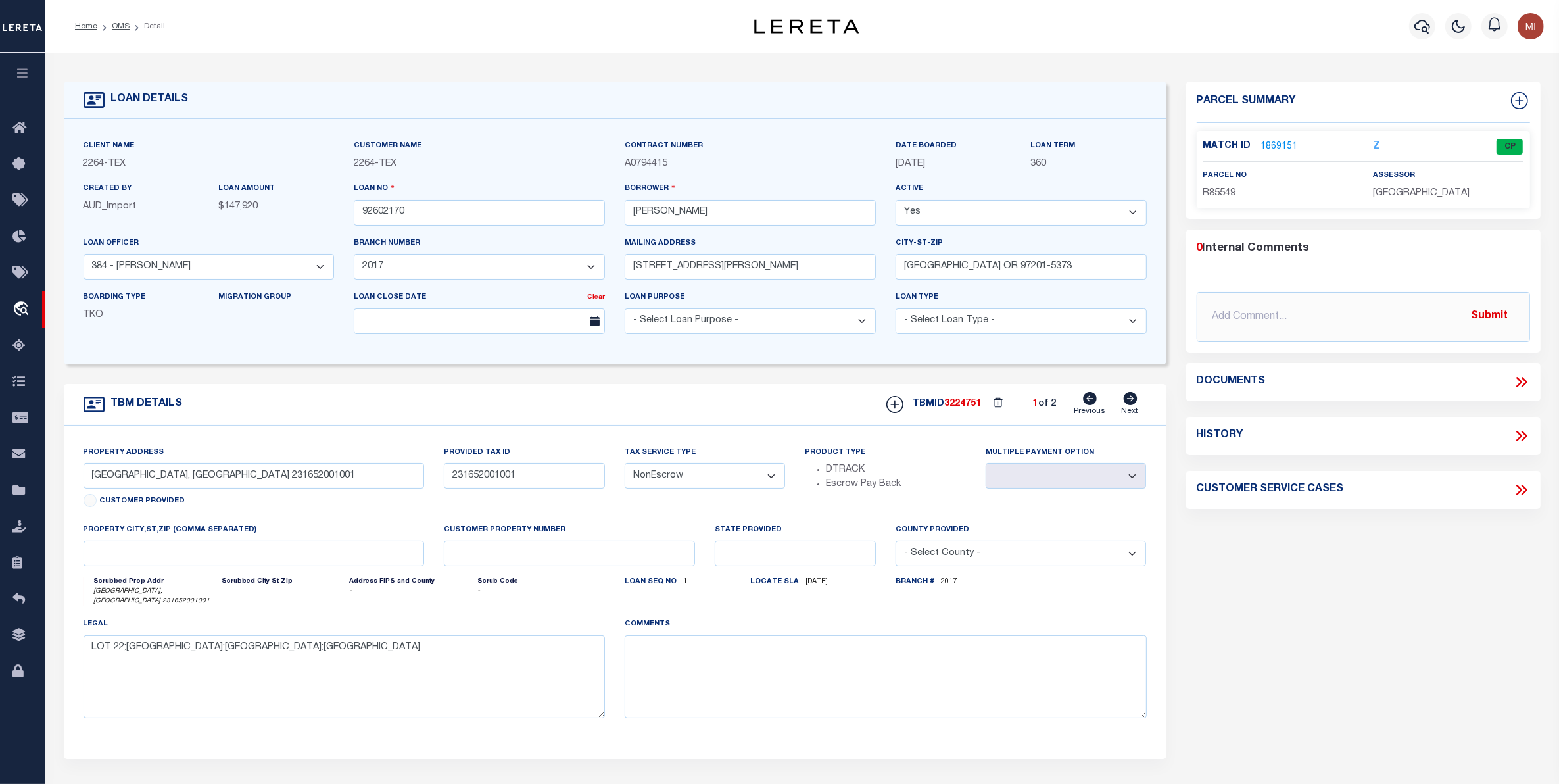
click at [1523, 378] on icon at bounding box center [1524, 382] width 6 height 11
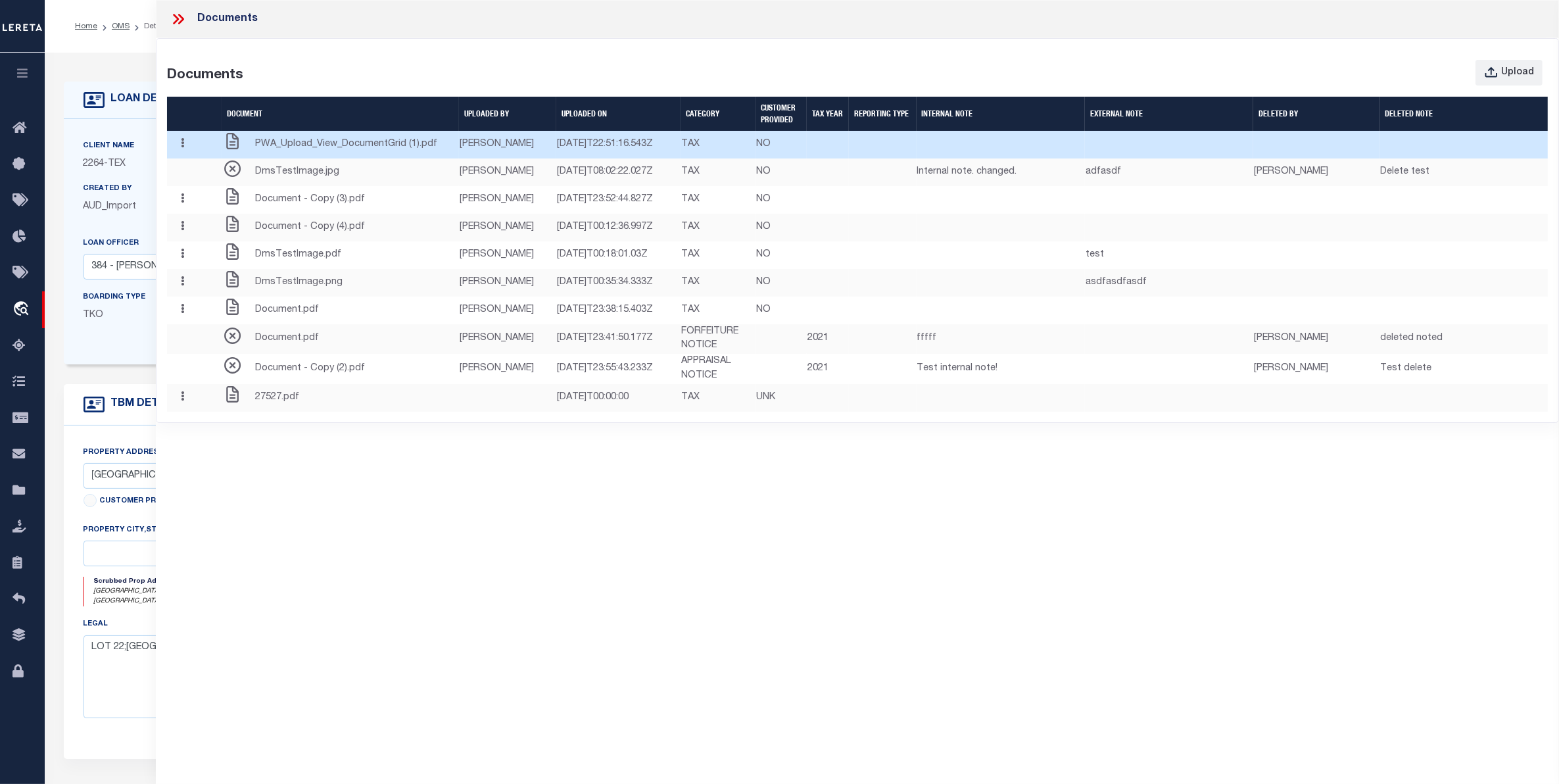
click at [392, 152] on span "PWA_Upload_View_DocumentGrid (1).pdf" at bounding box center [347, 145] width 182 height 15
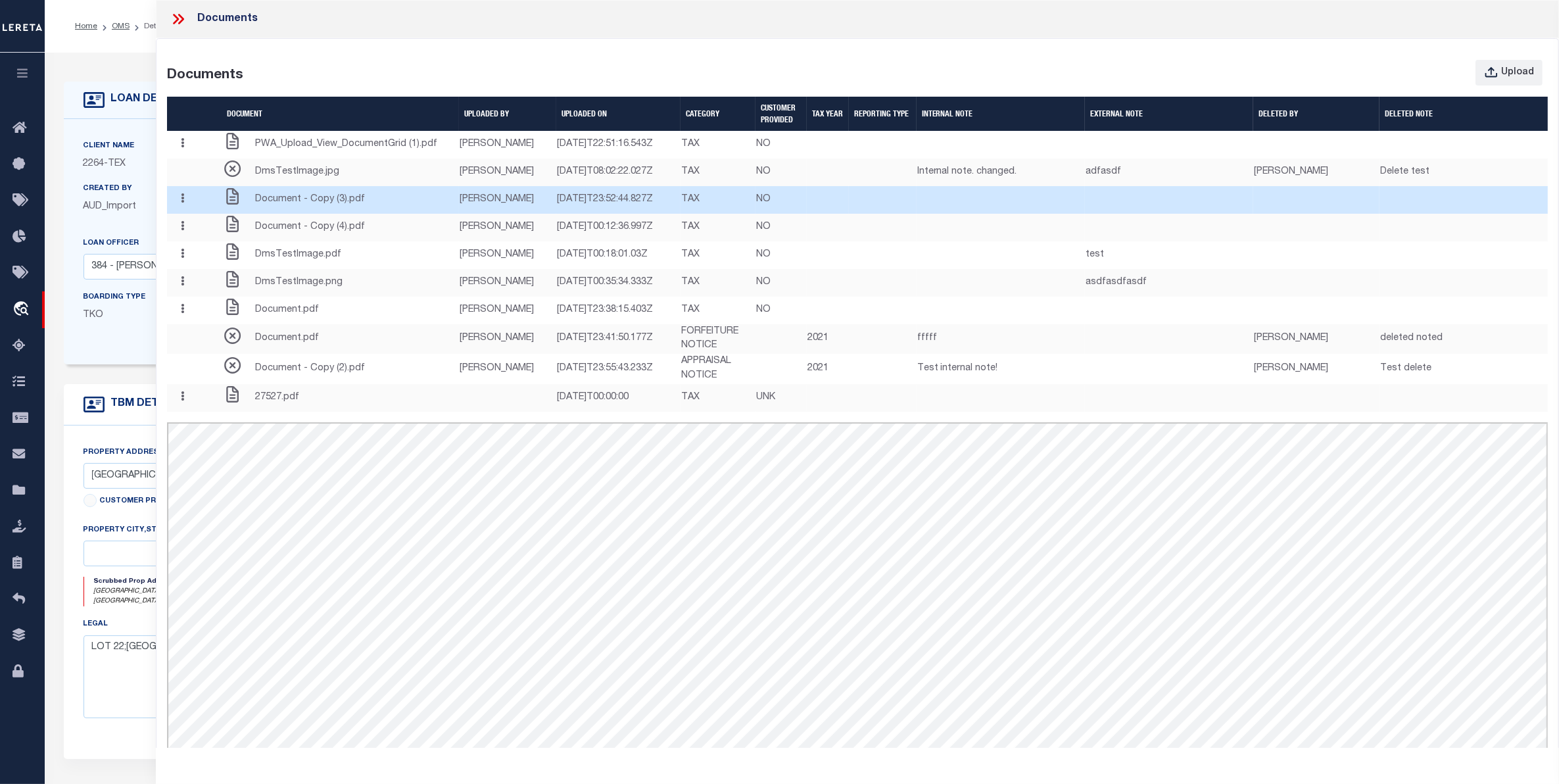
click at [184, 203] on icon "button" at bounding box center [182, 198] width 4 height 10
click at [212, 257] on link "Delete" at bounding box center [209, 246] width 73 height 22
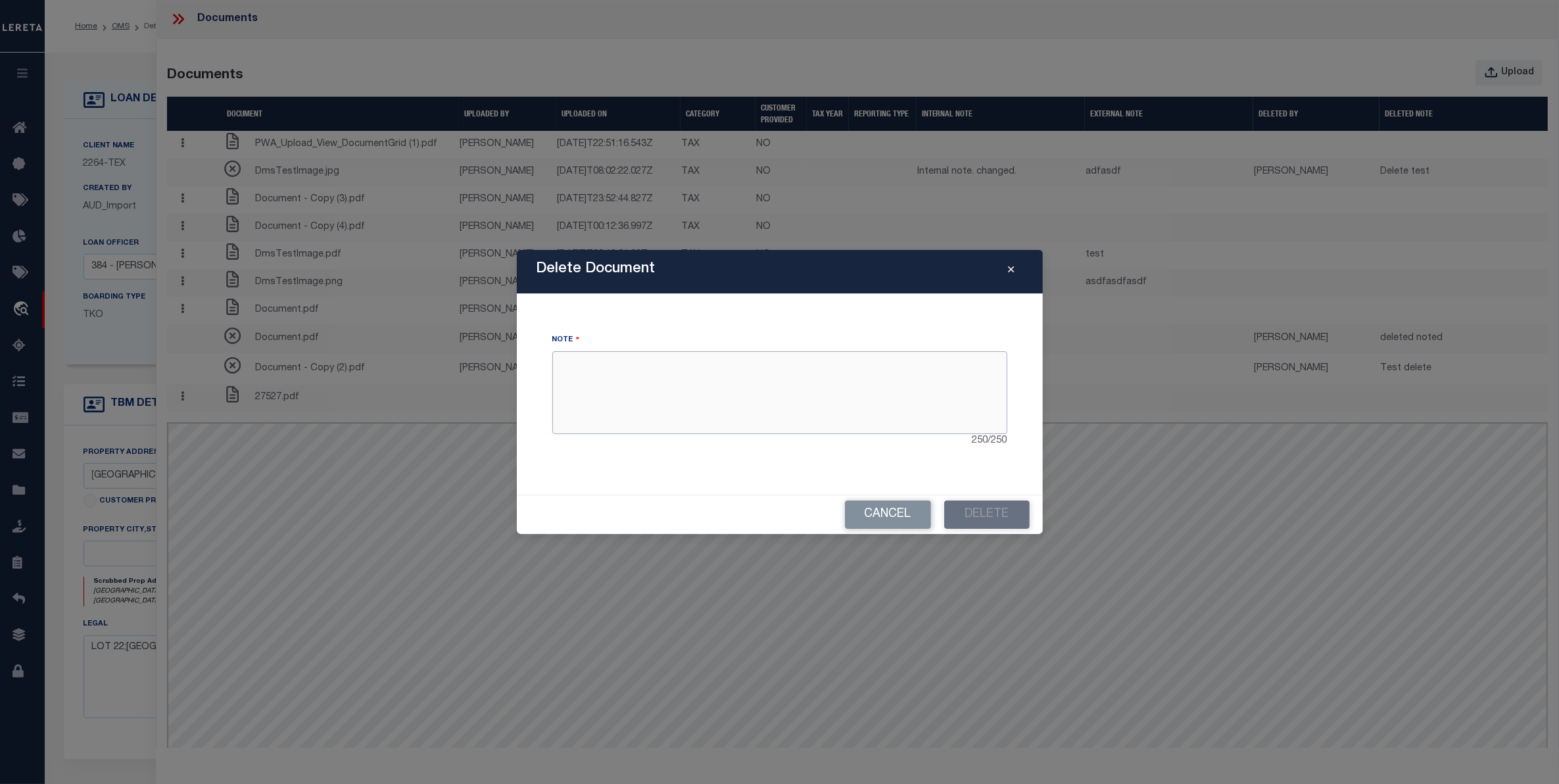
click at [642, 375] on textarea at bounding box center [780, 392] width 455 height 83
type textarea "why they're deleting"
click at [985, 525] on button "Delete" at bounding box center [987, 514] width 85 height 28
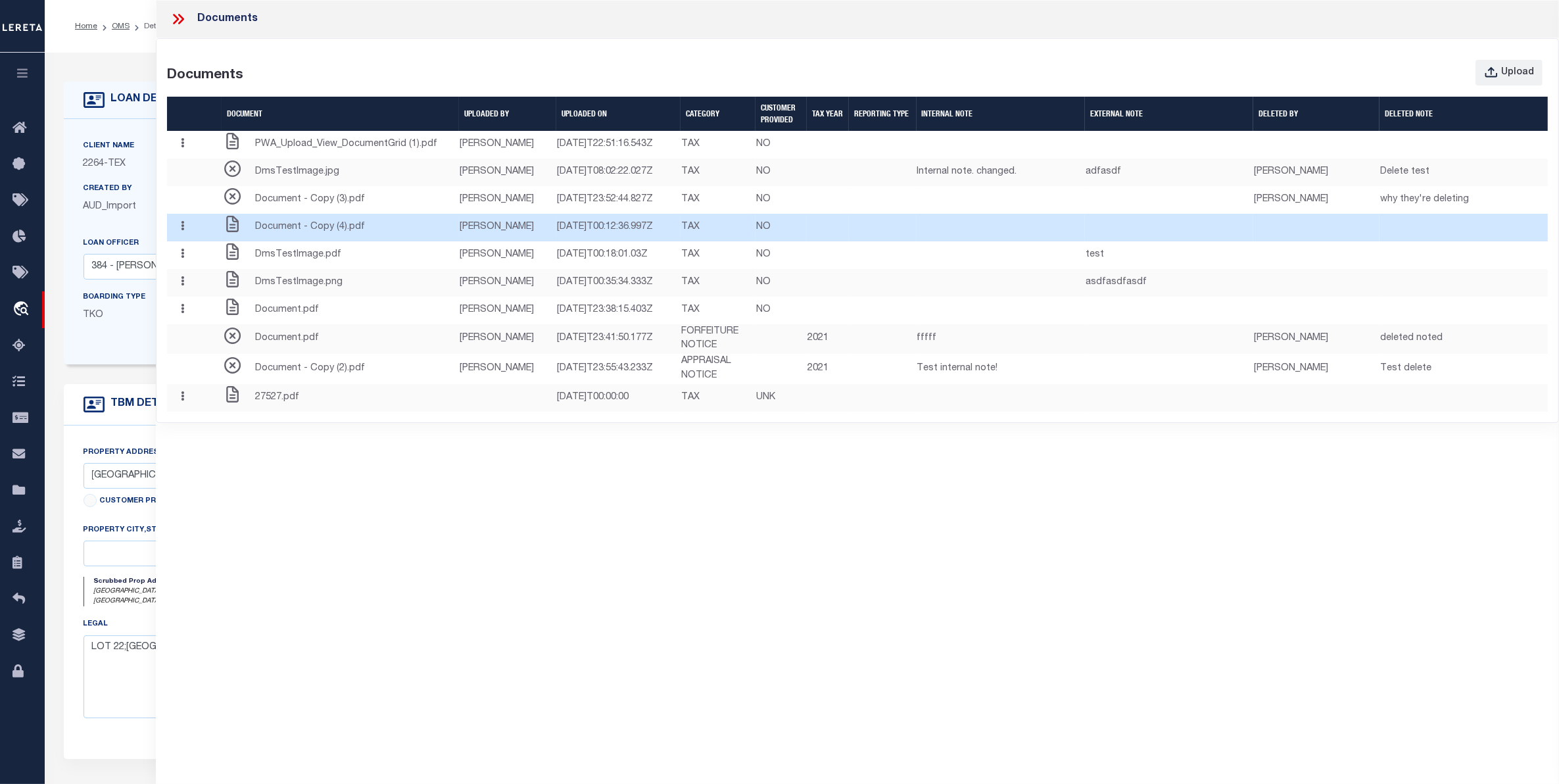
click at [189, 240] on button "button" at bounding box center [182, 227] width 20 height 25
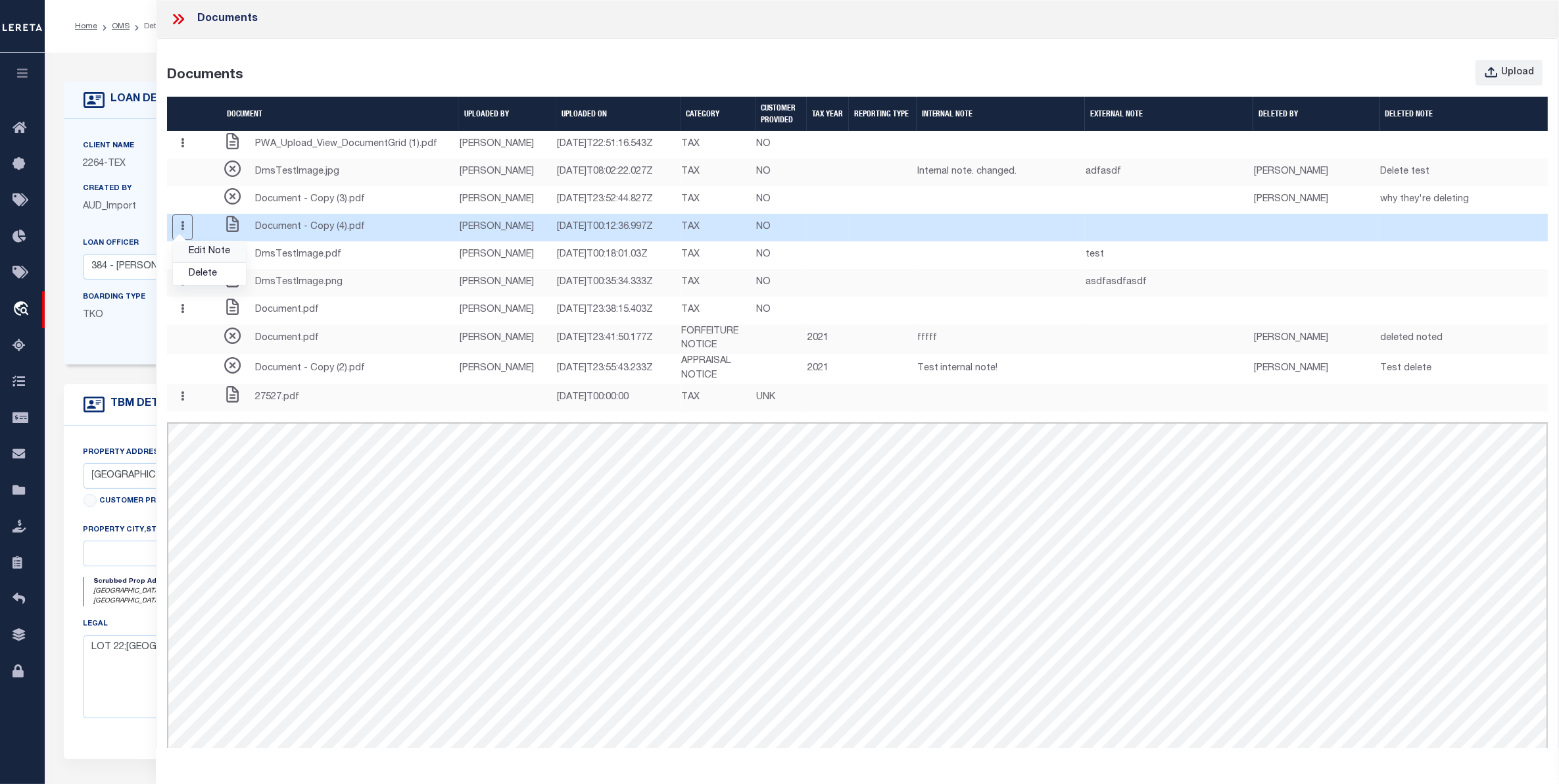
click at [203, 263] on link "Edit Note" at bounding box center [209, 251] width 73 height 22
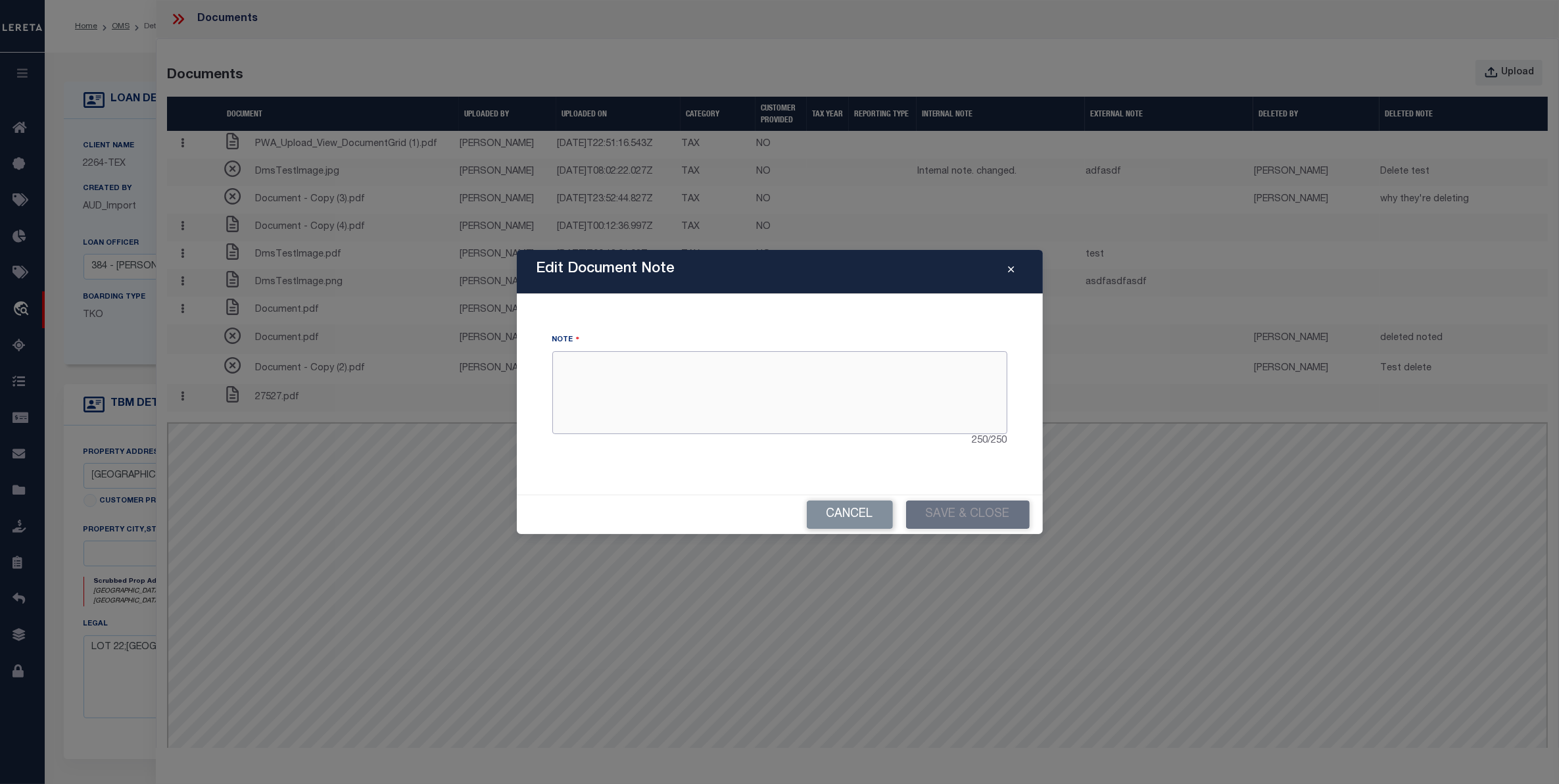
click at [722, 402] on textarea at bounding box center [780, 392] width 455 height 83
type textarea "Internal note"
click at [991, 514] on button "Save & Close" at bounding box center [968, 514] width 124 height 28
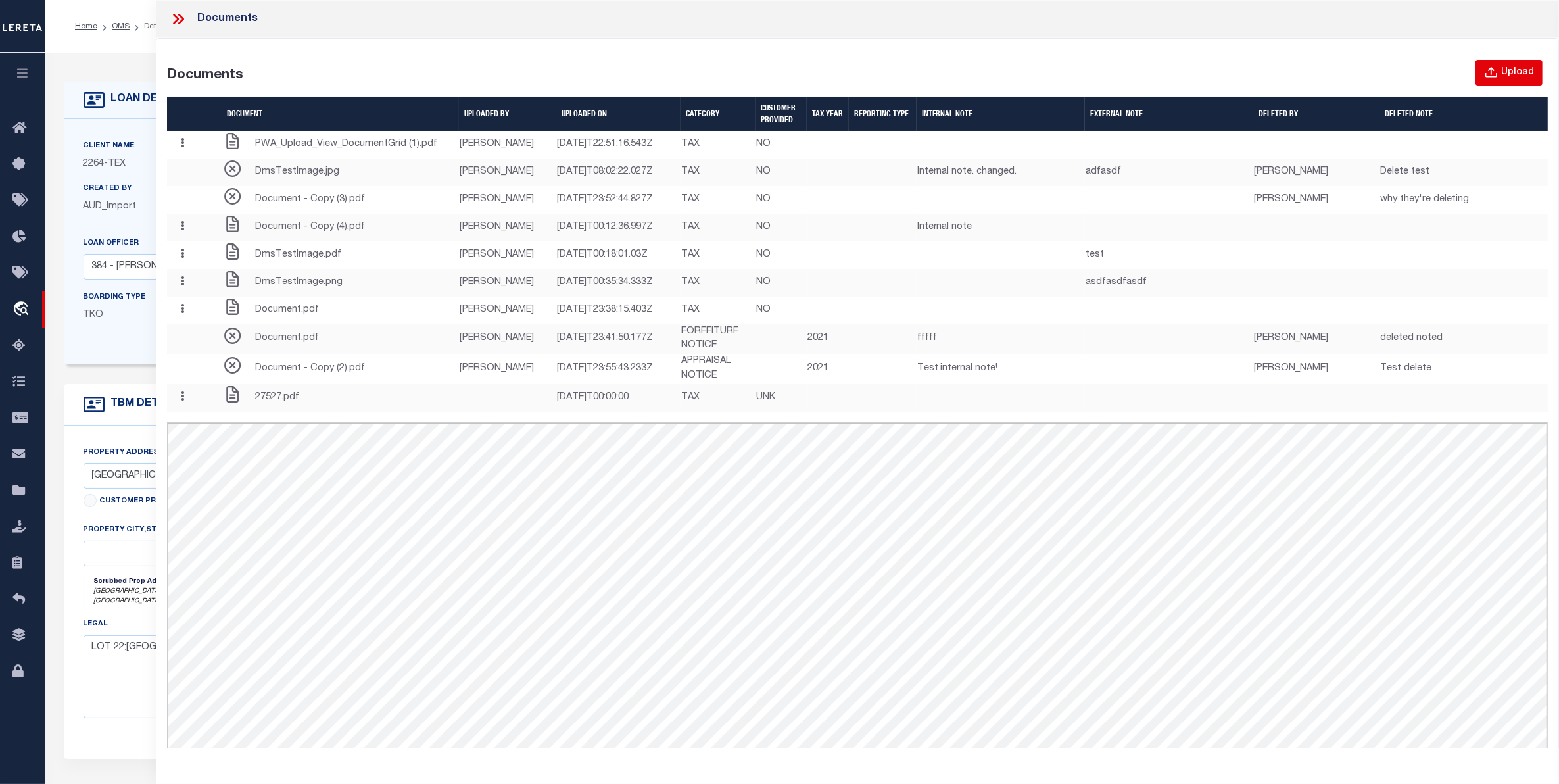
click at [1498, 74] on icon "button" at bounding box center [1491, 71] width 12 height 11
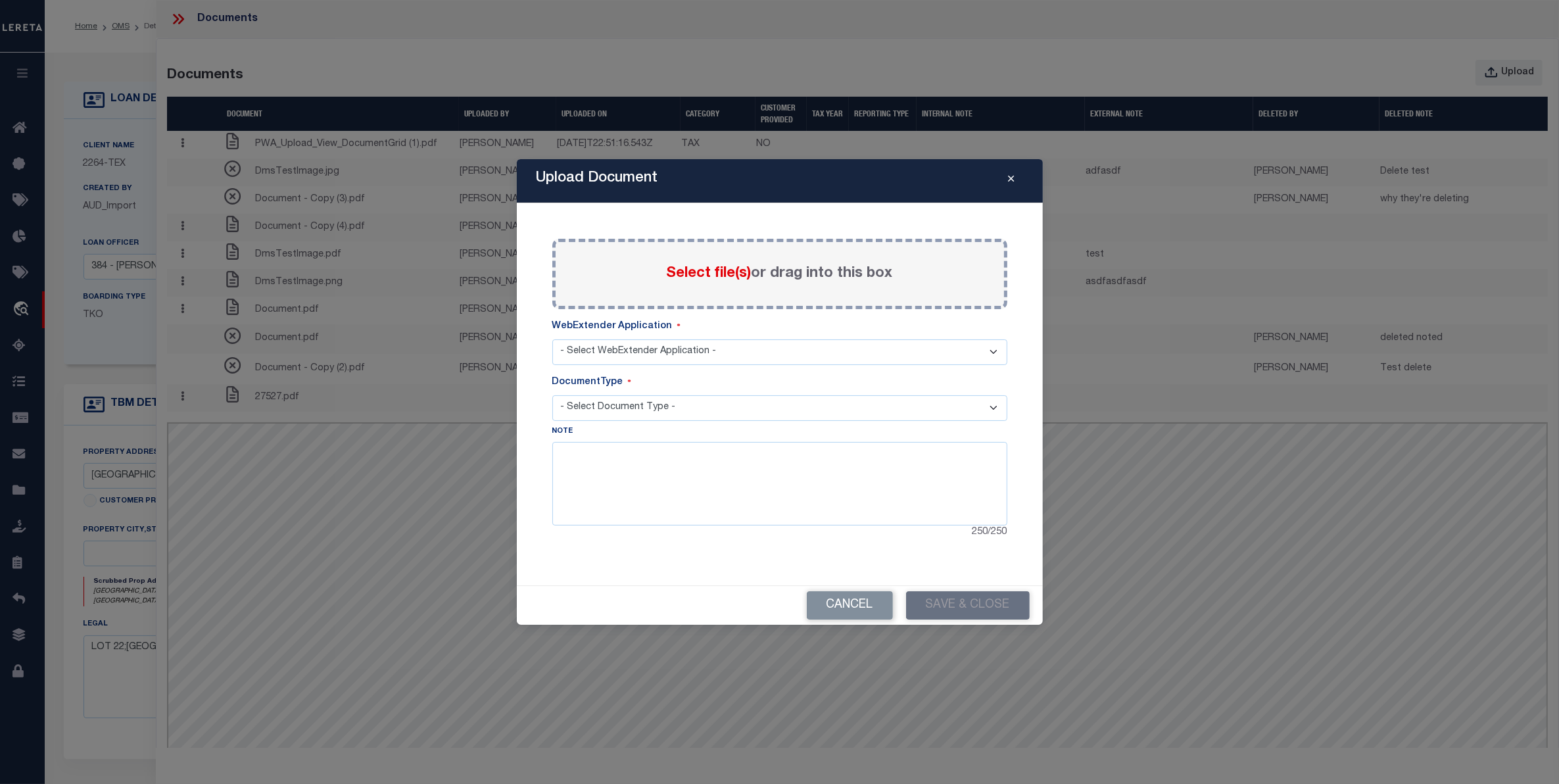
click at [704, 267] on span "Select file(s)" at bounding box center [709, 273] width 85 height 15
click at [0, 0] on input "Select file(s) or drag into this box" at bounding box center [0, 0] width 0 height 0
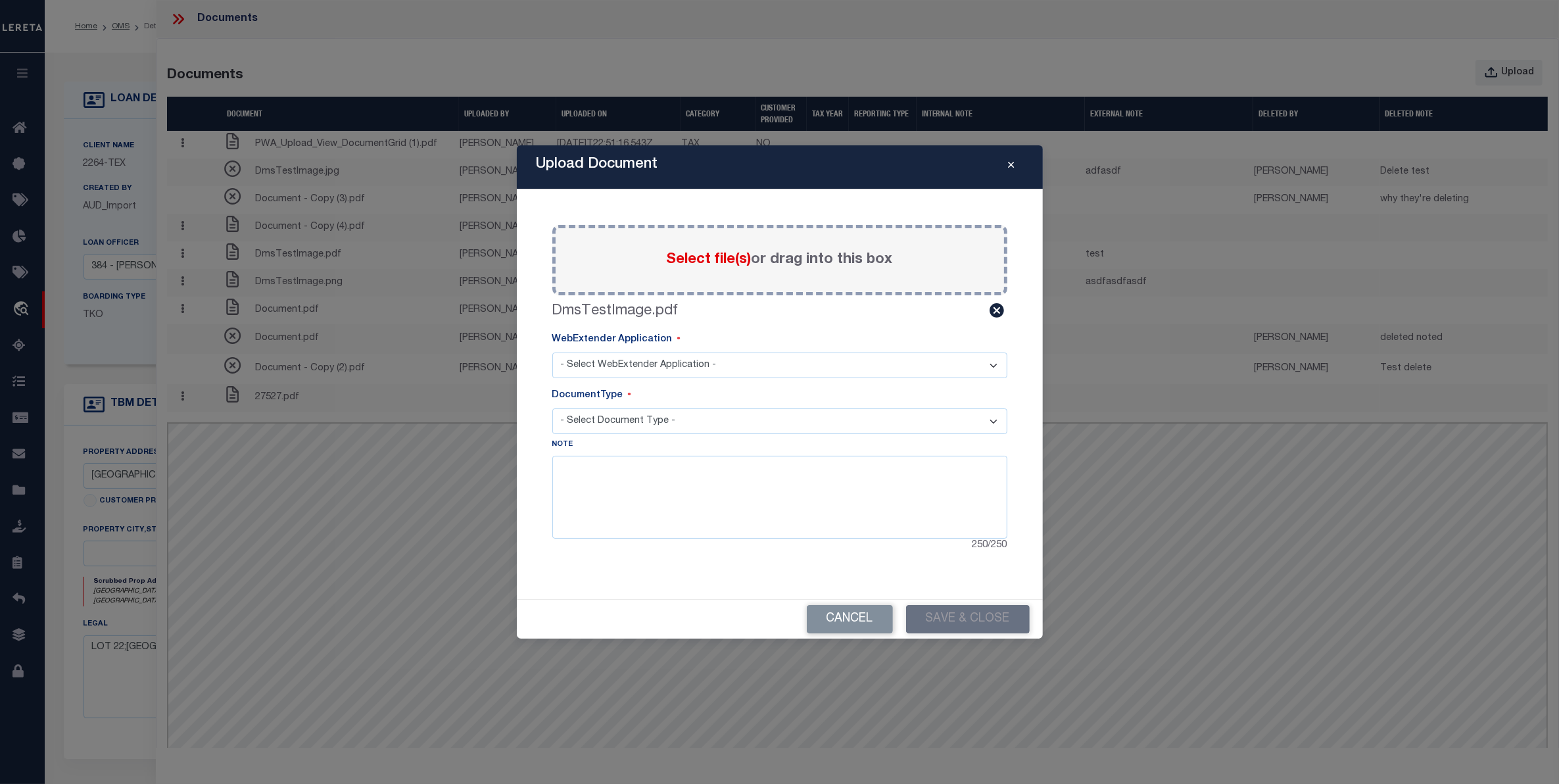
click at [758, 366] on select "- Select WebExtender Application - SERVICES TAX_BILLS" at bounding box center [780, 365] width 455 height 25
click at [553, 352] on select "- Select WebExtender Application - SERVICES TAX_BILLS" at bounding box center [780, 365] width 455 height 25
click at [685, 421] on select "- Select Document Type - TAX LEGAL" at bounding box center [780, 421] width 455 height 25
click at [656, 367] on select "- Select WebExtender Application - SERVICES TAX_BILLS" at bounding box center [780, 365] width 455 height 25
click at [553, 352] on select "- Select WebExtender Application - SERVICES TAX_BILLS" at bounding box center [780, 365] width 455 height 25
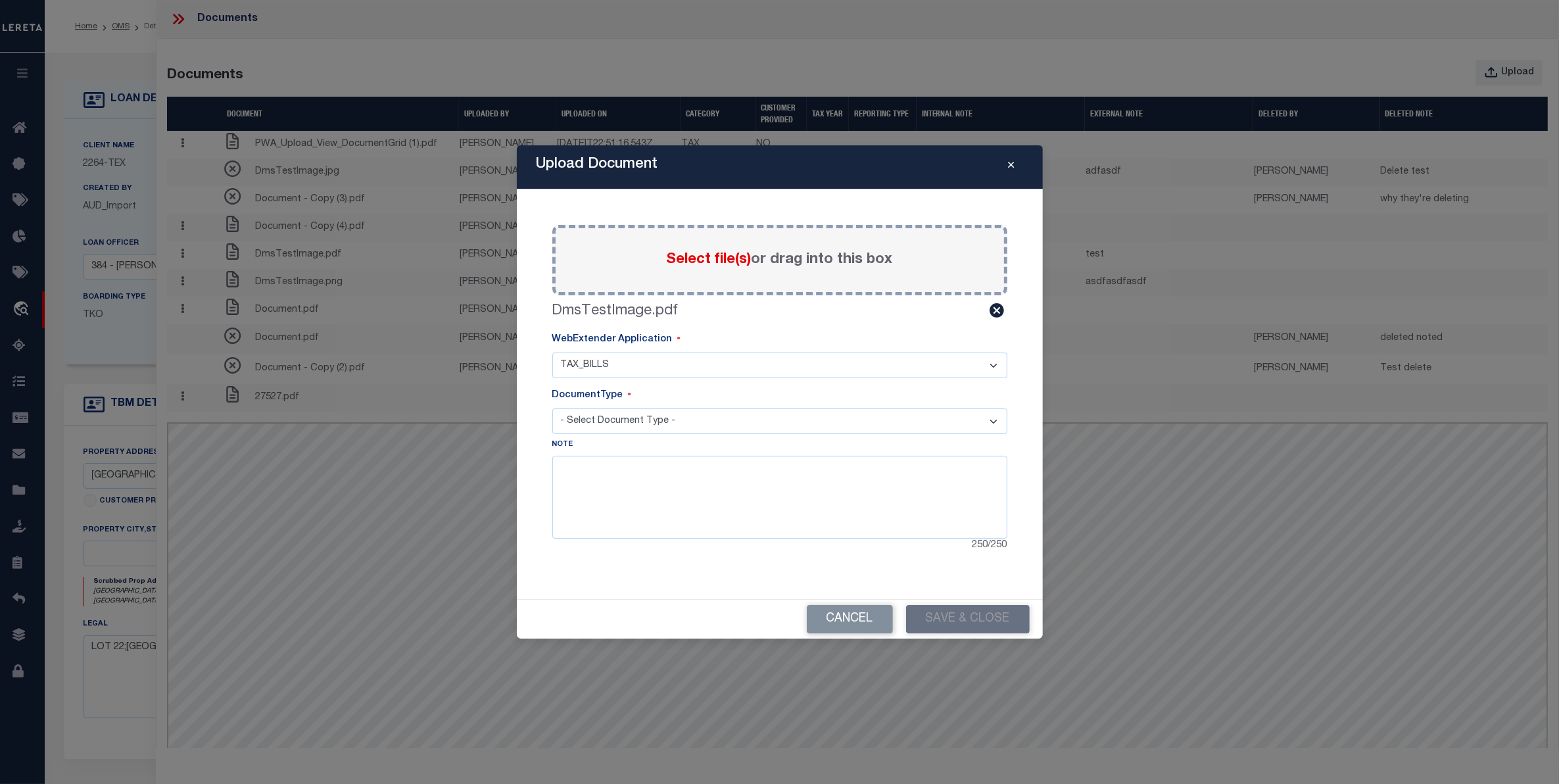
click at [665, 424] on select "- Select Document Type - BILL" at bounding box center [780, 421] width 455 height 25
click at [630, 360] on select "- Select WebExtender Application - SERVICES TAX_BILLS" at bounding box center [780, 365] width 455 height 25
select select "6"
click at [553, 352] on select "- Select WebExtender Application - SERVICES TAX_BILLS" at bounding box center [780, 365] width 455 height 25
click at [636, 424] on select "- Select Document Type - TAX LEGAL" at bounding box center [780, 421] width 455 height 25
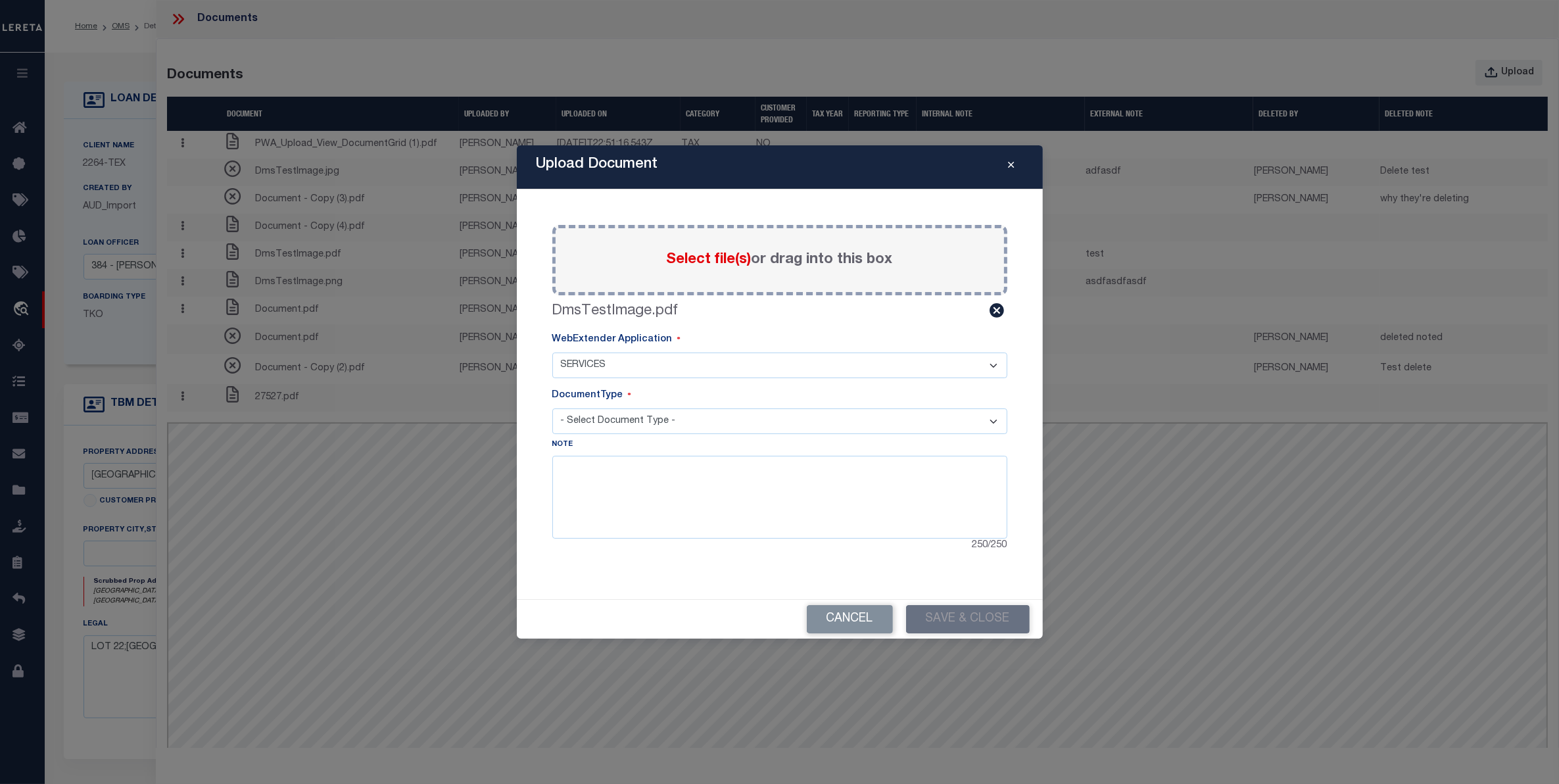
select select "TAX"
click at [553, 409] on select "- Select Document Type - TAX LEGAL" at bounding box center [780, 421] width 455 height 25
click at [625, 481] on textarea at bounding box center [780, 497] width 455 height 83
type textarea "Note here"
click at [961, 615] on button "Save & Close" at bounding box center [968, 619] width 124 height 28
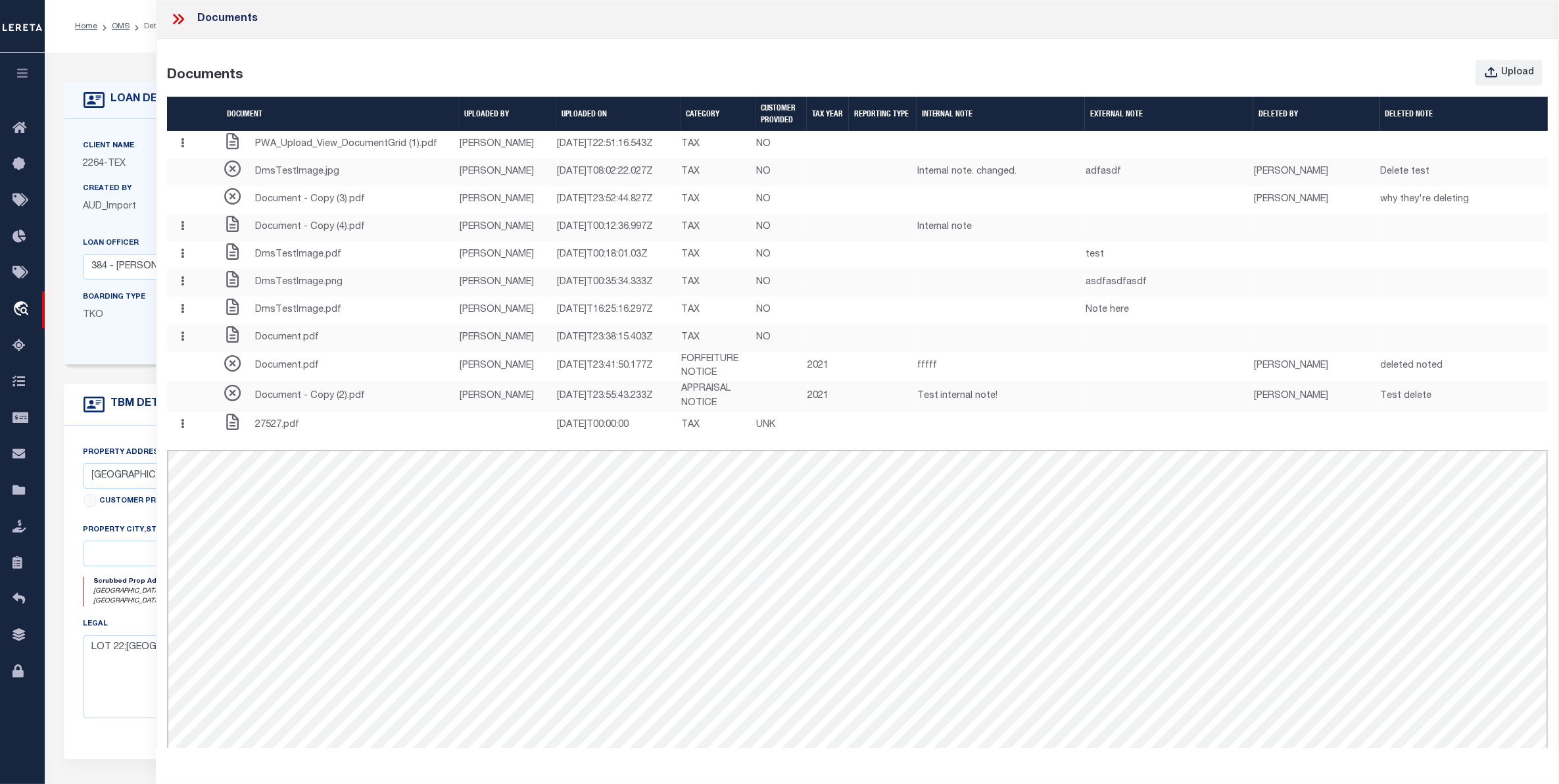
click at [181, 24] on icon at bounding box center [178, 19] width 17 height 17
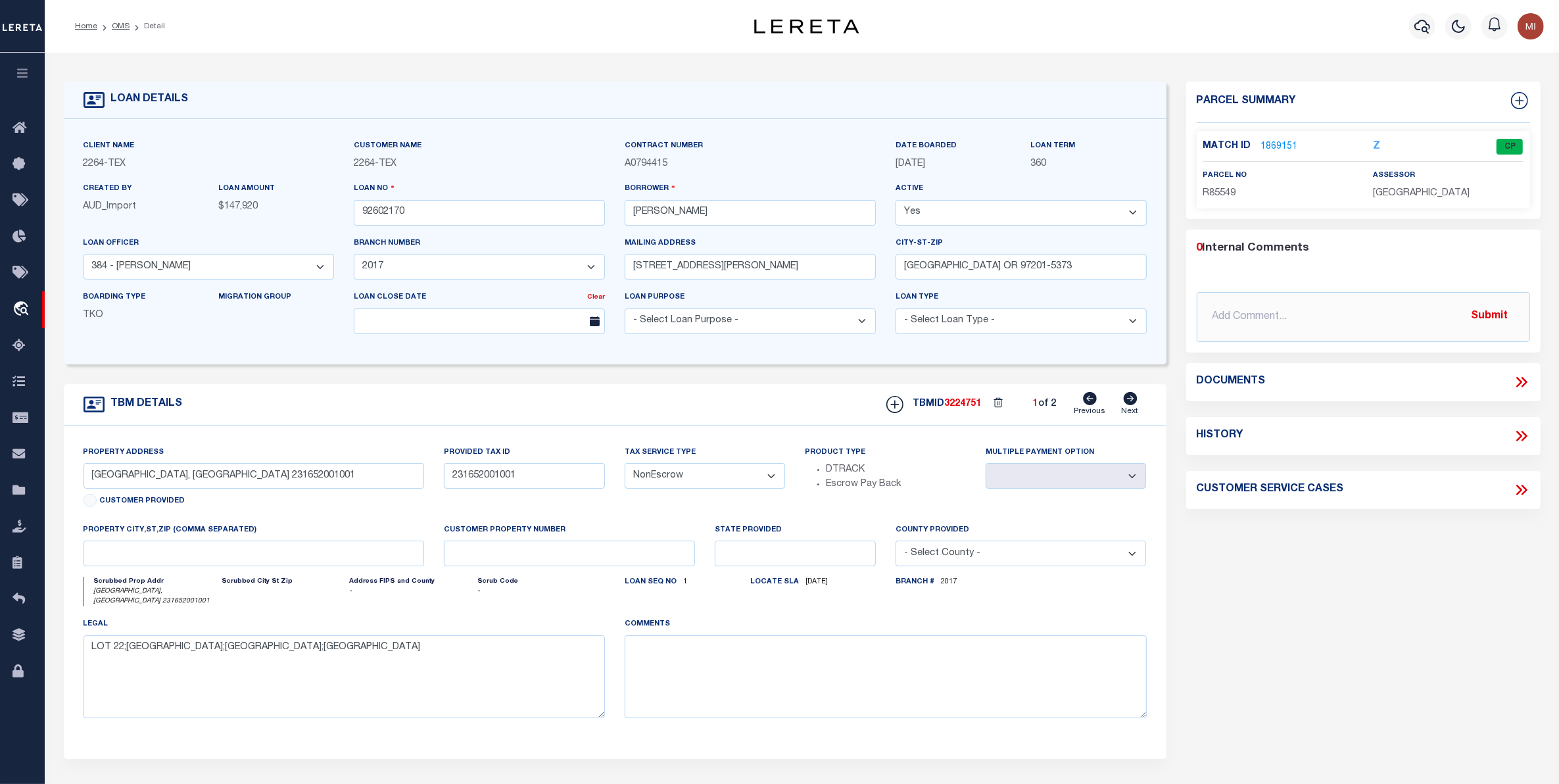
click at [1277, 146] on link "1869151" at bounding box center [1280, 147] width 37 height 14
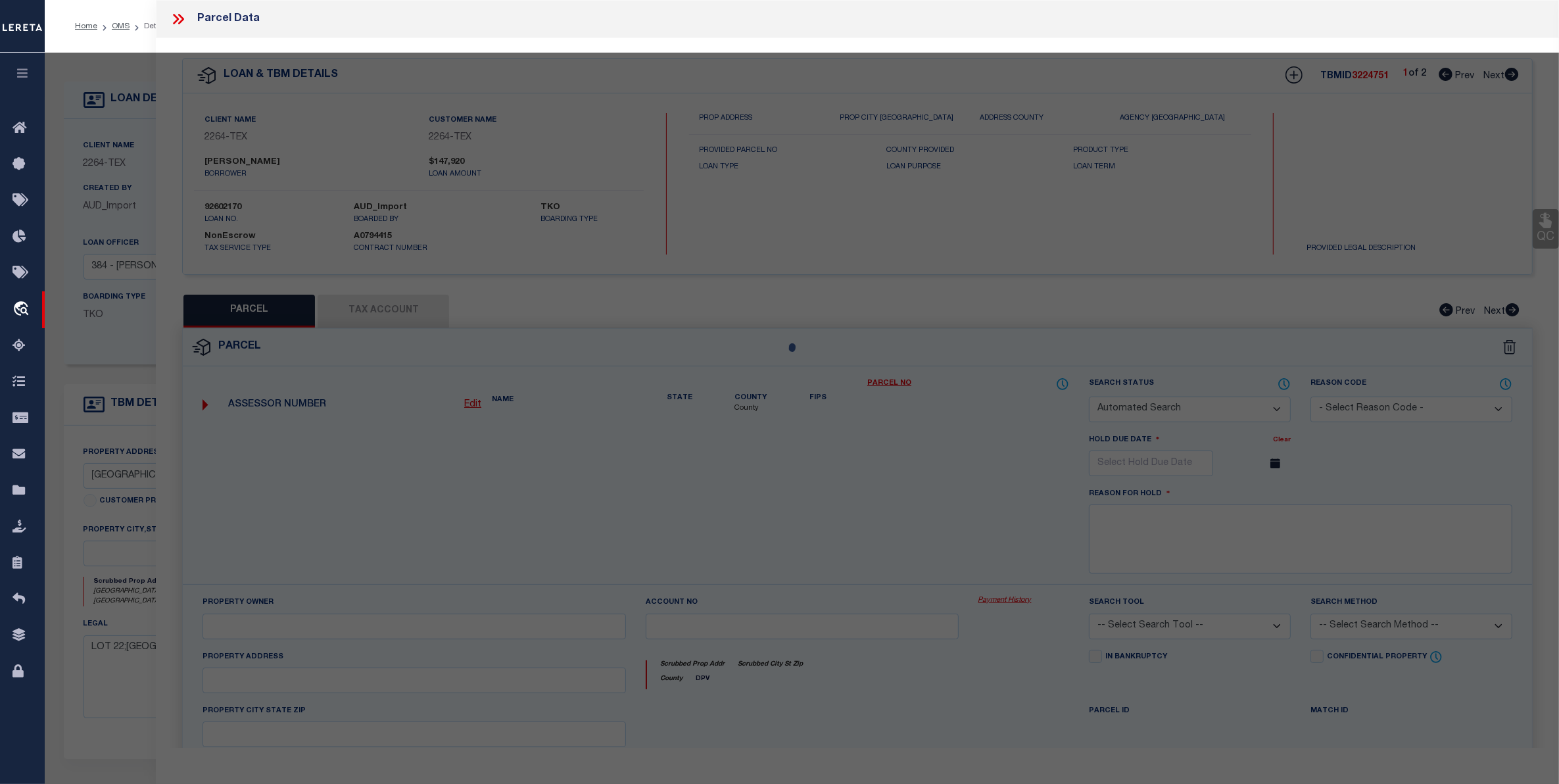
checkbox input "false"
select select "CP"
type input "DEFELICE DENNIS J & ANN MARIE"
select select
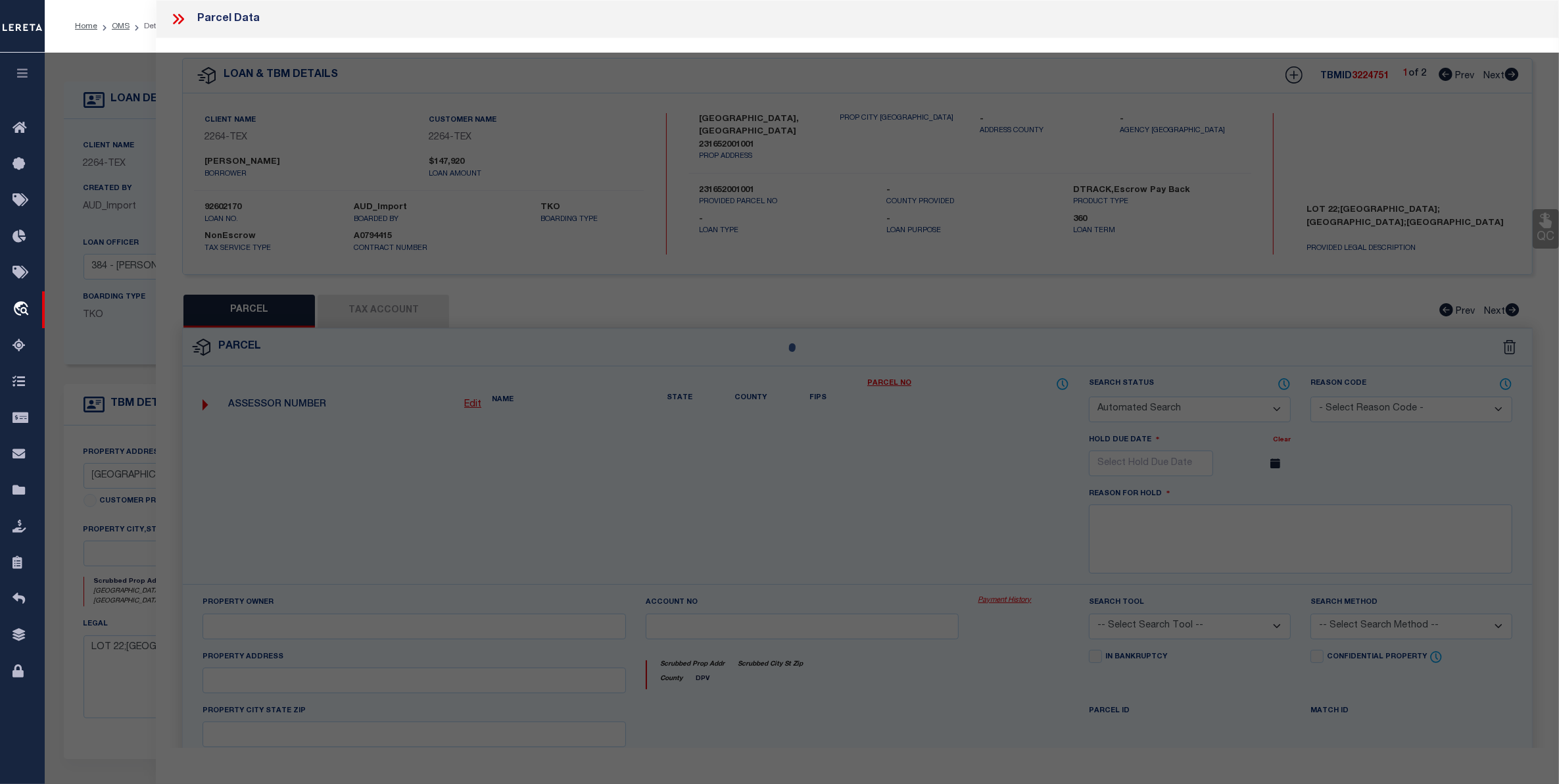
type input "N SCENIC HILLS CT"
type input "BLANCO, TX 78606"
type textarea "MAJESTIC HILLS RANCH , BLK 01 , LOT 022 , ACRES 5.25"
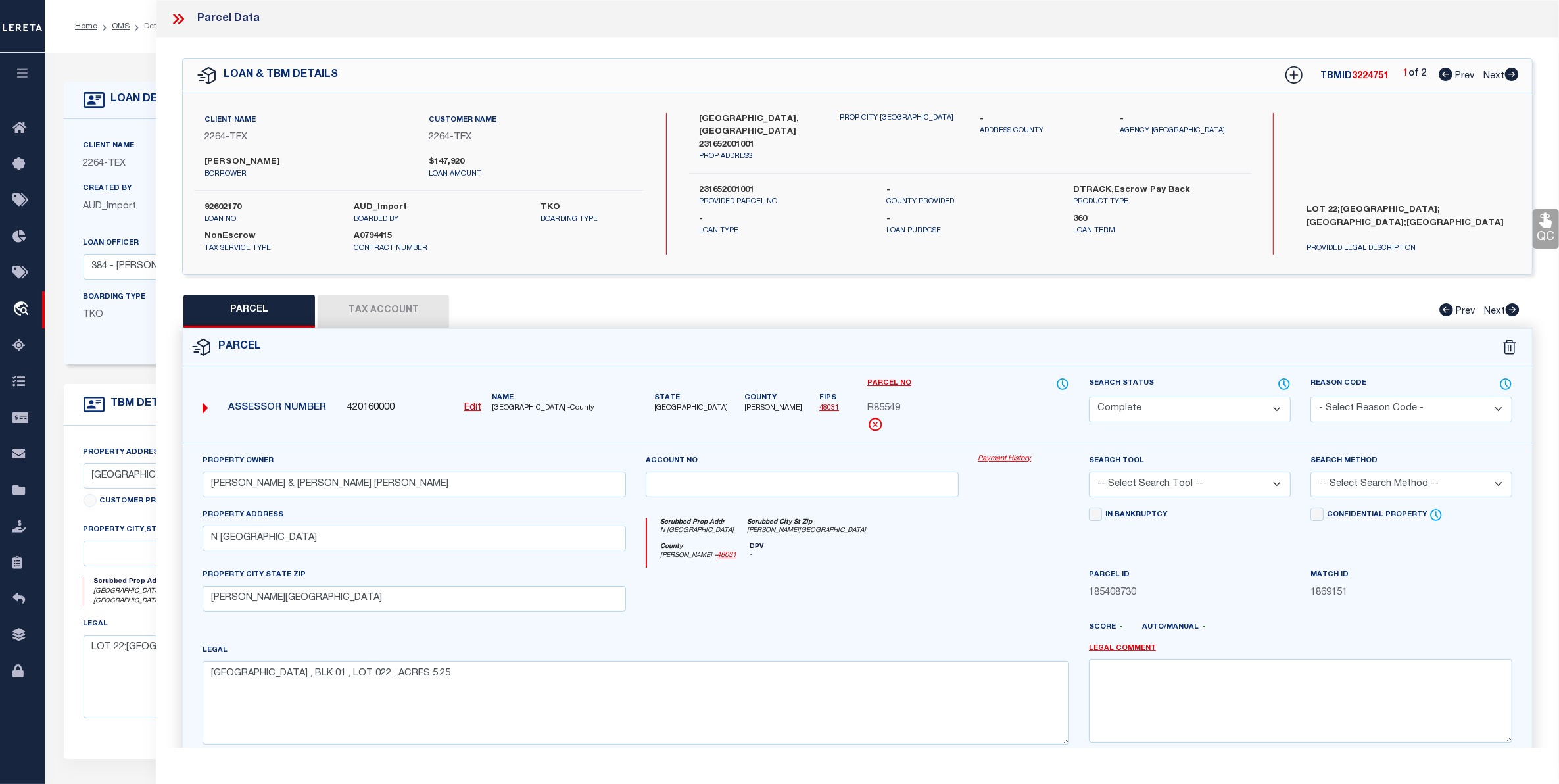
click at [1018, 460] on link "Payment History" at bounding box center [1024, 459] width 91 height 11
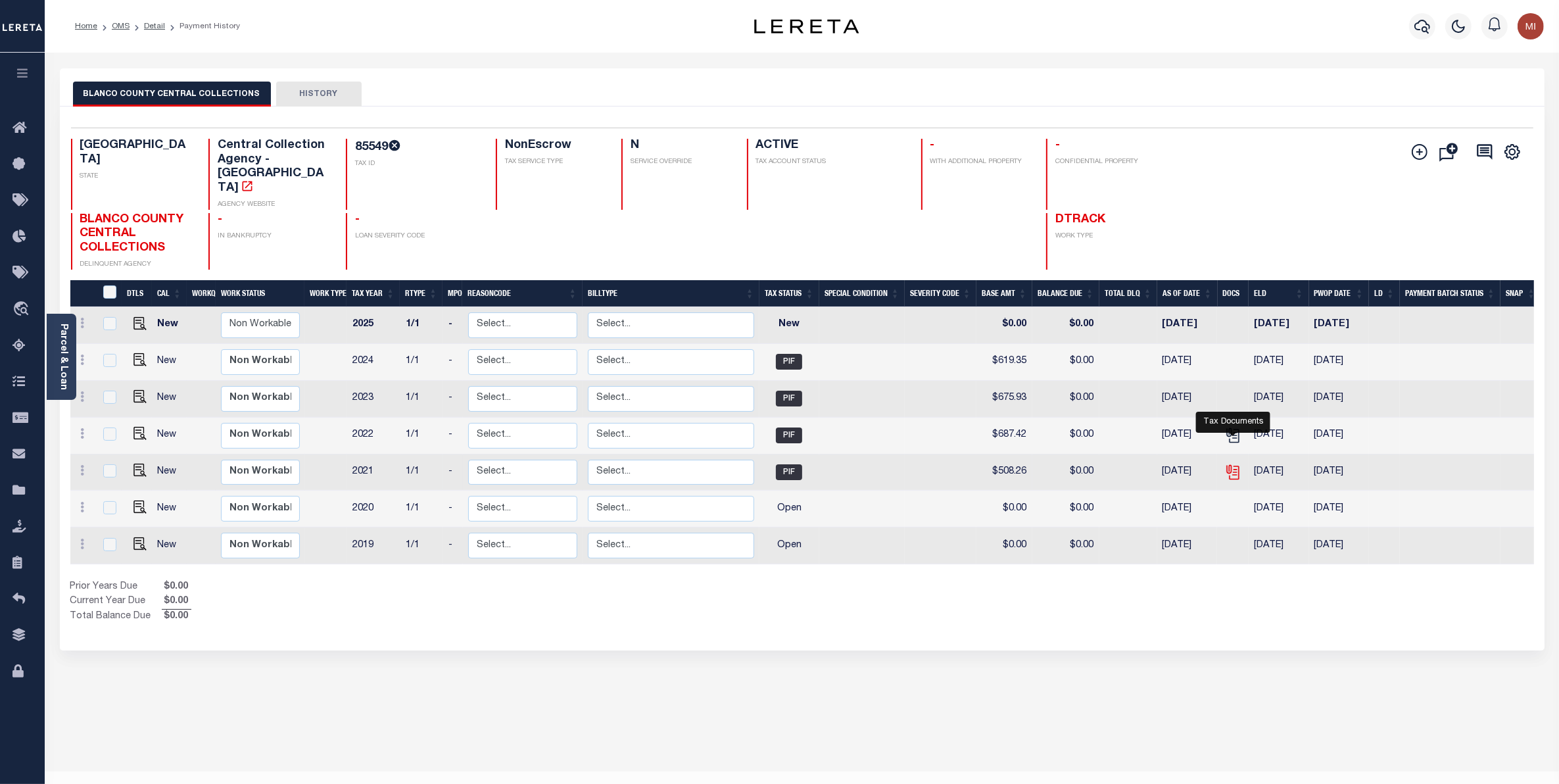
click at [1235, 464] on icon "" at bounding box center [1233, 472] width 17 height 17
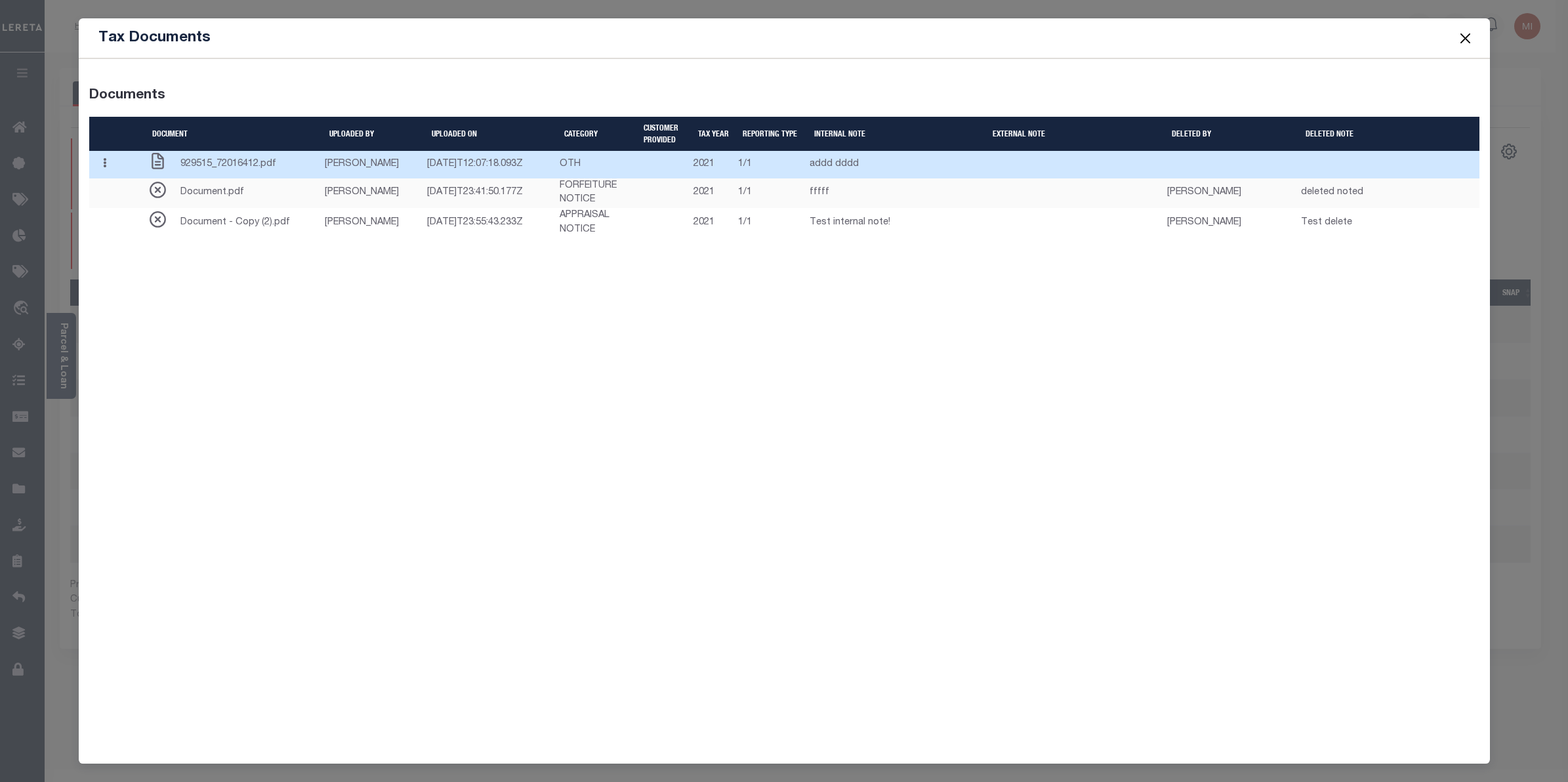
click at [377, 178] on td "[PERSON_NAME]" at bounding box center [375, 164] width 103 height 27
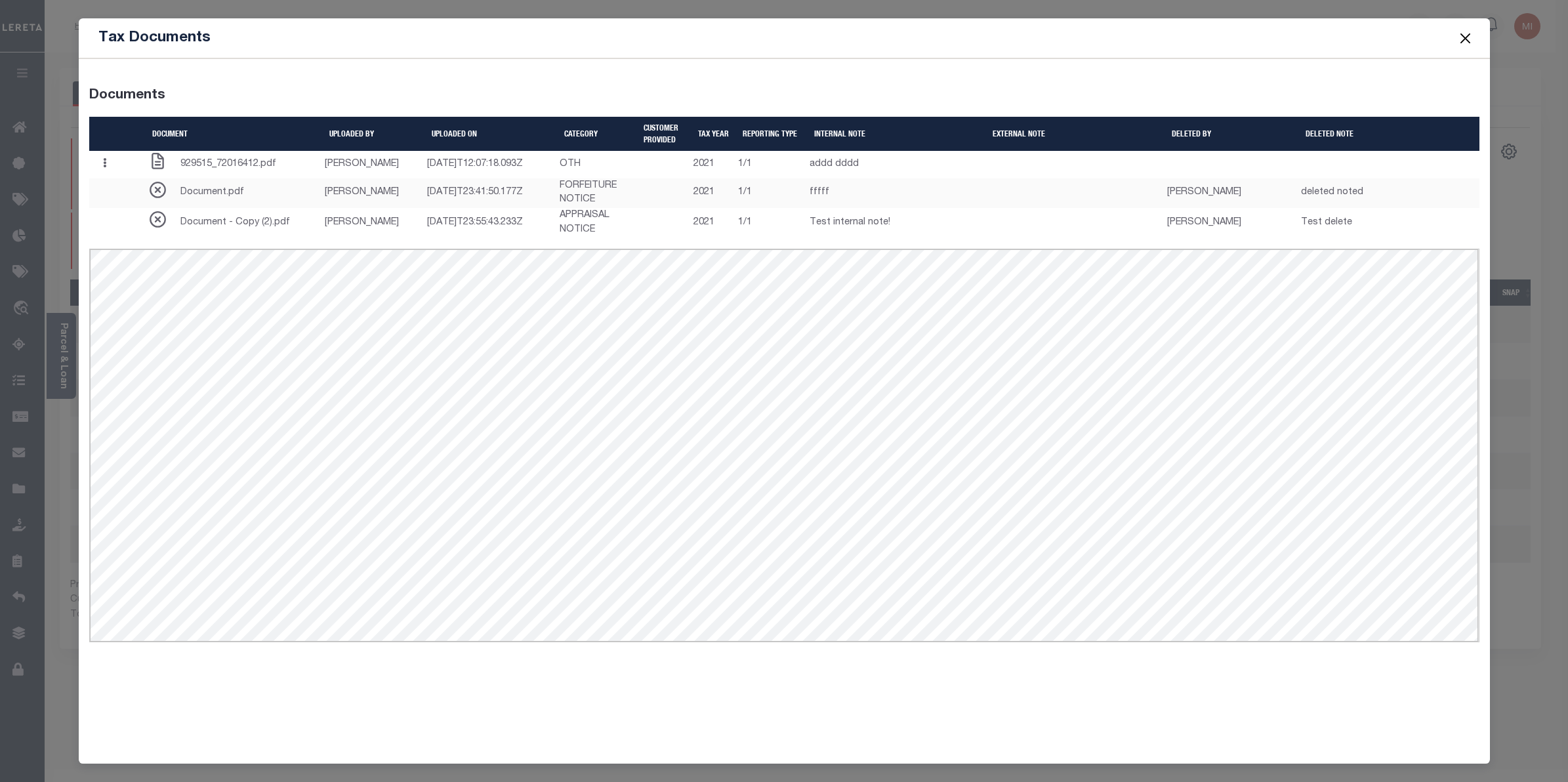
click at [1460, 39] on button "Close" at bounding box center [1465, 38] width 17 height 17
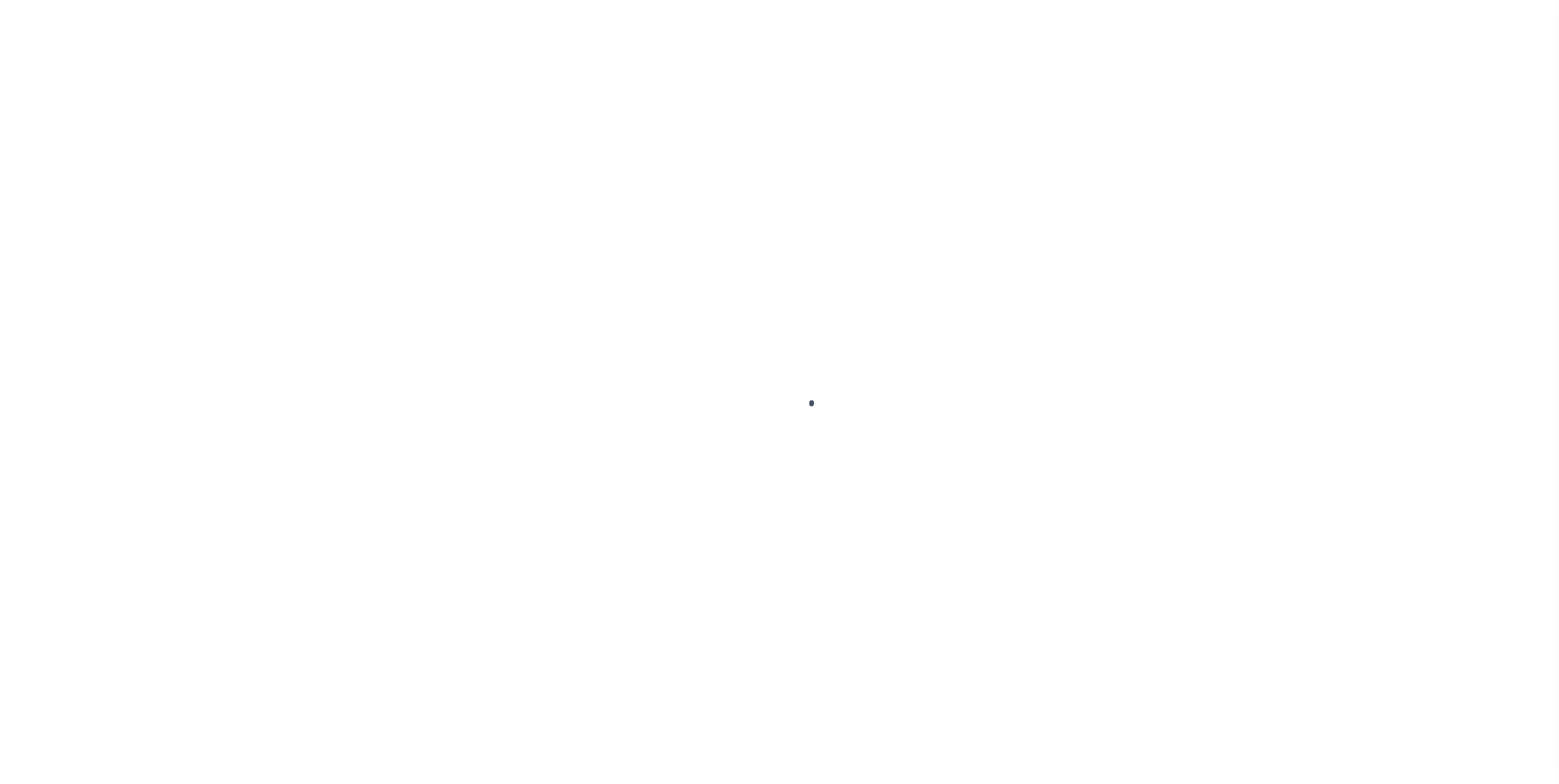
select select "NonEscrow"
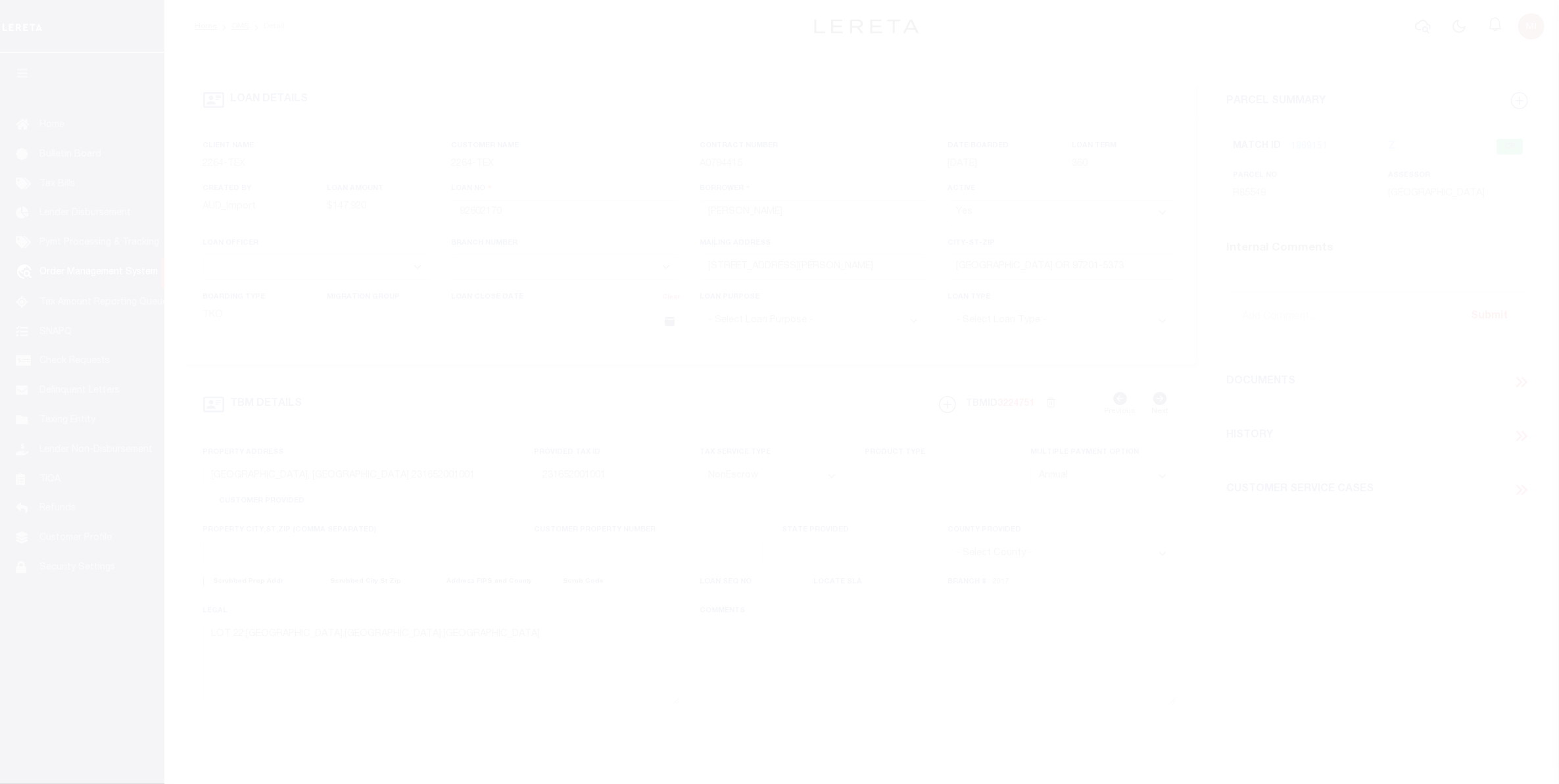
select select "22457"
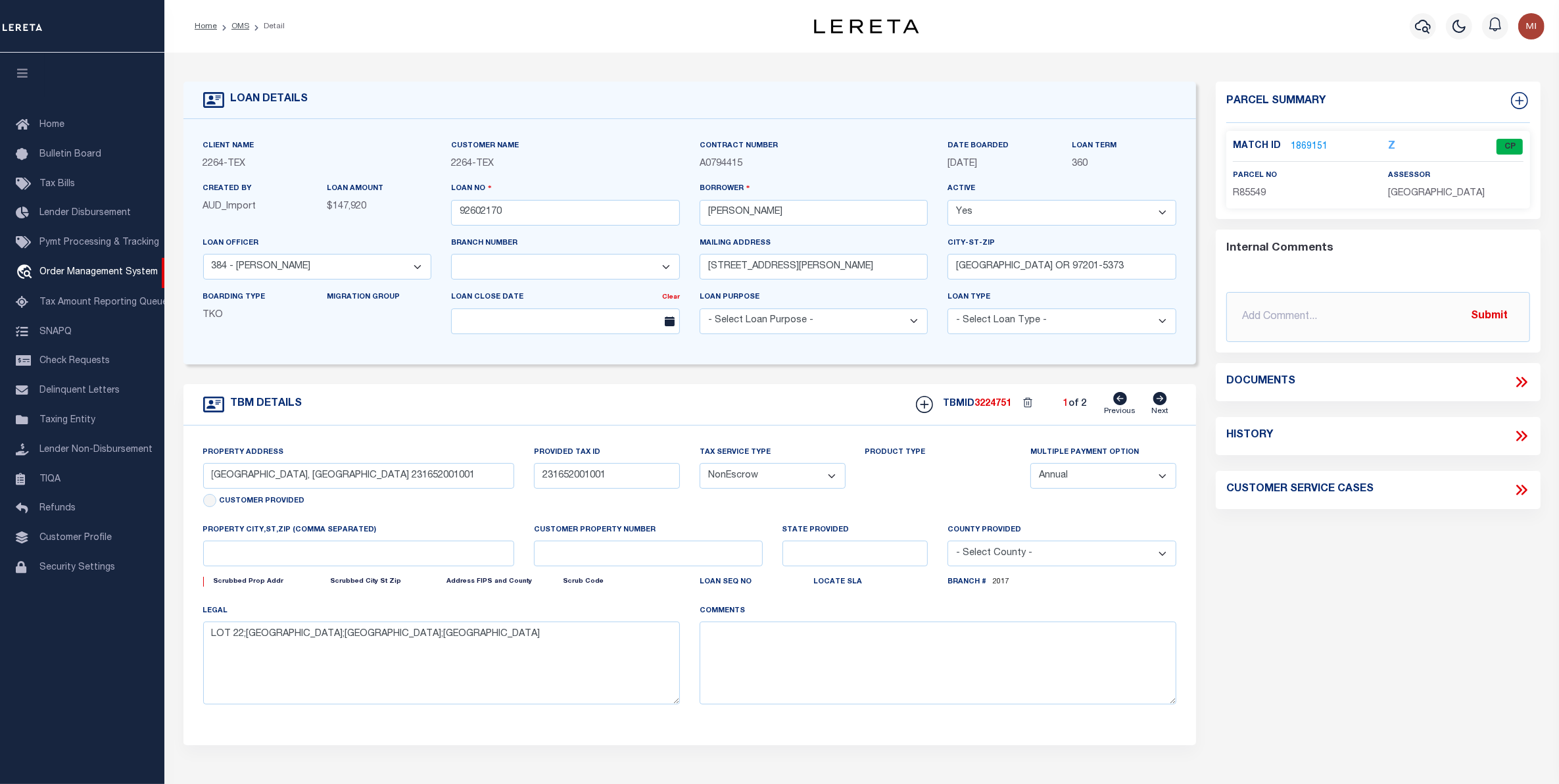
select select "8149"
select select
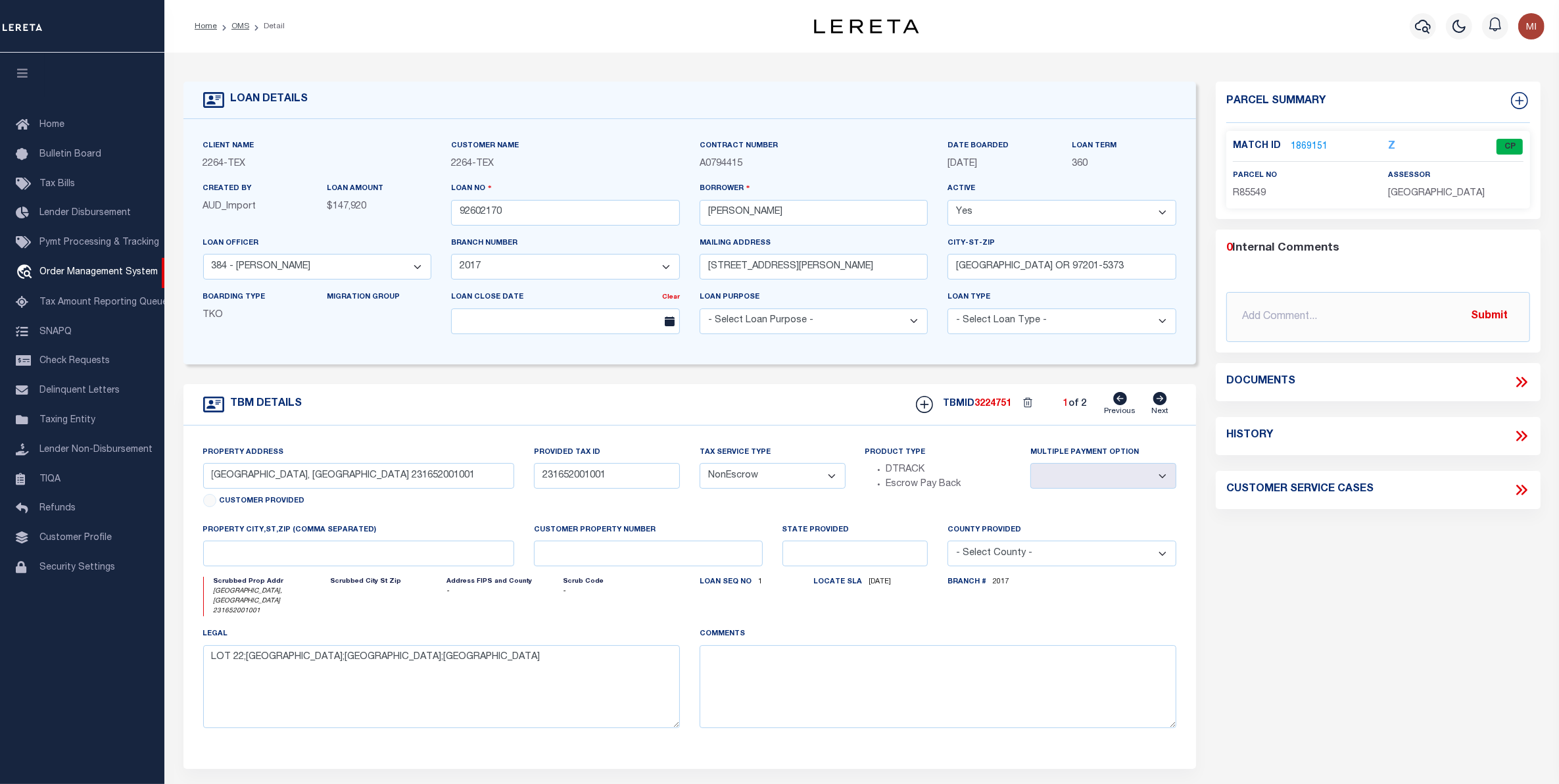
click at [1524, 380] on icon at bounding box center [1524, 382] width 6 height 11
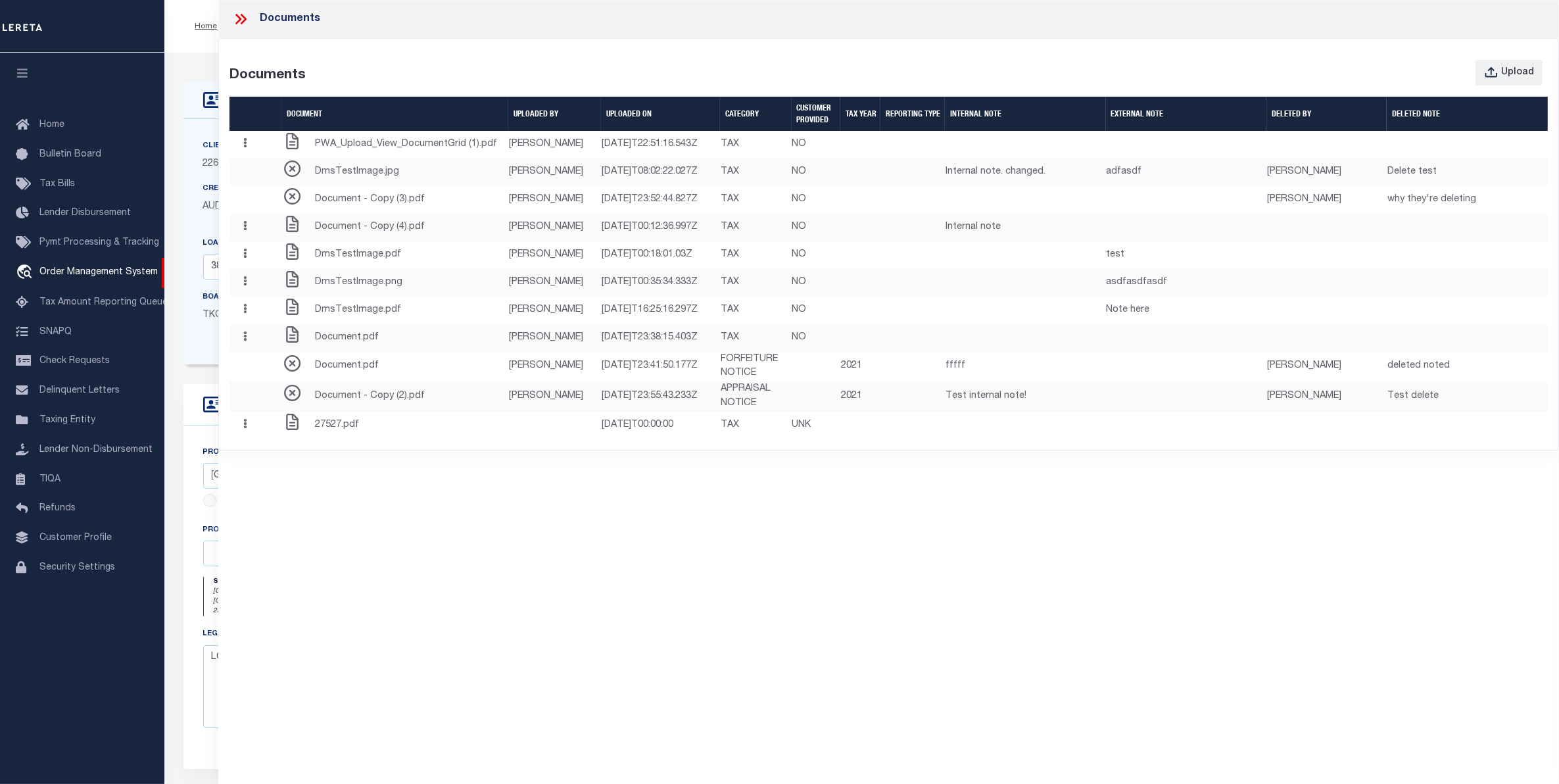
click at [242, 20] on icon at bounding box center [241, 19] width 17 height 17
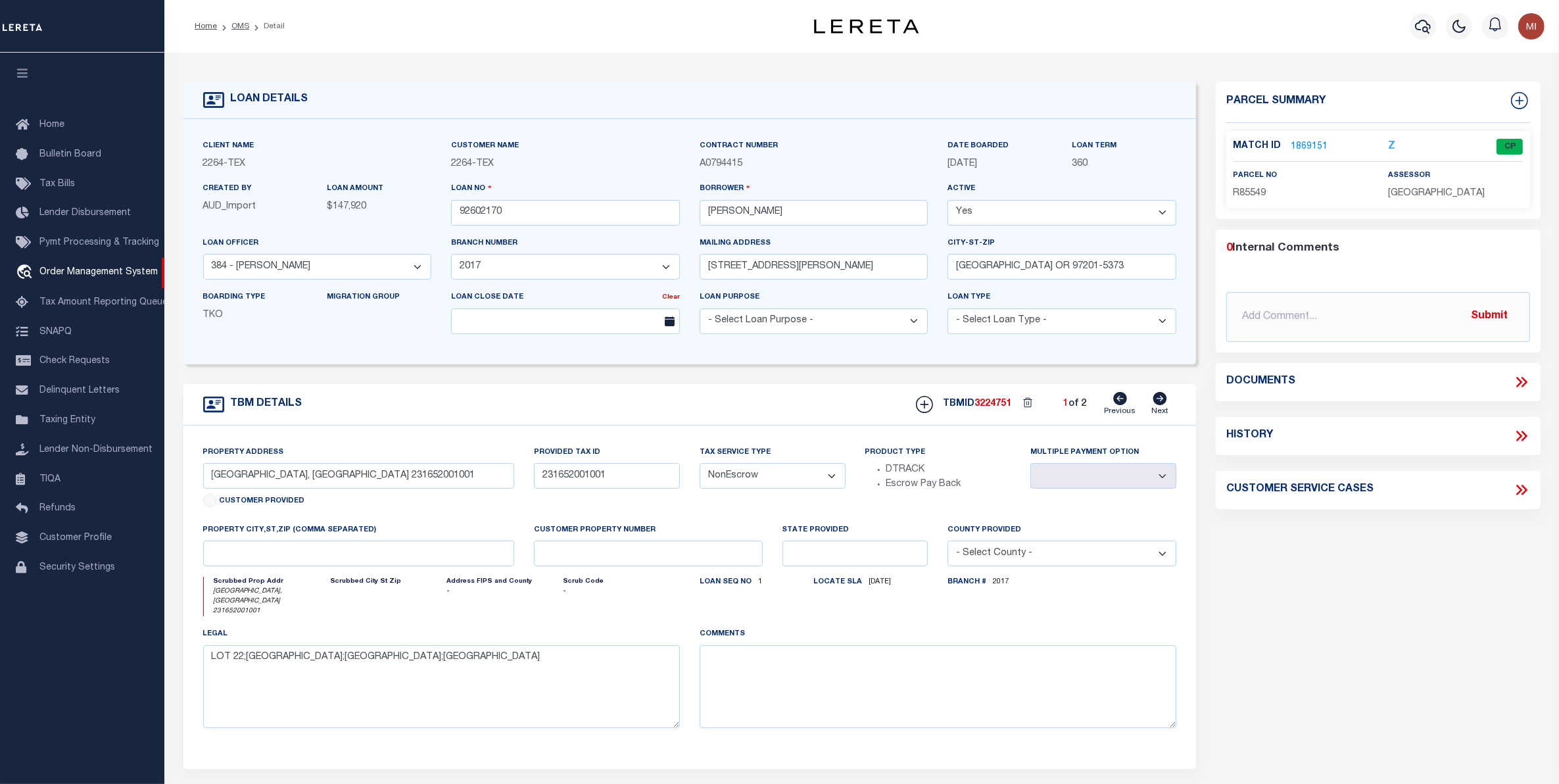
click at [1340, 579] on div "Parcel Summary Match ID 1869151 Z parcel no R85549 assessor 0" at bounding box center [1378, 451] width 344 height 738
click at [1524, 385] on icon at bounding box center [1524, 382] width 6 height 11
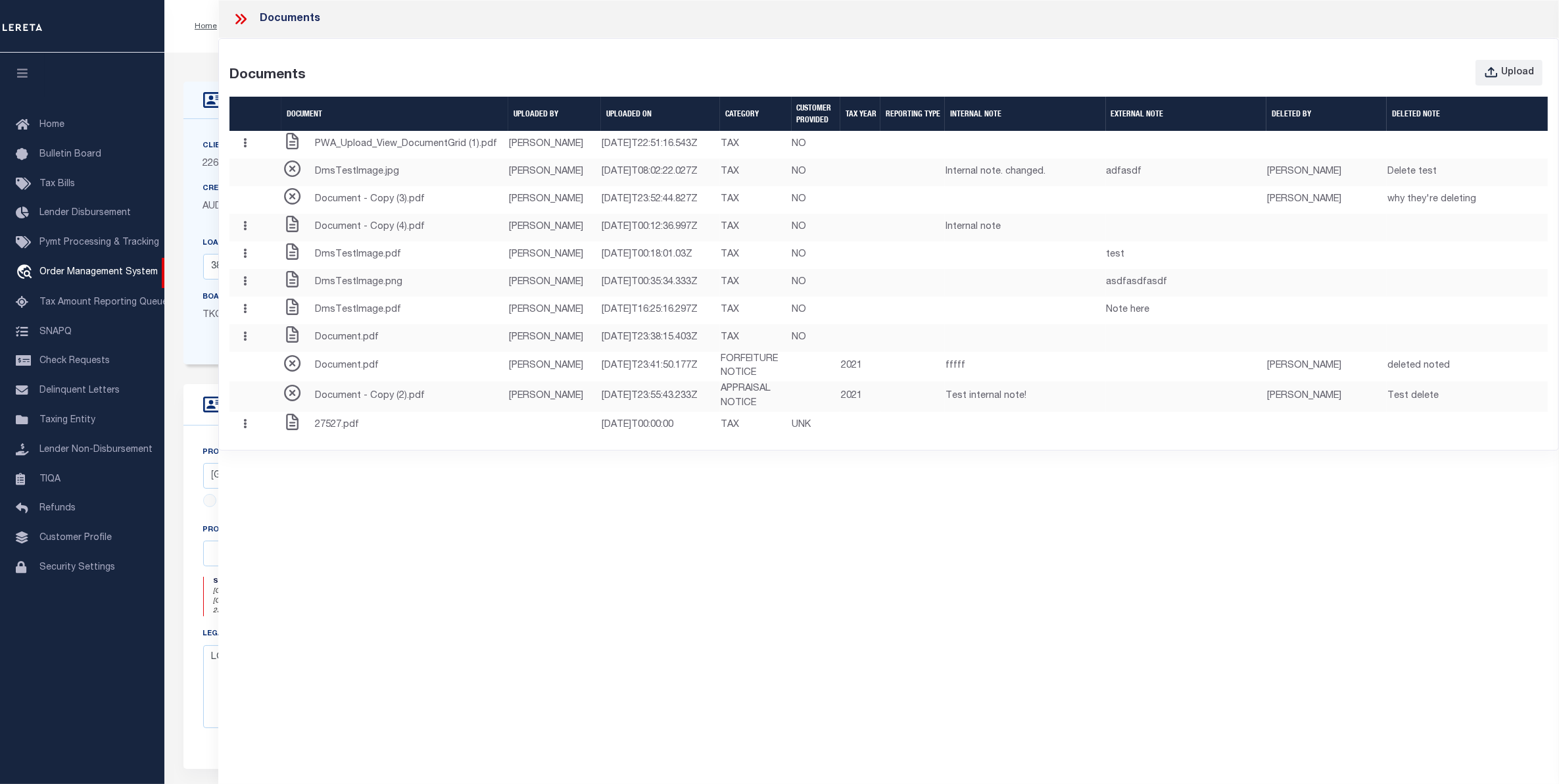
click at [242, 18] on icon at bounding box center [241, 19] width 17 height 17
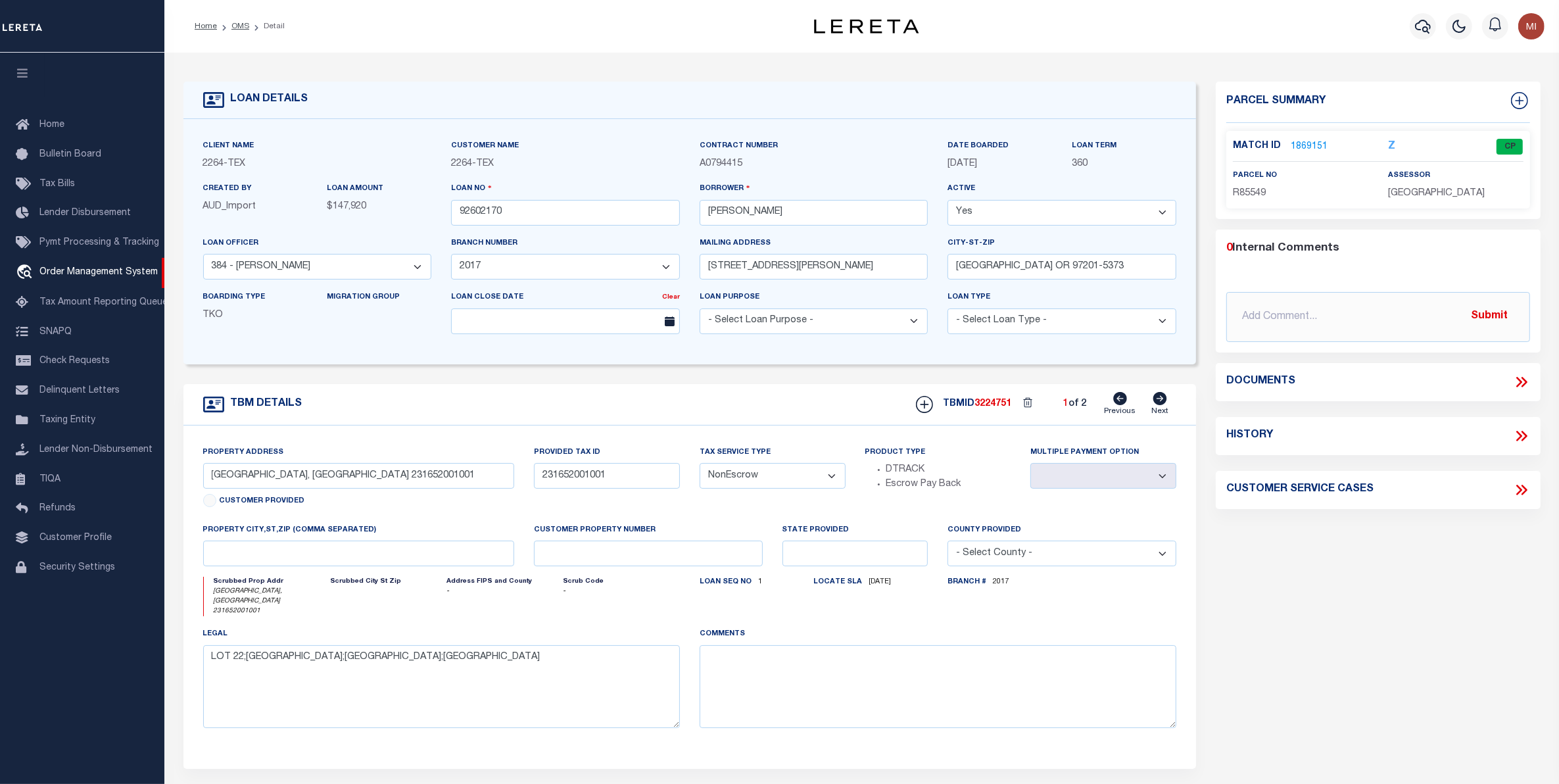
click at [1520, 378] on icon at bounding box center [1522, 382] width 17 height 17
